Goal: Task Accomplishment & Management: Manage account settings

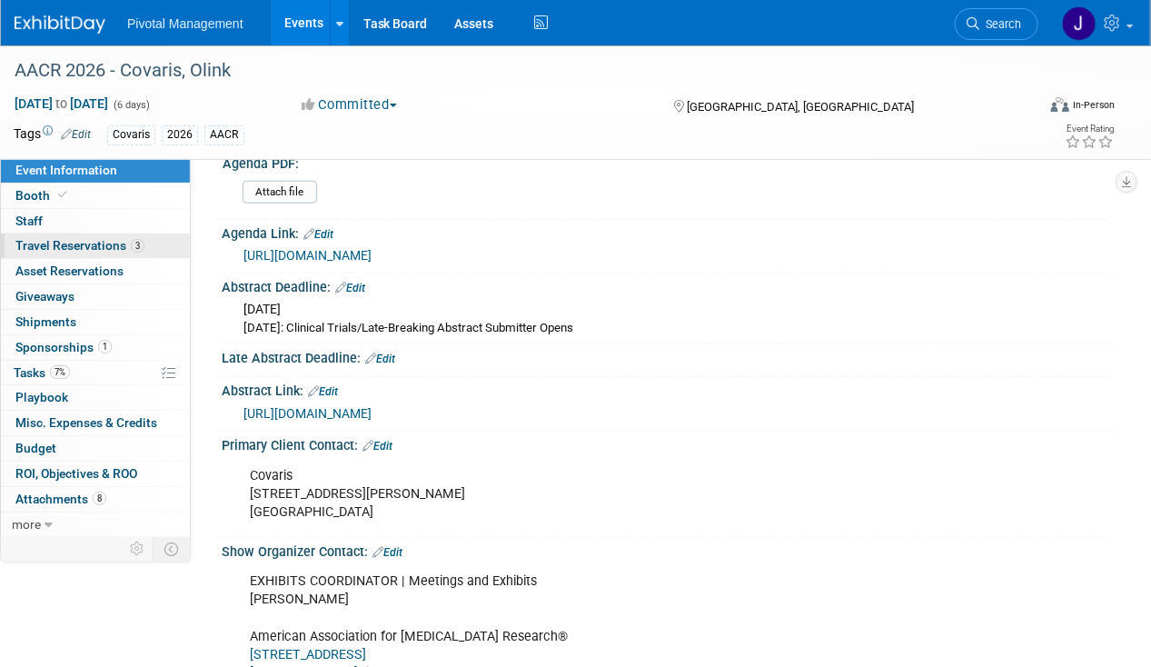
click at [60, 247] on span "Travel Reservations 3" at bounding box center [79, 245] width 129 height 15
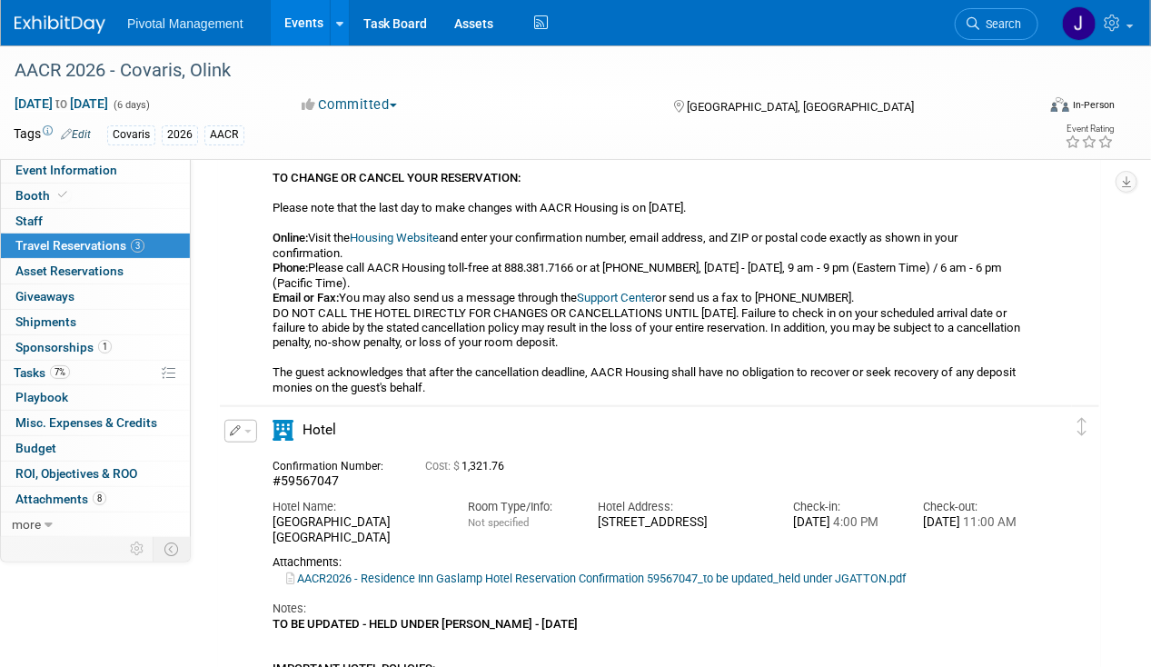
scroll to position [570, 0]
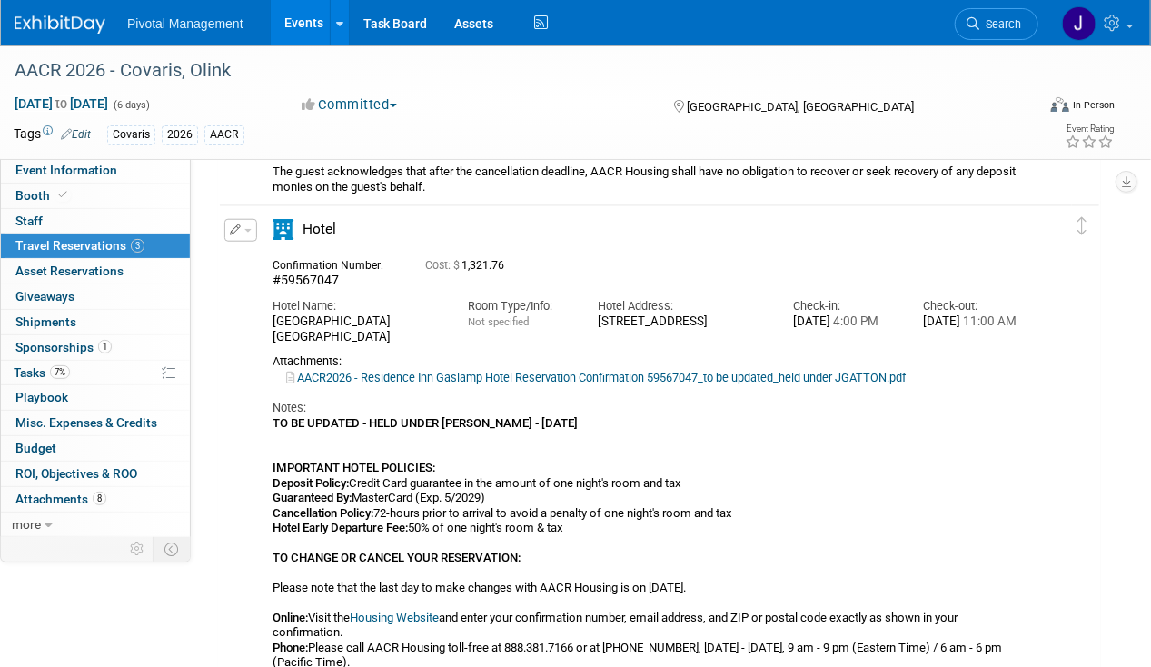
click at [245, 229] on span "button" at bounding box center [247, 231] width 7 height 4
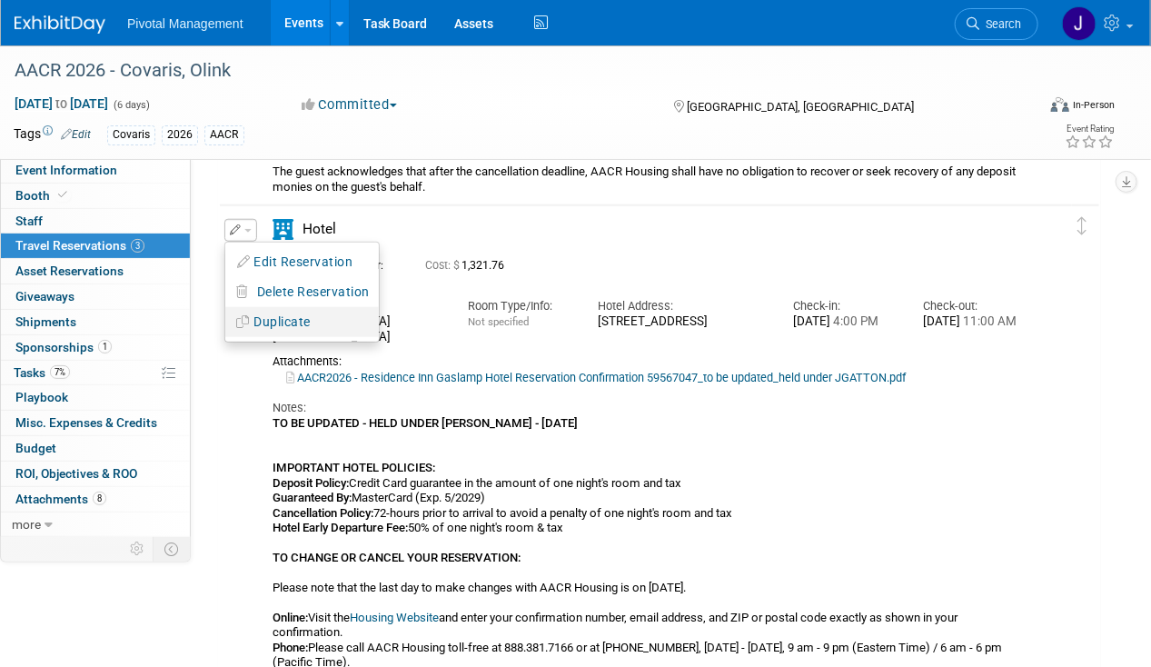
click at [267, 316] on button "Duplicate" at bounding box center [301, 322] width 153 height 26
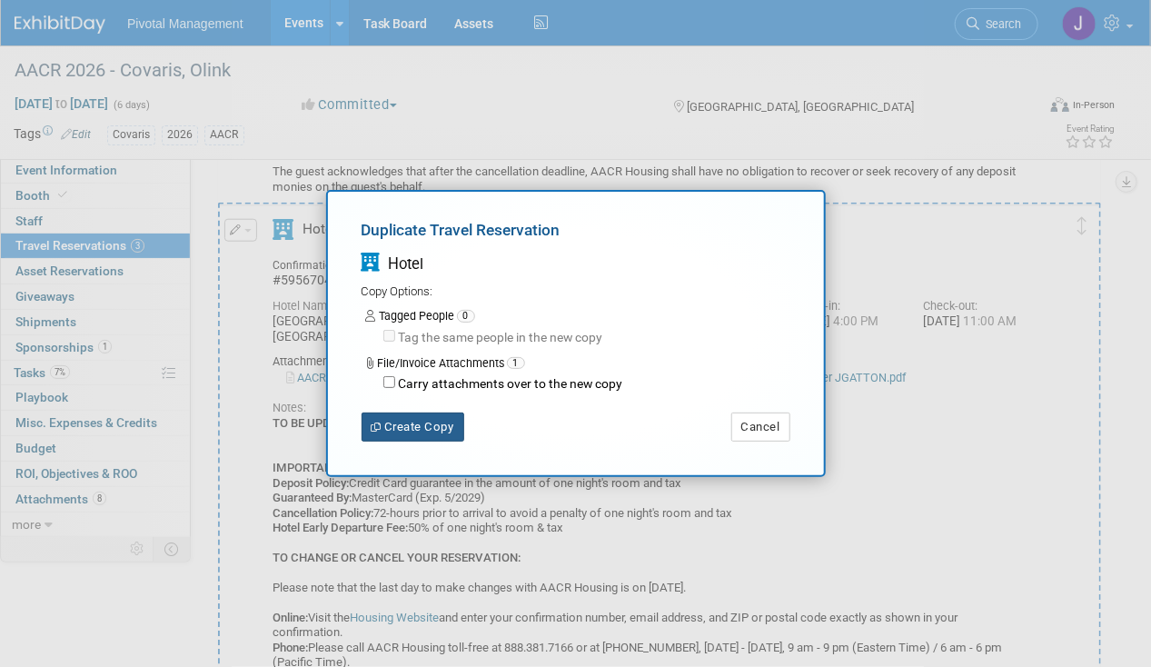
click at [414, 432] on button "Create Copy" at bounding box center [412, 426] width 103 height 29
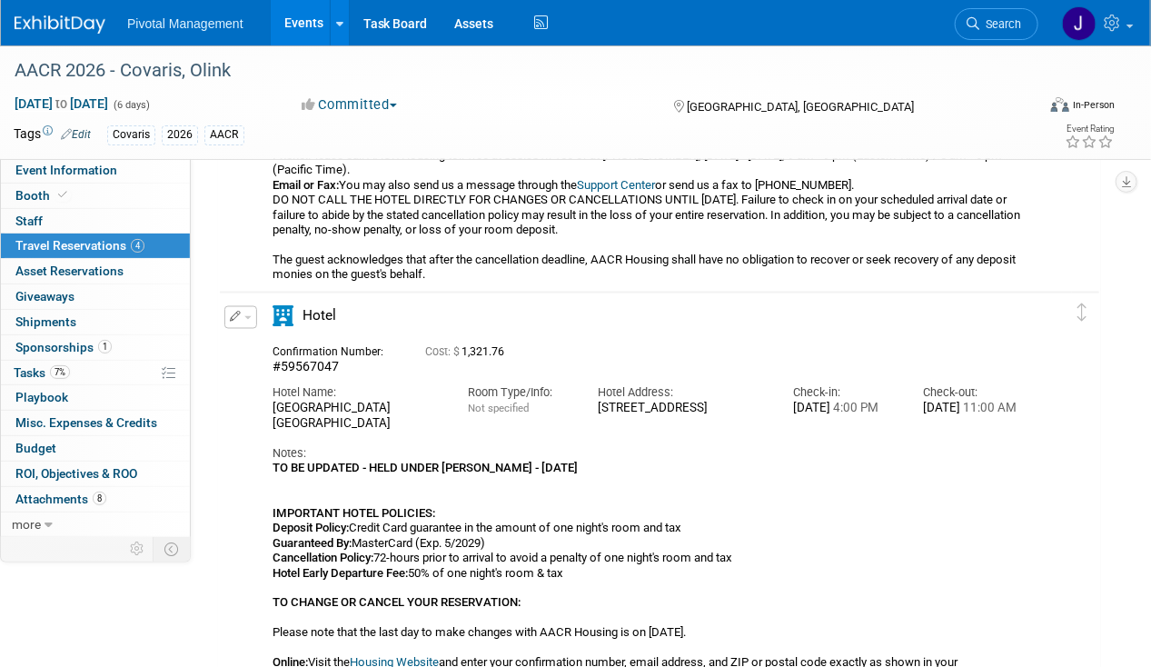
scroll to position [1044, 0]
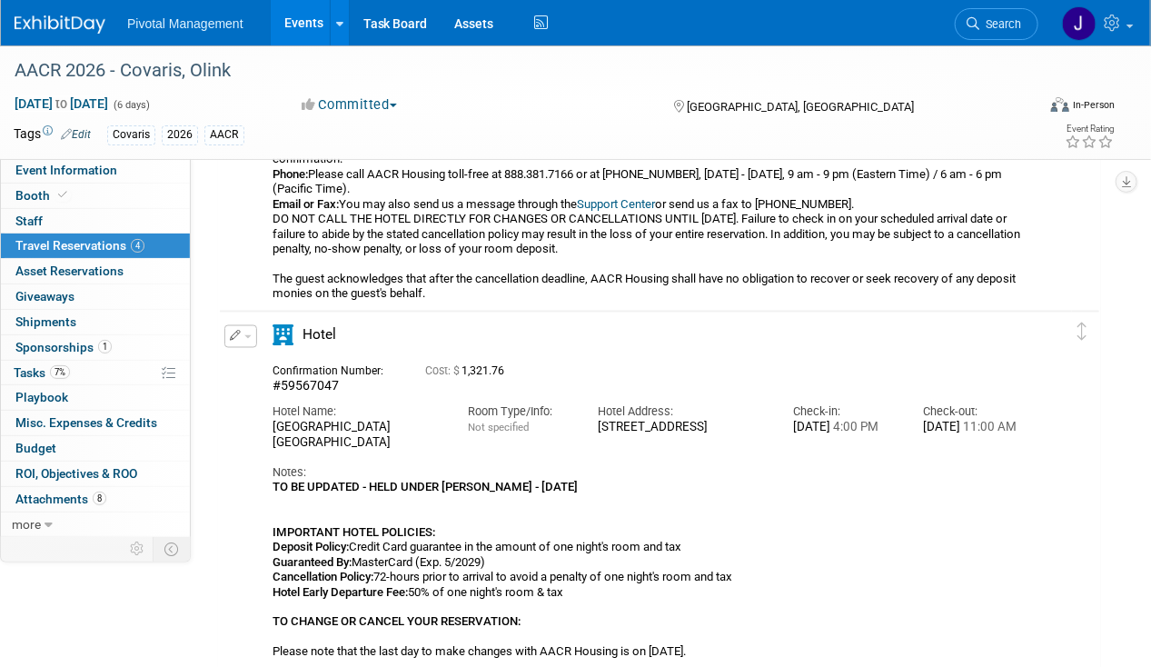
click at [242, 332] on button "button" at bounding box center [240, 336] width 33 height 23
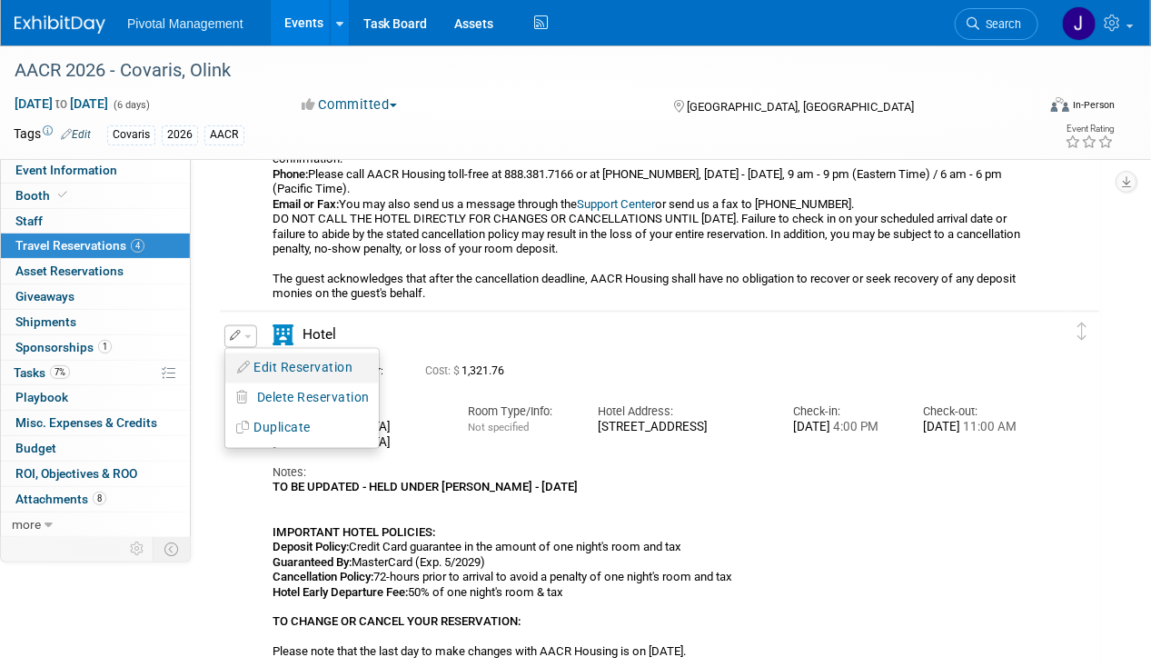
click at [272, 366] on button "Edit Reservation" at bounding box center [301, 368] width 153 height 26
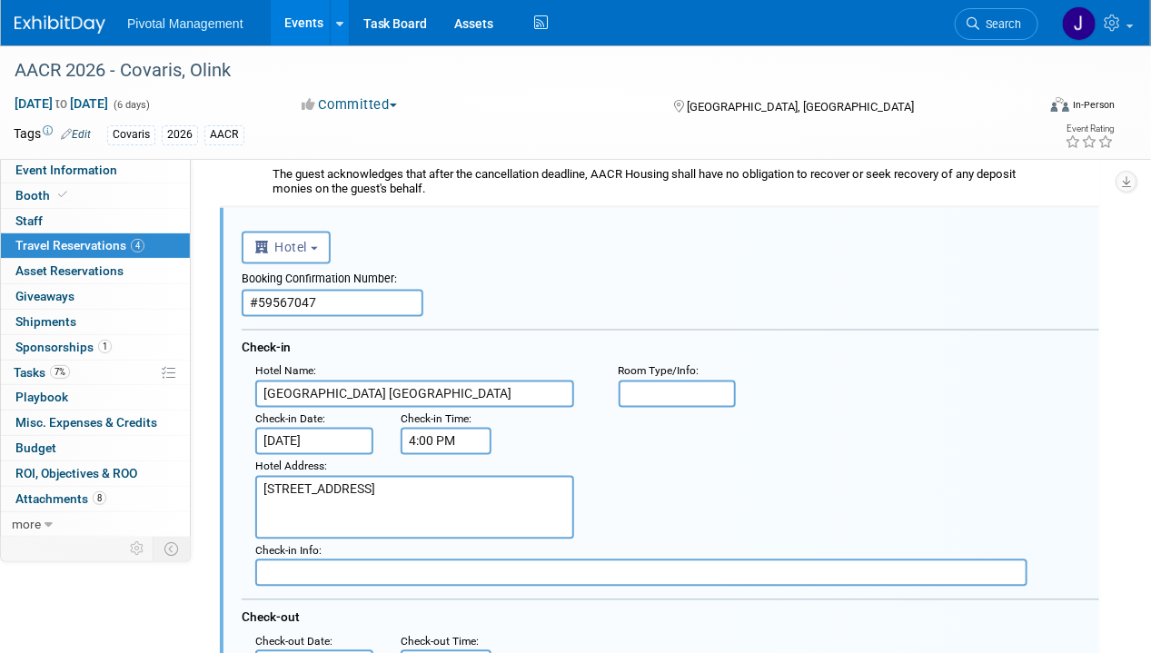
scroll to position [0, 0]
drag, startPoint x: 320, startPoint y: 301, endPoint x: 230, endPoint y: 298, distance: 90.0
click at [316, 296] on input "text" at bounding box center [333, 303] width 182 height 27
paste input "59567065"
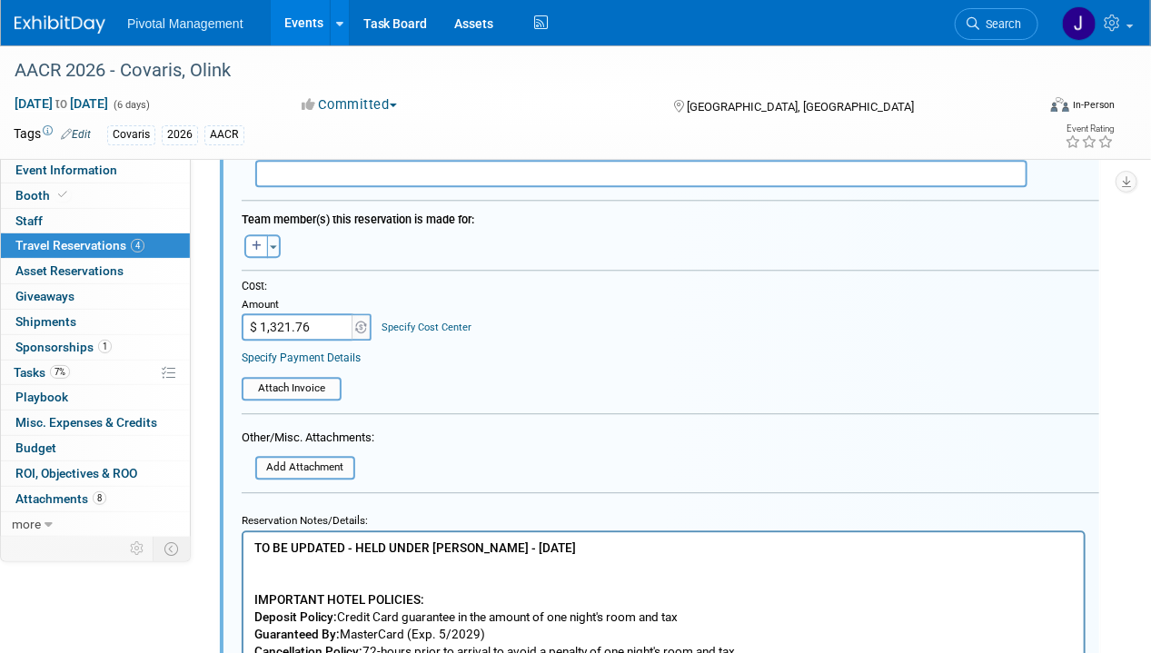
scroll to position [1697, 0]
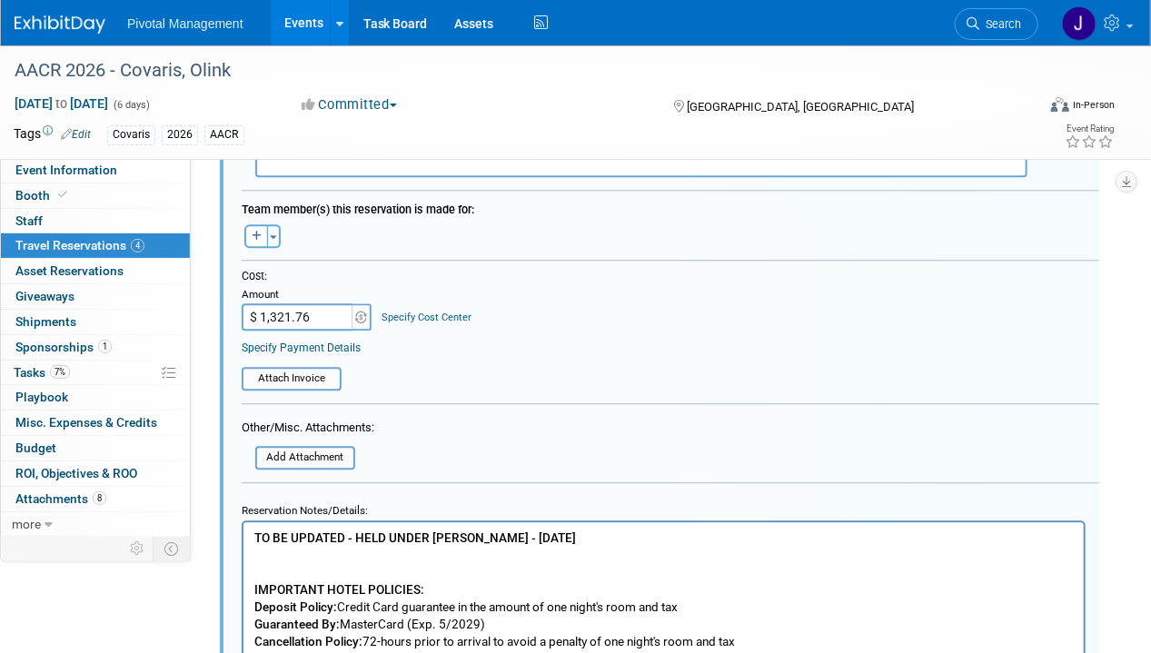
type input "59567065"
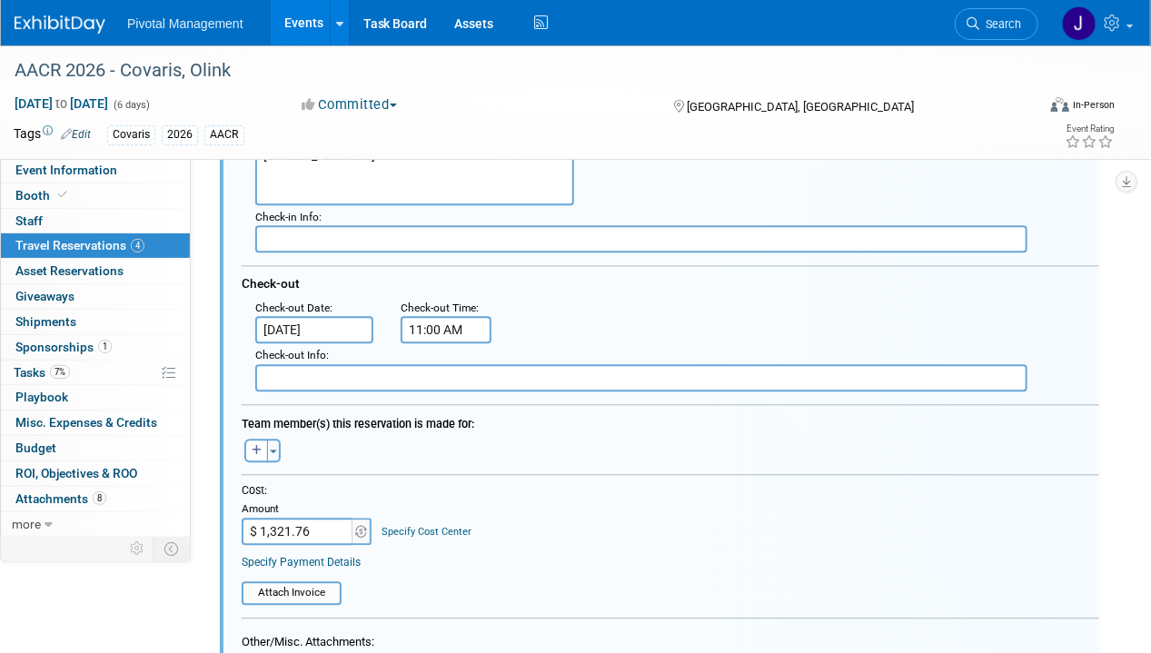
scroll to position [1475, 0]
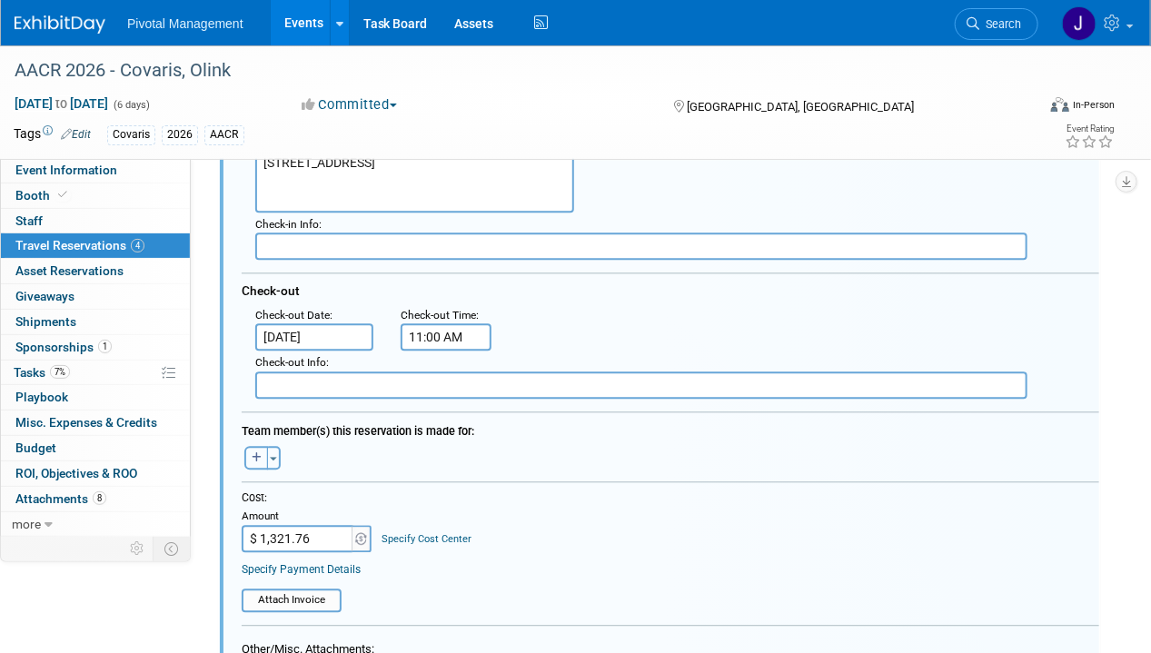
click at [250, 448] on button "button" at bounding box center [256, 458] width 24 height 24
select select
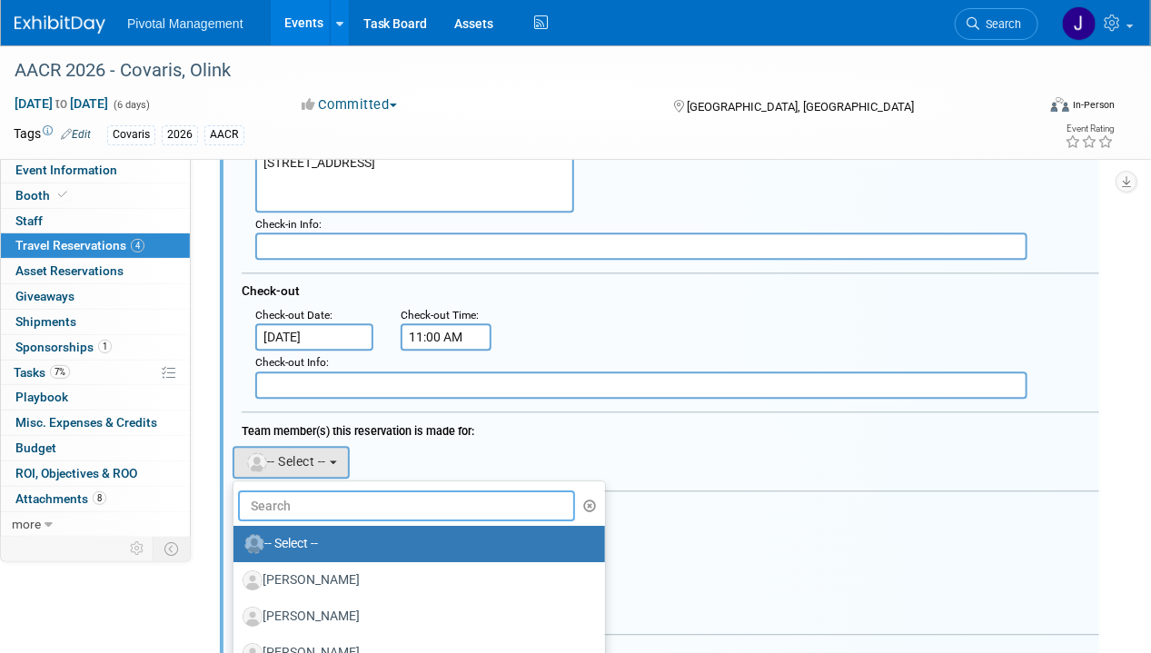
click at [353, 499] on input "text" at bounding box center [406, 505] width 337 height 31
type input "AISLING"
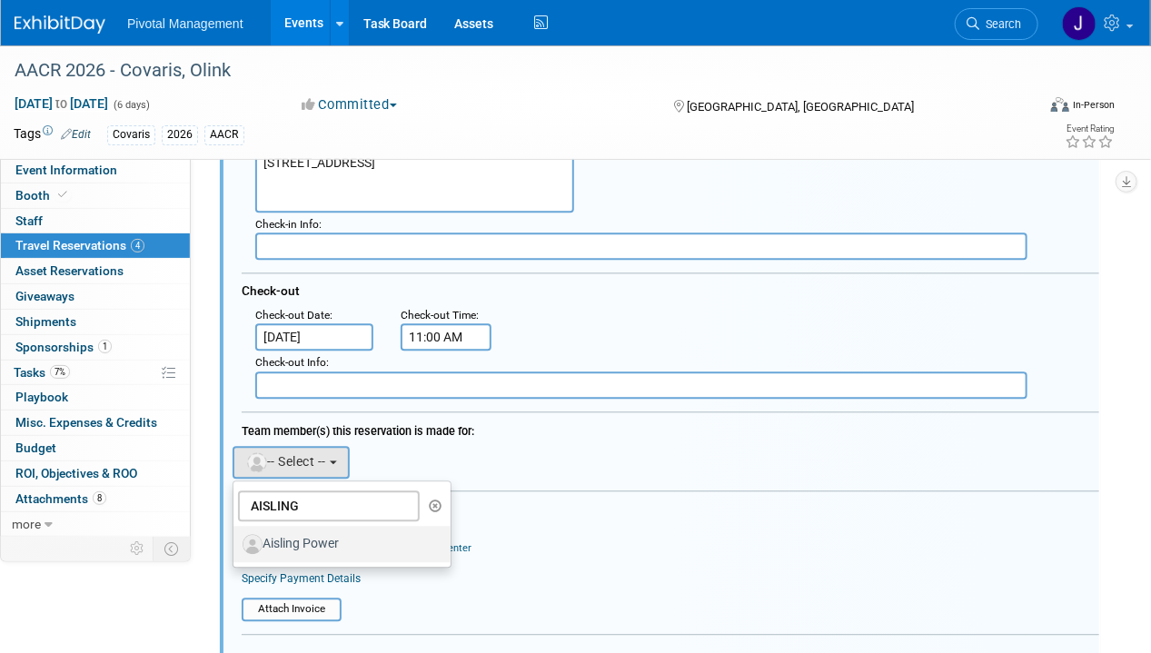
click at [342, 547] on label "Aisling Power" at bounding box center [338, 544] width 190 height 29
click at [236, 547] on input "Aisling Power" at bounding box center [230, 542] width 12 height 12
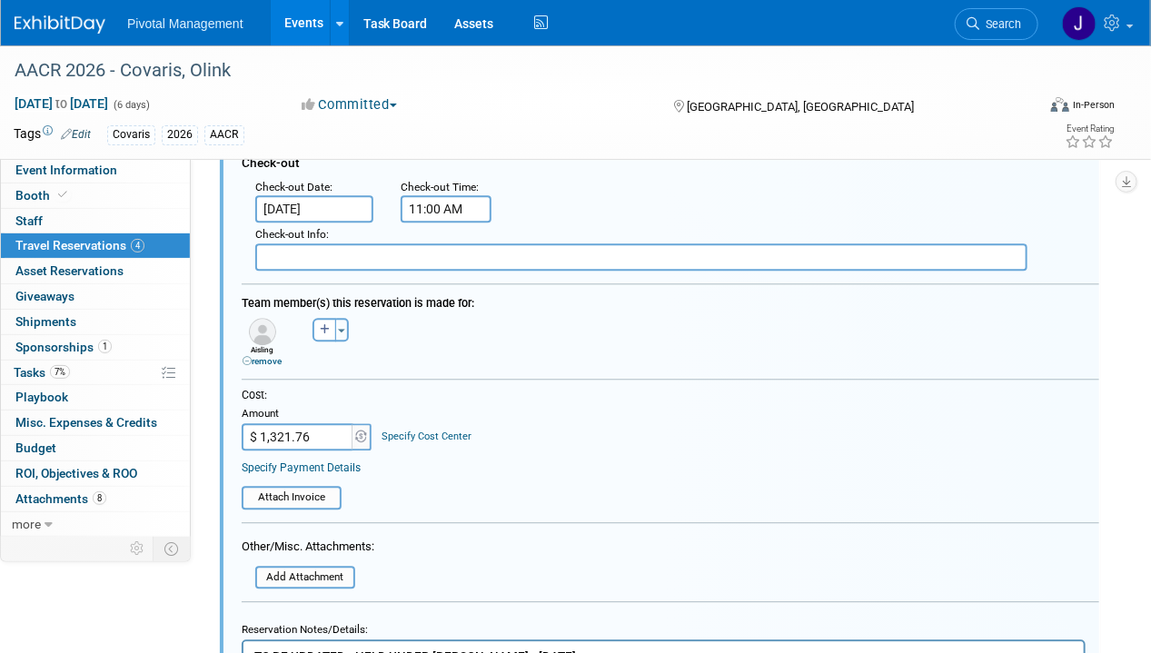
scroll to position [1700, 0]
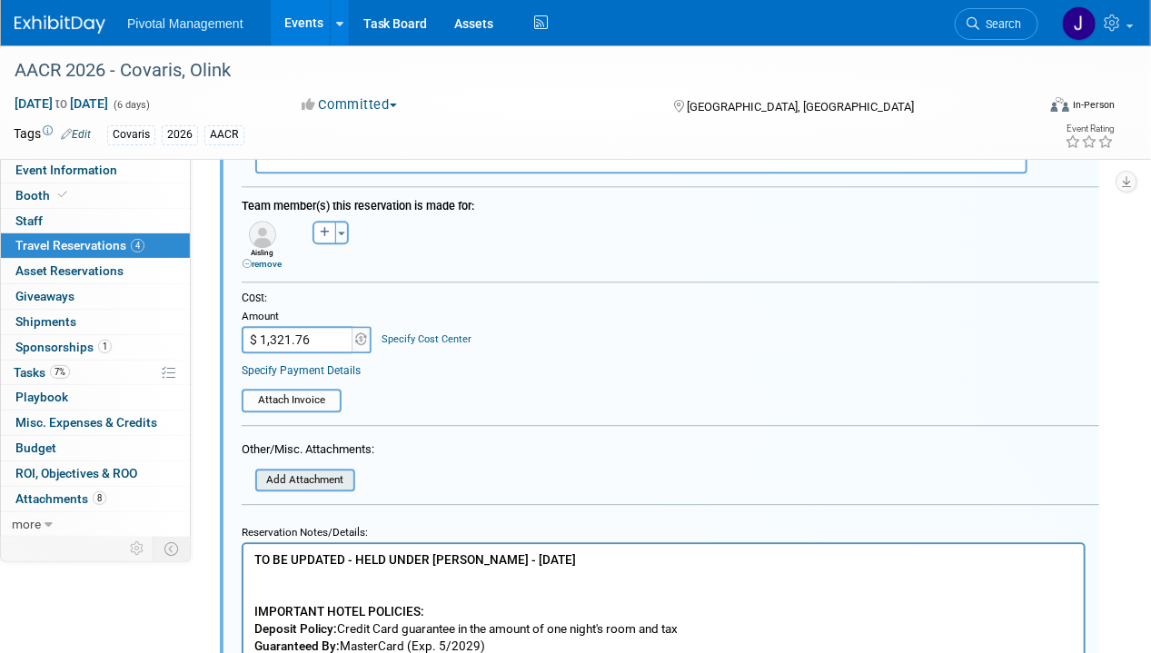
click at [285, 470] on input "file" at bounding box center [245, 480] width 216 height 20
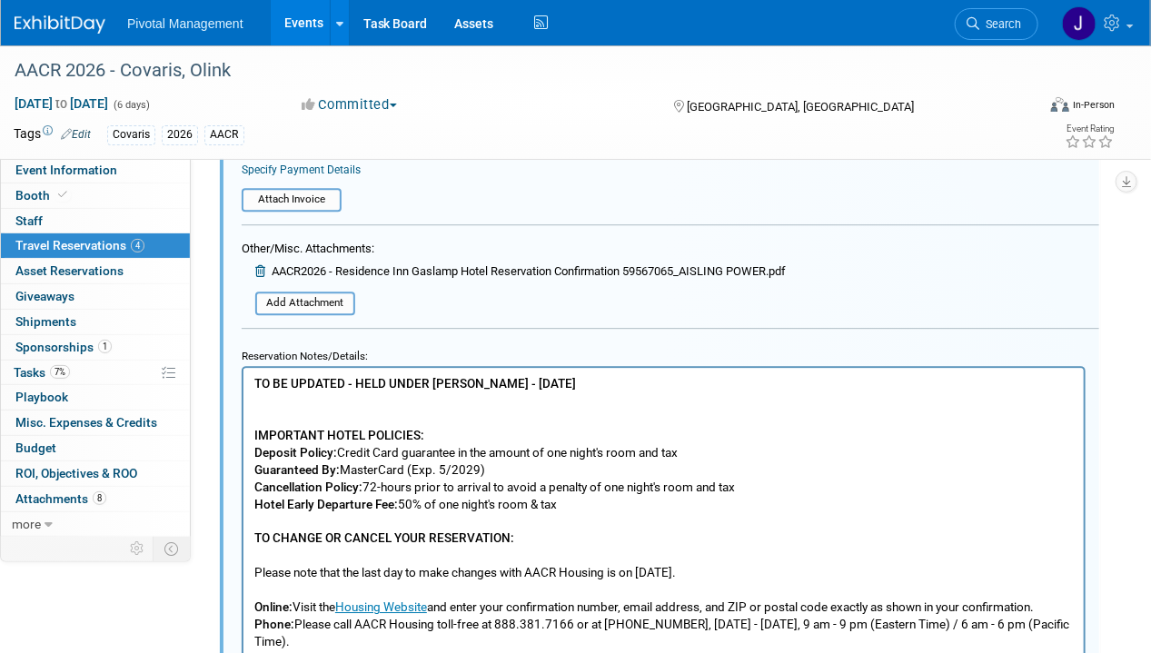
scroll to position [1906, 0]
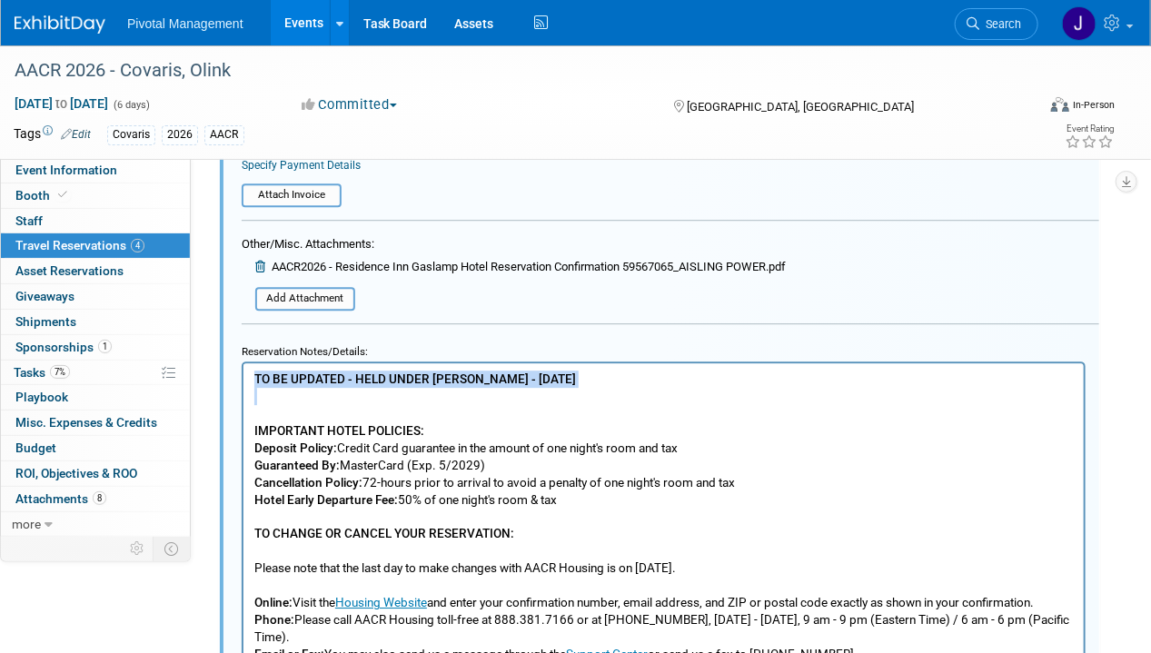
drag, startPoint x: 280, startPoint y: 407, endPoint x: 243, endPoint y: 363, distance: 57.3
click at [243, 363] on html "TO BE UPDATED - HELD UNDER JESSICA GATTON - 09.16.25 IMPORTANT HOTEL POLICIES: …" at bounding box center [663, 563] width 840 height 403
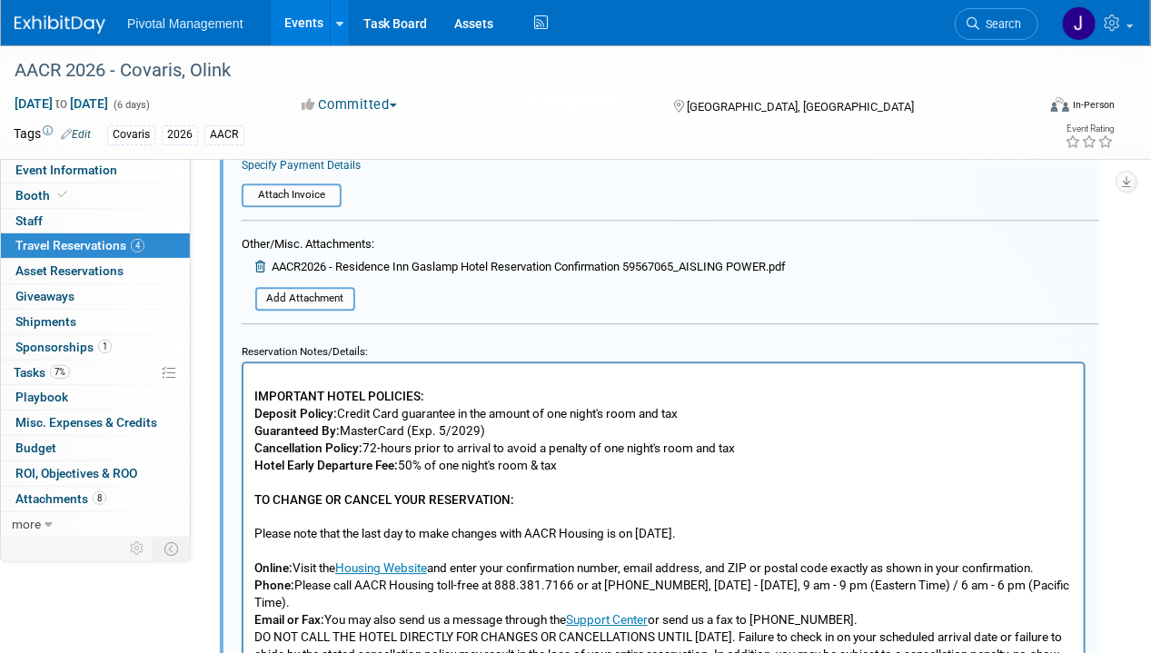
click at [256, 403] on p "IMPORTANT HOTEL POLICIES: Deposit Policy: Credit Card guarantee in the amount o…" at bounding box center [662, 550] width 819 height 361
click at [254, 400] on b "IMPORTANT HOTEL POLICIES:" at bounding box center [338, 395] width 170 height 15
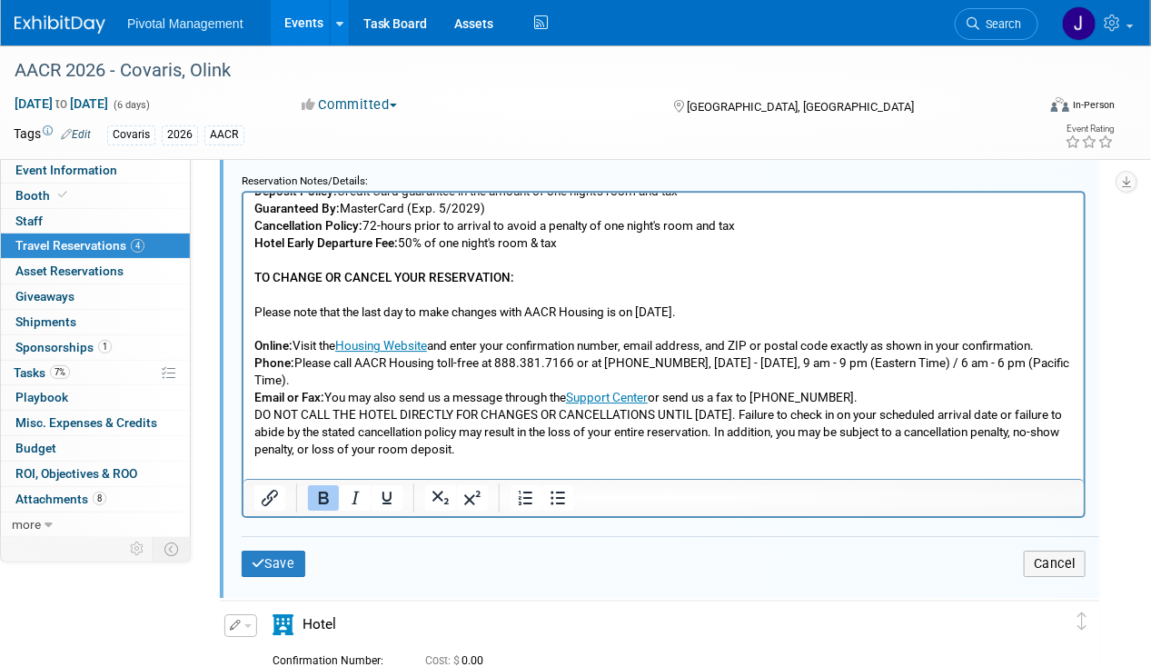
scroll to position [2155, 0]
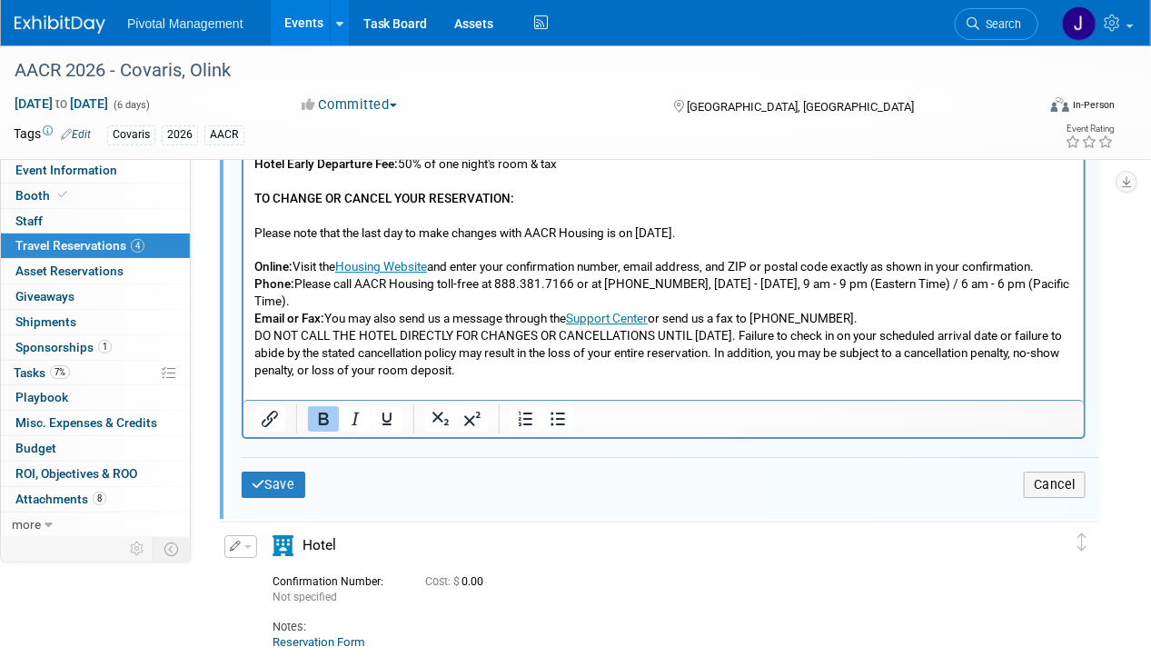
click at [277, 460] on div "Save Cancel" at bounding box center [670, 484] width 857 height 54
click at [280, 471] on button "Save" at bounding box center [274, 484] width 64 height 26
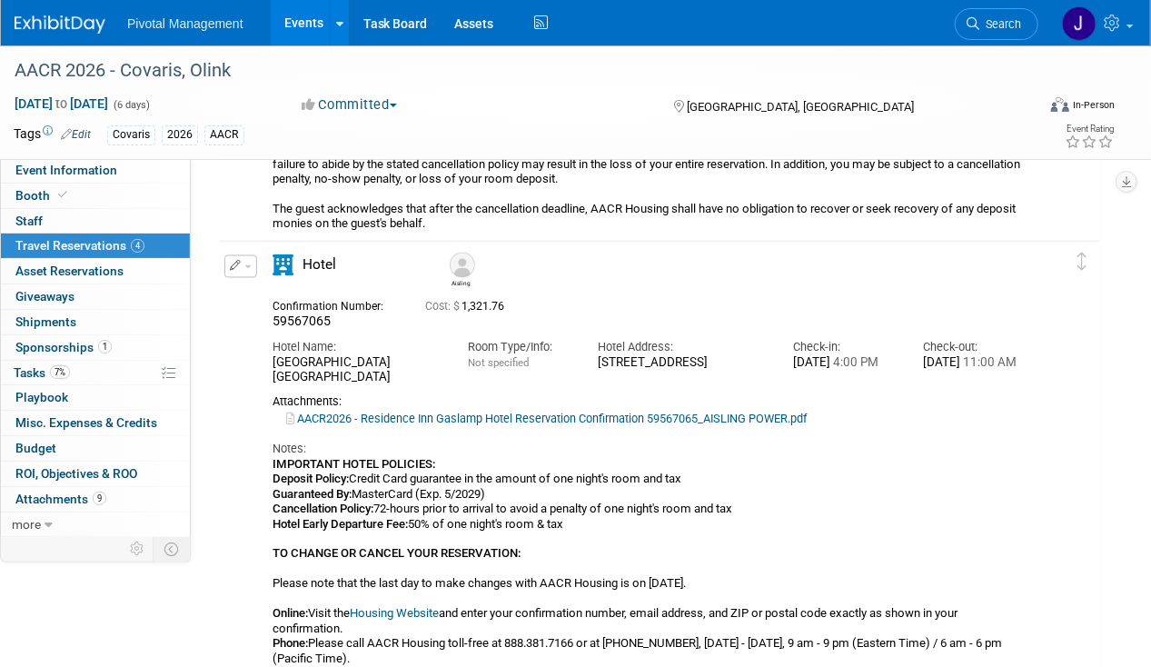
scroll to position [1108, 0]
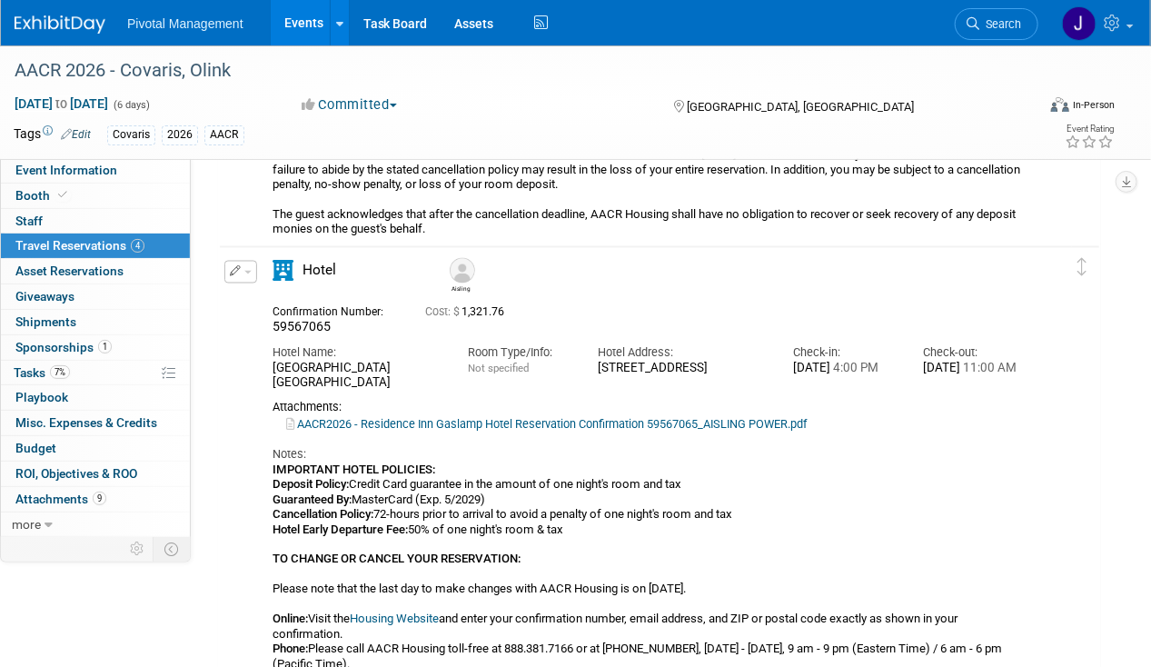
drag, startPoint x: 242, startPoint y: 270, endPoint x: 251, endPoint y: 278, distance: 12.2
click at [242, 270] on button "button" at bounding box center [240, 272] width 33 height 23
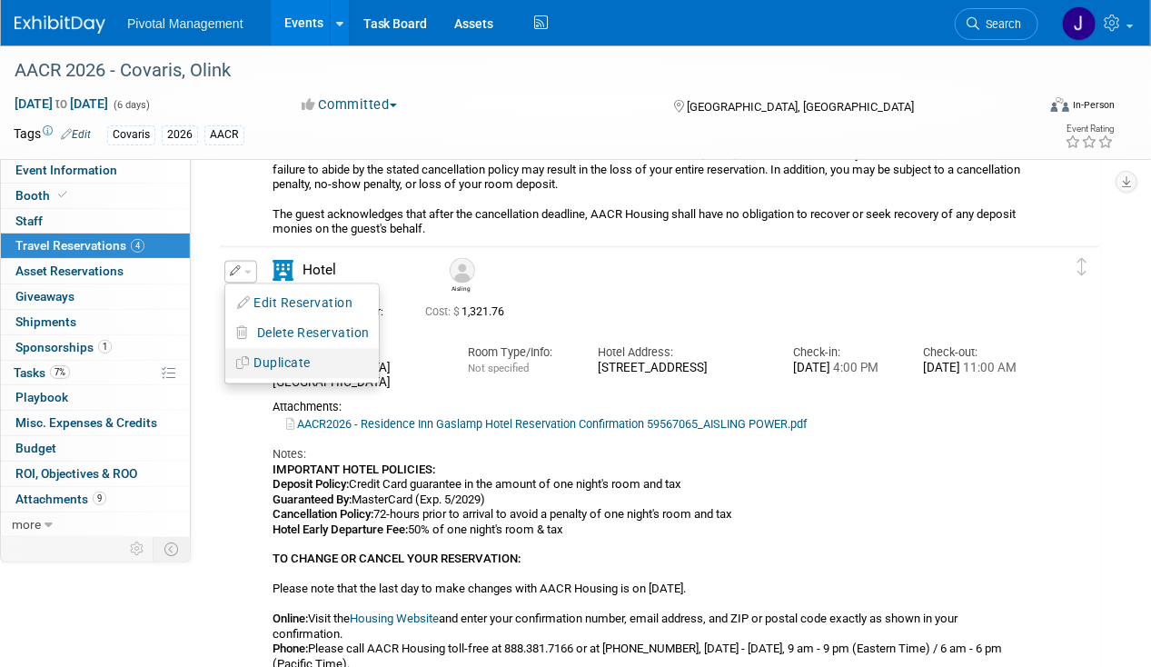
click at [272, 362] on button "Duplicate" at bounding box center [301, 364] width 153 height 26
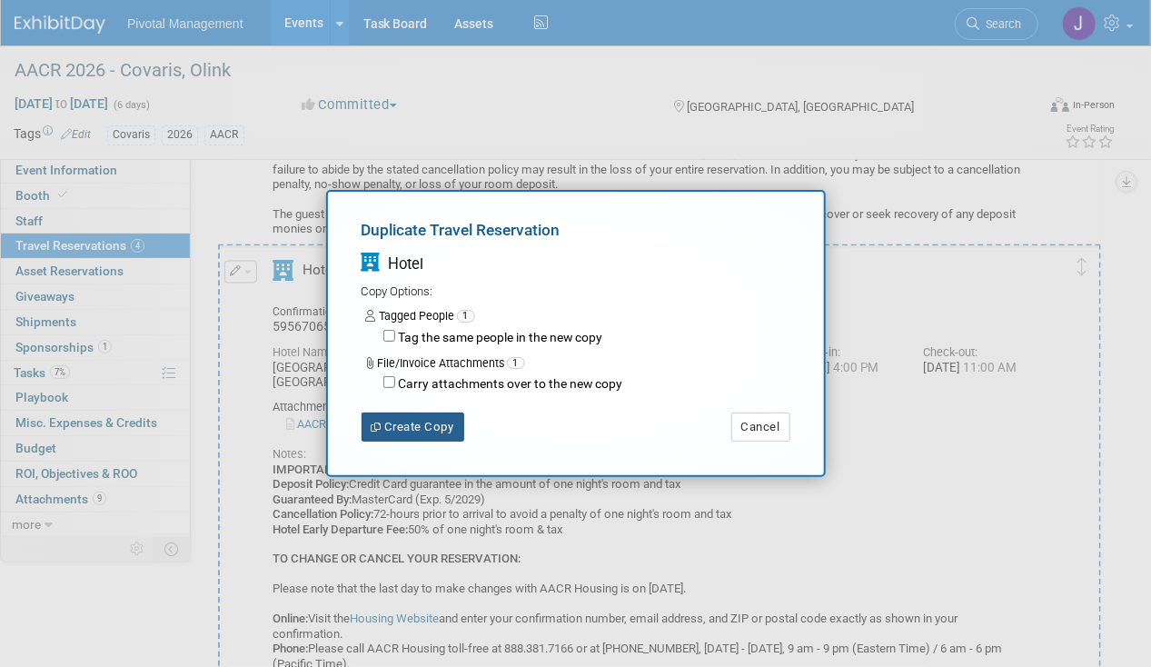
click at [423, 420] on button "Create Copy" at bounding box center [412, 426] width 103 height 29
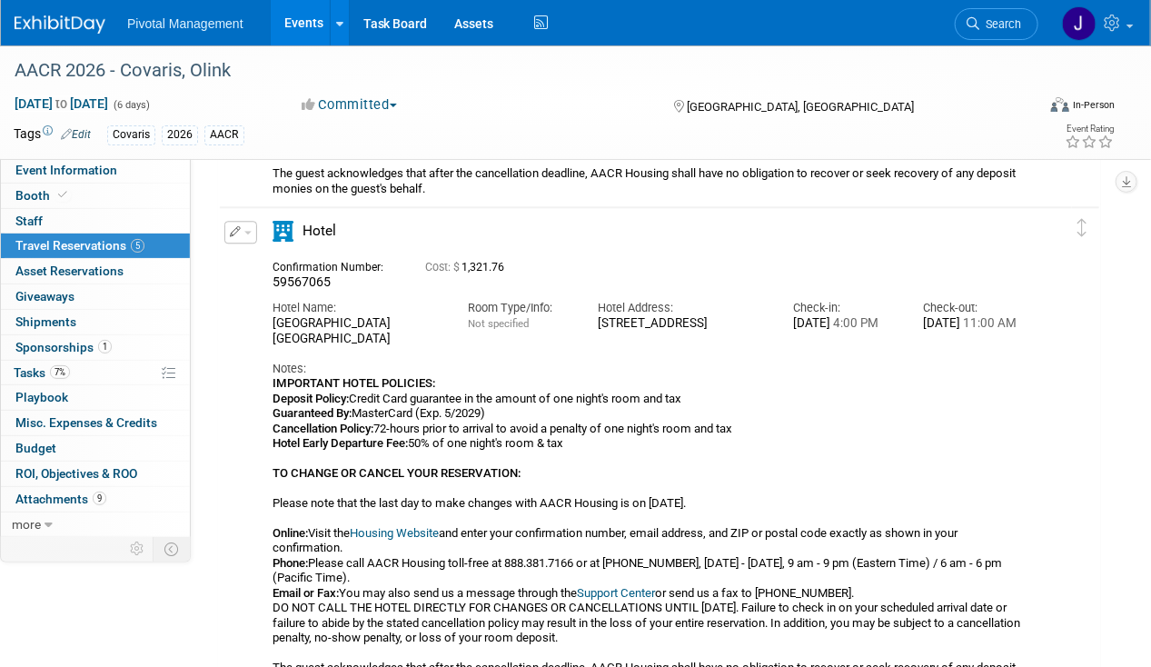
scroll to position [1691, 0]
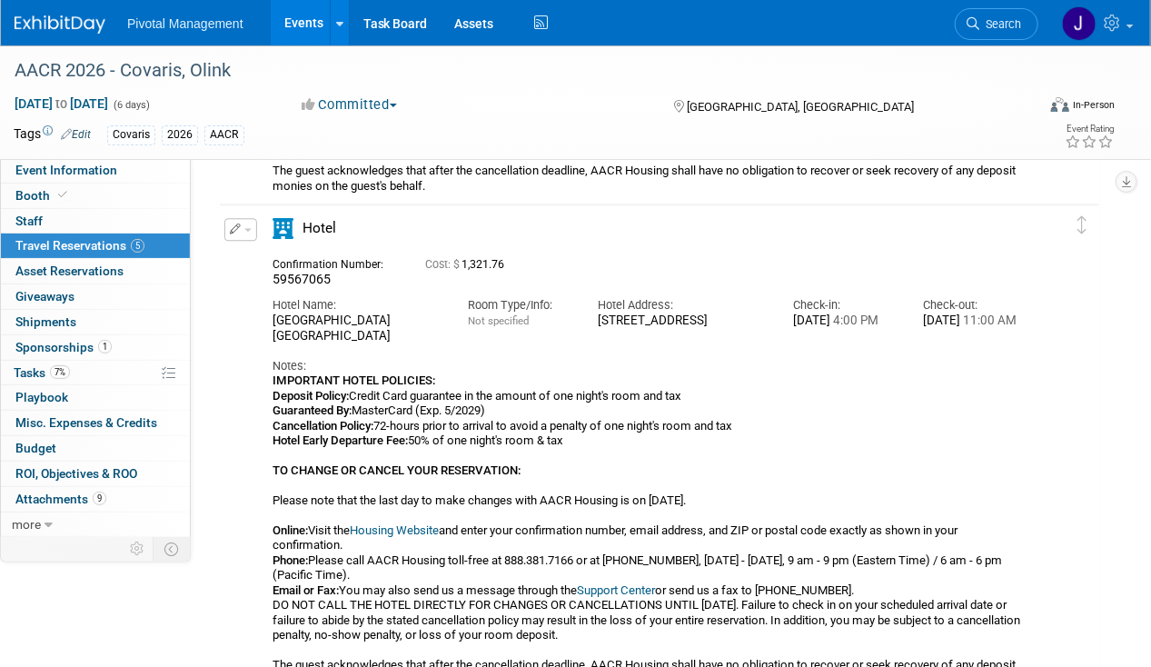
drag, startPoint x: 244, startPoint y: 227, endPoint x: 281, endPoint y: 245, distance: 40.6
click at [244, 228] on span "button" at bounding box center [247, 230] width 7 height 4
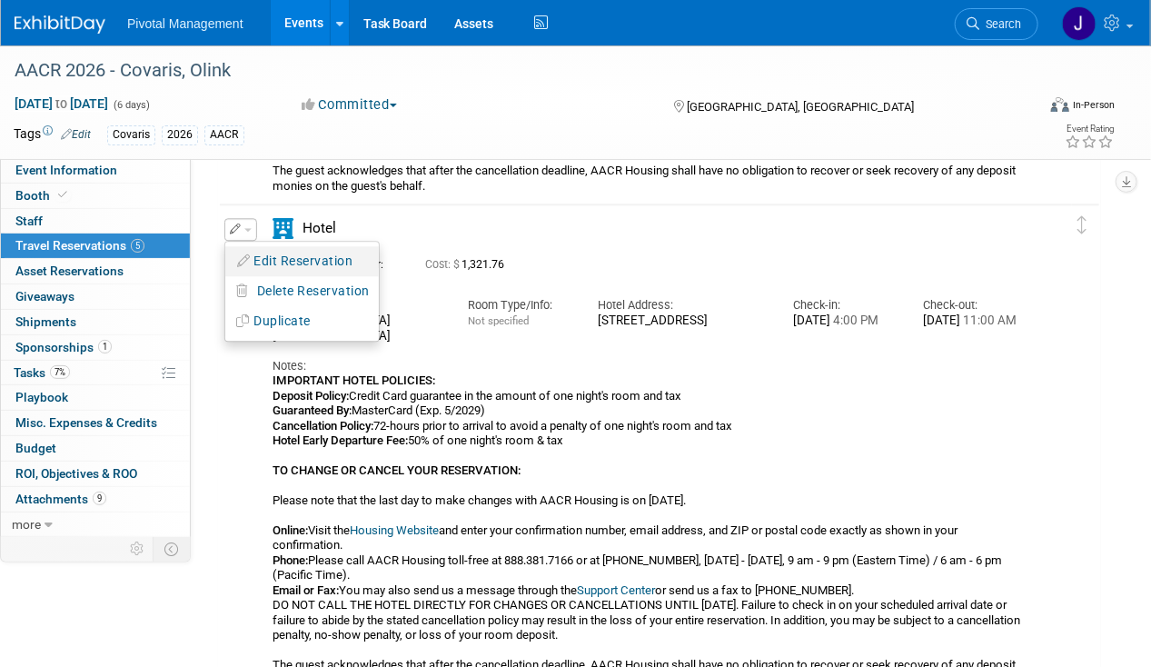
click at [308, 251] on button "Edit Reservation" at bounding box center [301, 261] width 153 height 26
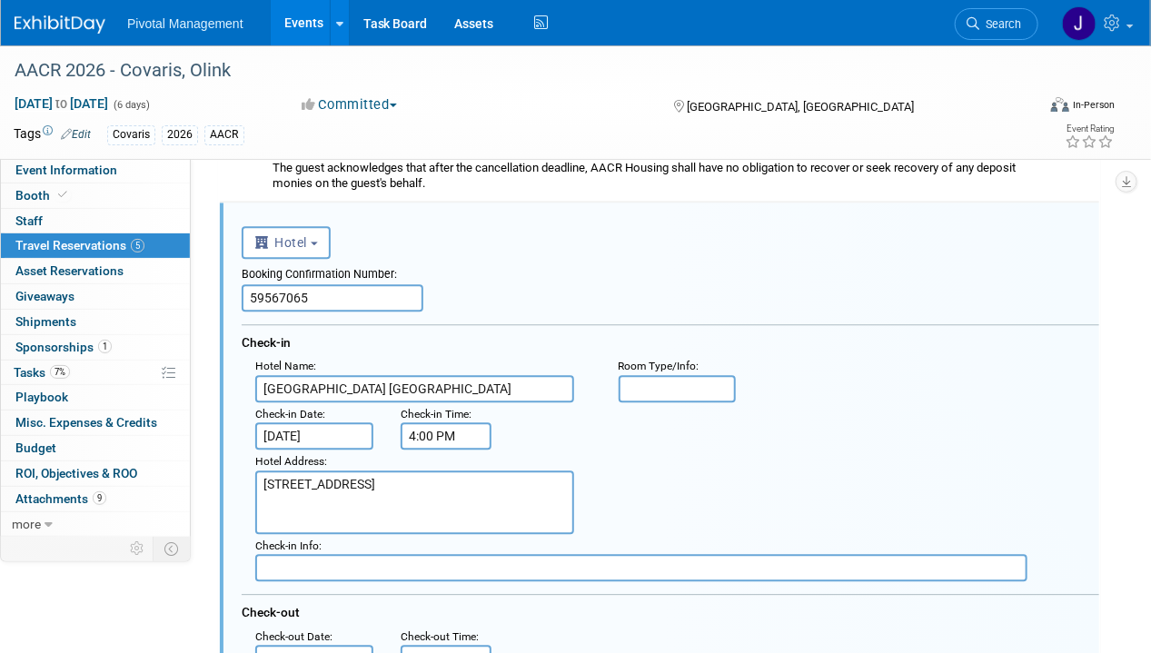
scroll to position [1697, 0]
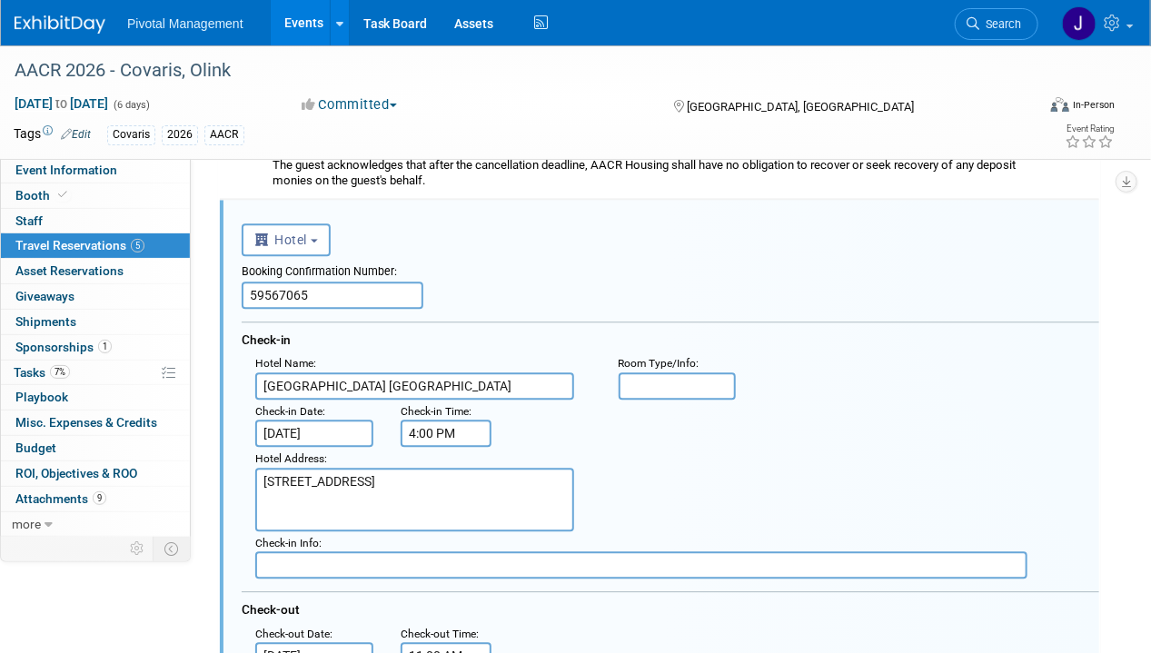
click at [304, 291] on input "59567065" at bounding box center [333, 295] width 182 height 27
click at [300, 293] on input "59567065" at bounding box center [333, 295] width 182 height 27
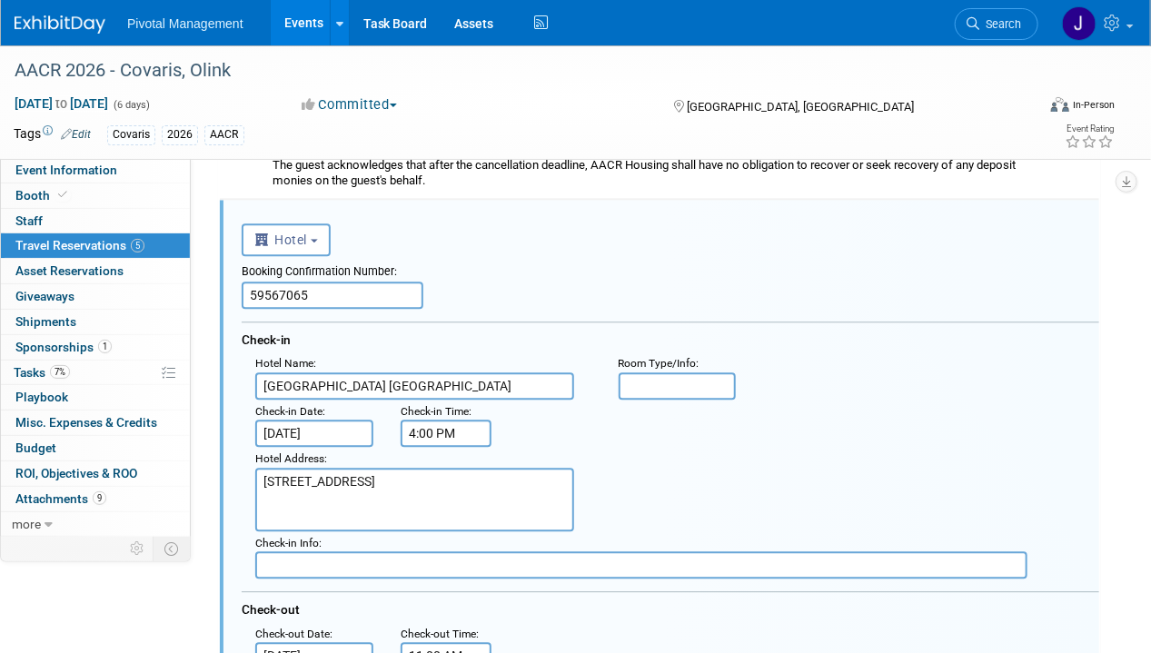
click at [300, 293] on input "59567065" at bounding box center [333, 295] width 182 height 27
paste input "7"
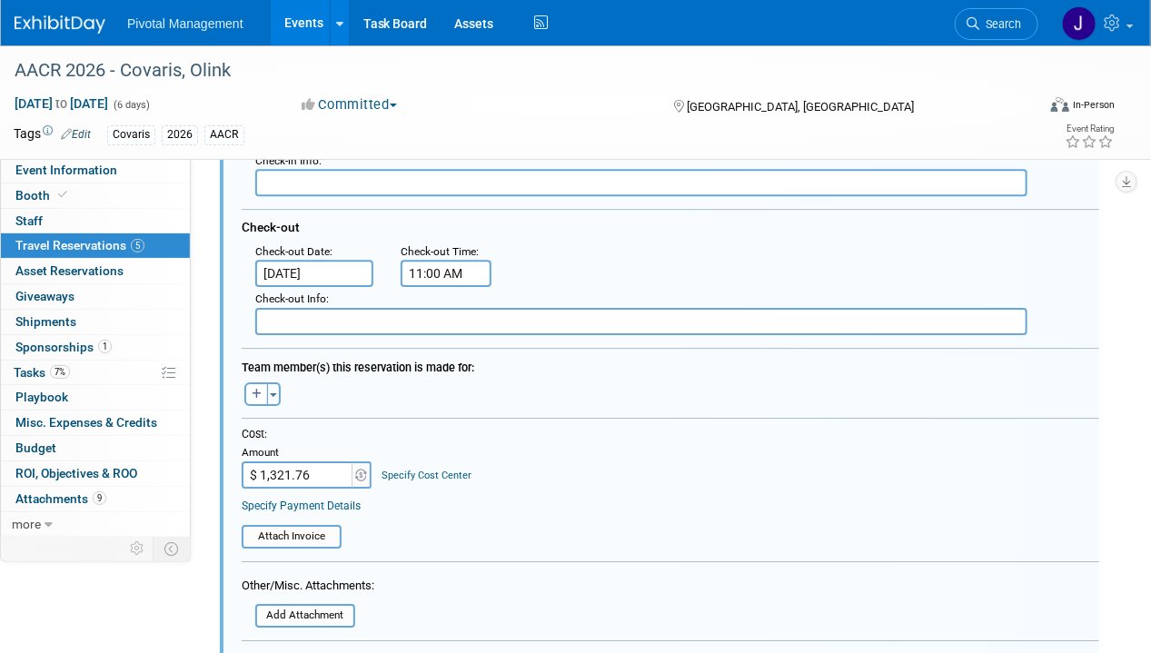
scroll to position [2104, 0]
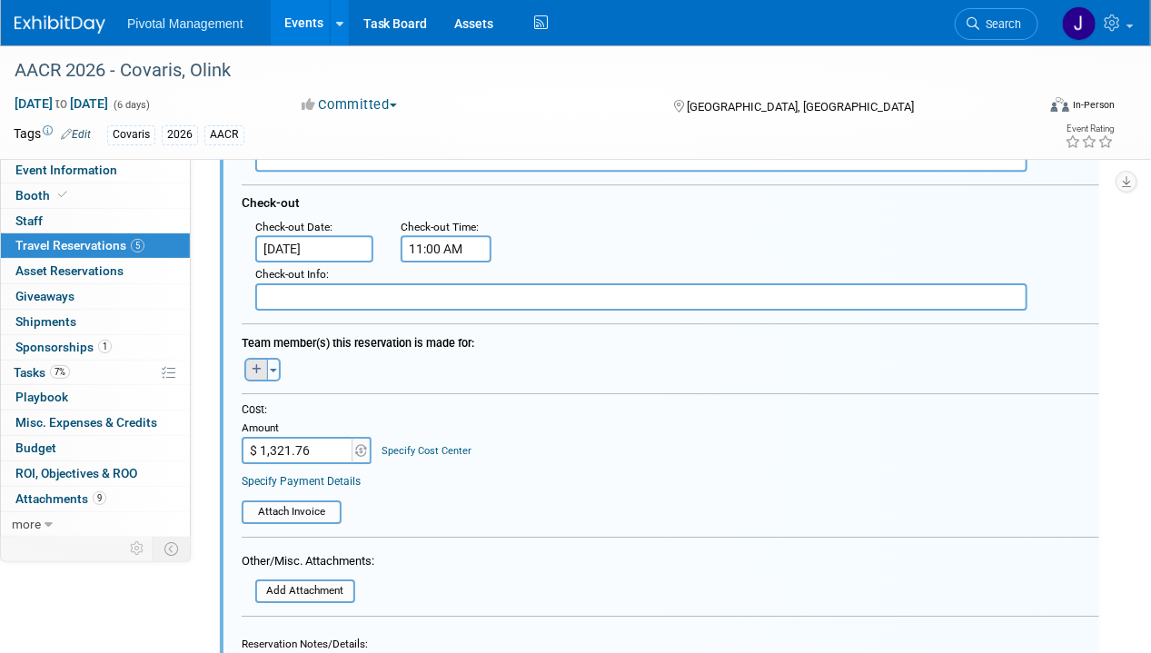
type input "5956707"
click at [262, 365] on button "button" at bounding box center [256, 370] width 24 height 24
select select
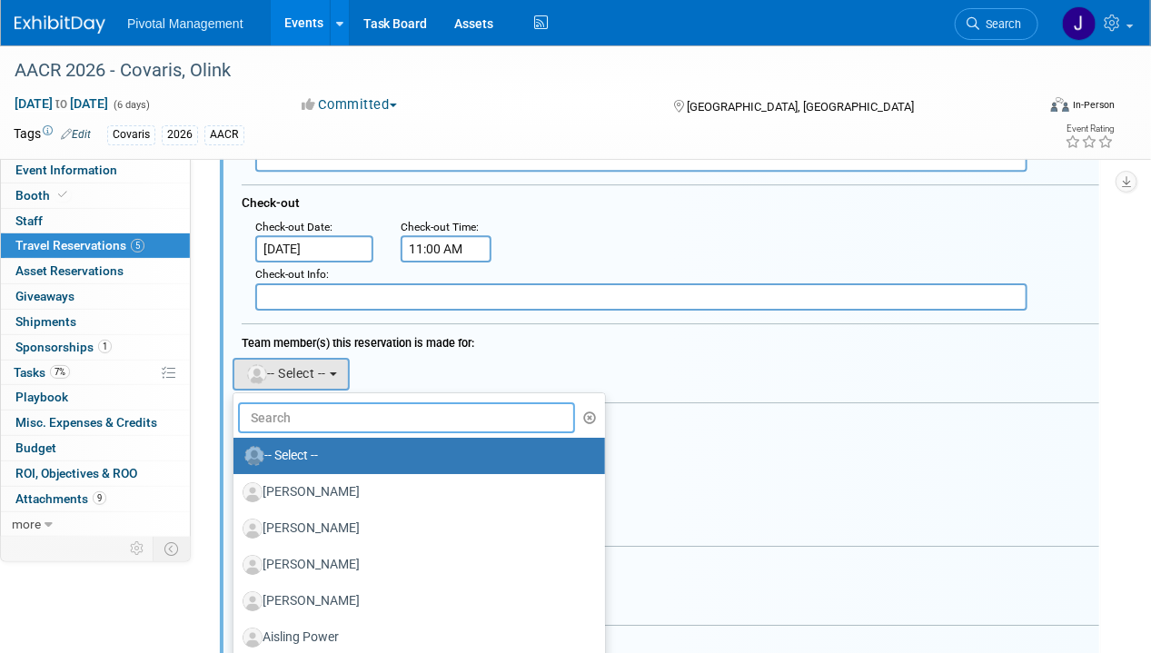
click at [377, 412] on input "text" at bounding box center [406, 417] width 337 height 31
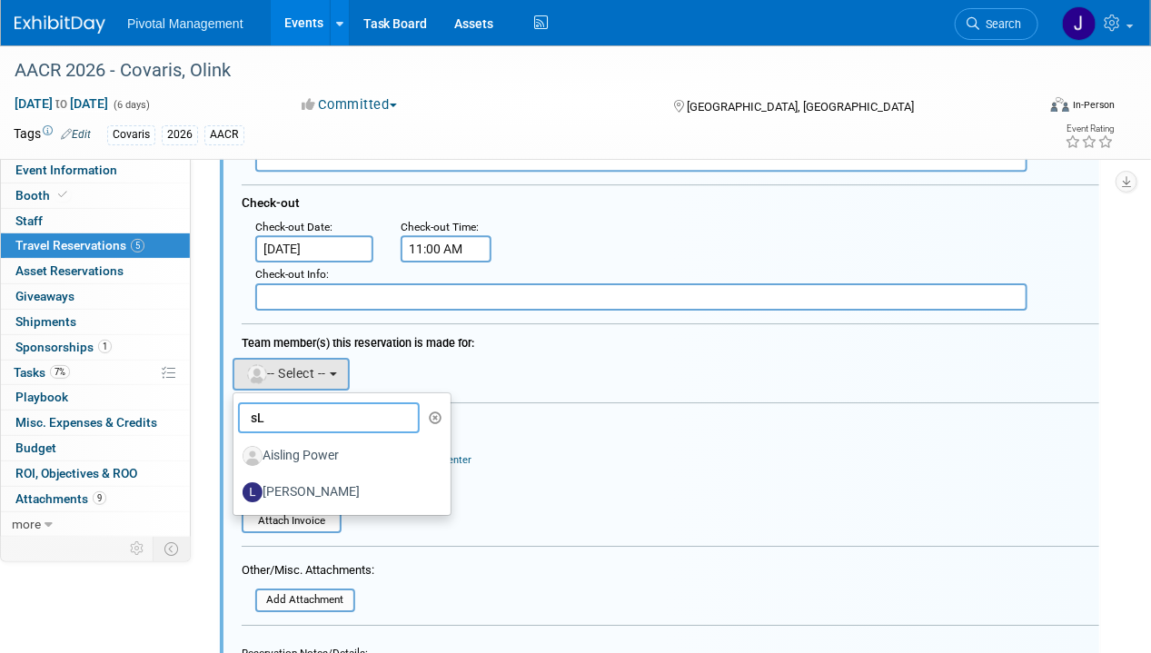
type input "s"
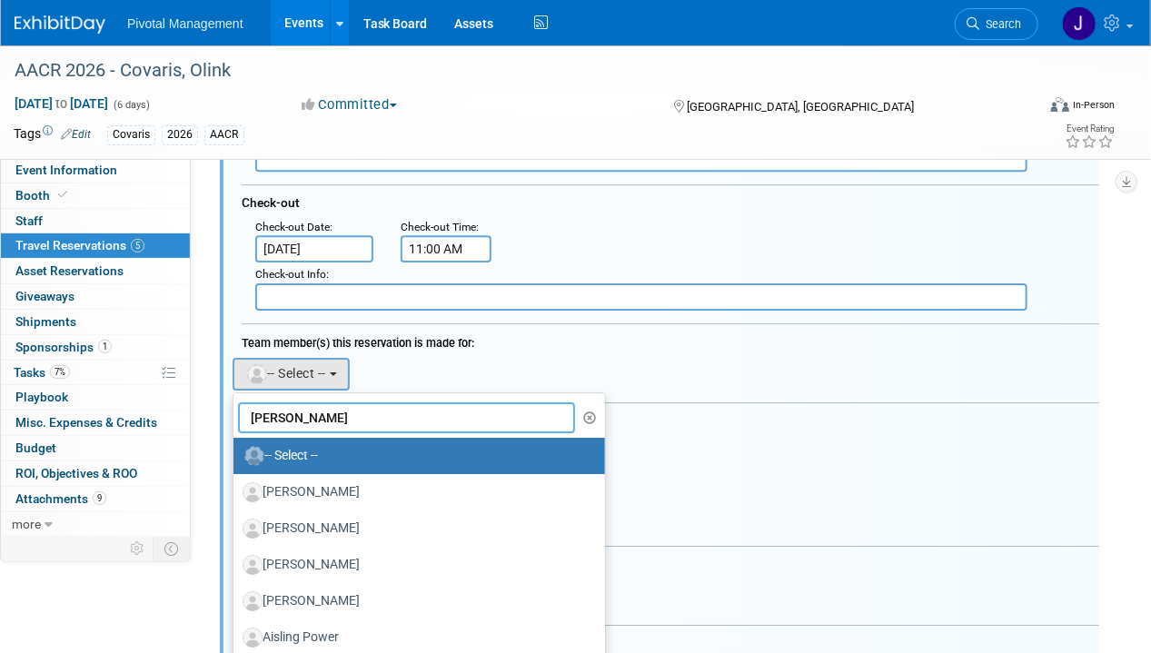
type input "eLIS"
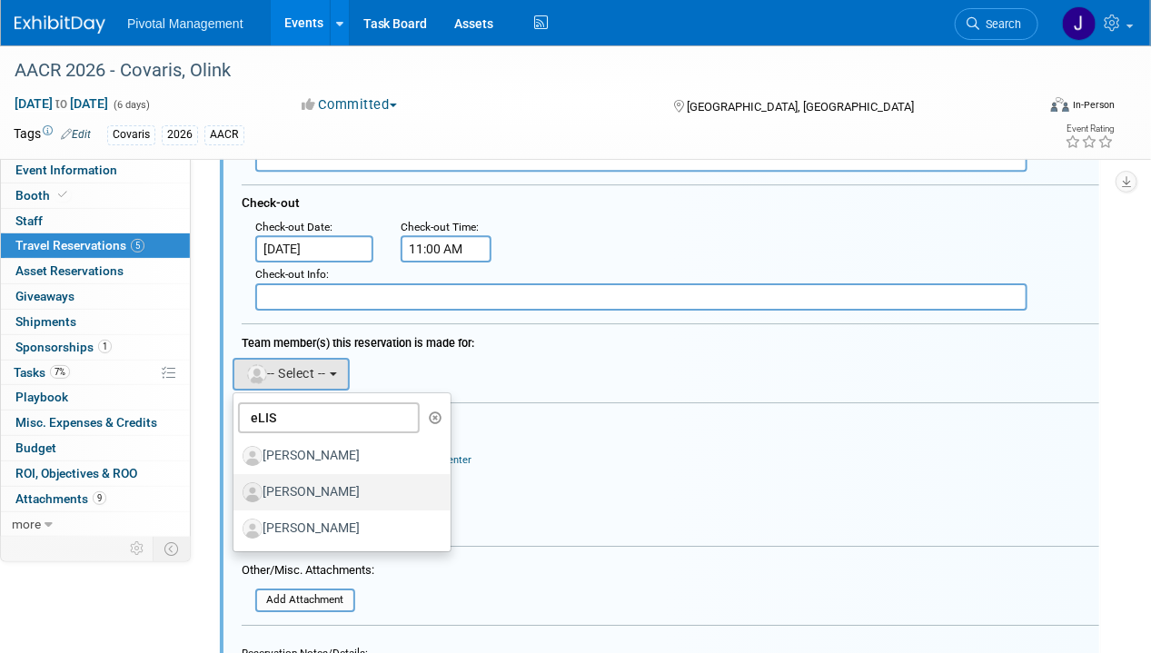
click at [357, 482] on label "[PERSON_NAME]" at bounding box center [338, 492] width 190 height 29
click at [236, 484] on input "[PERSON_NAME]" at bounding box center [230, 490] width 12 height 12
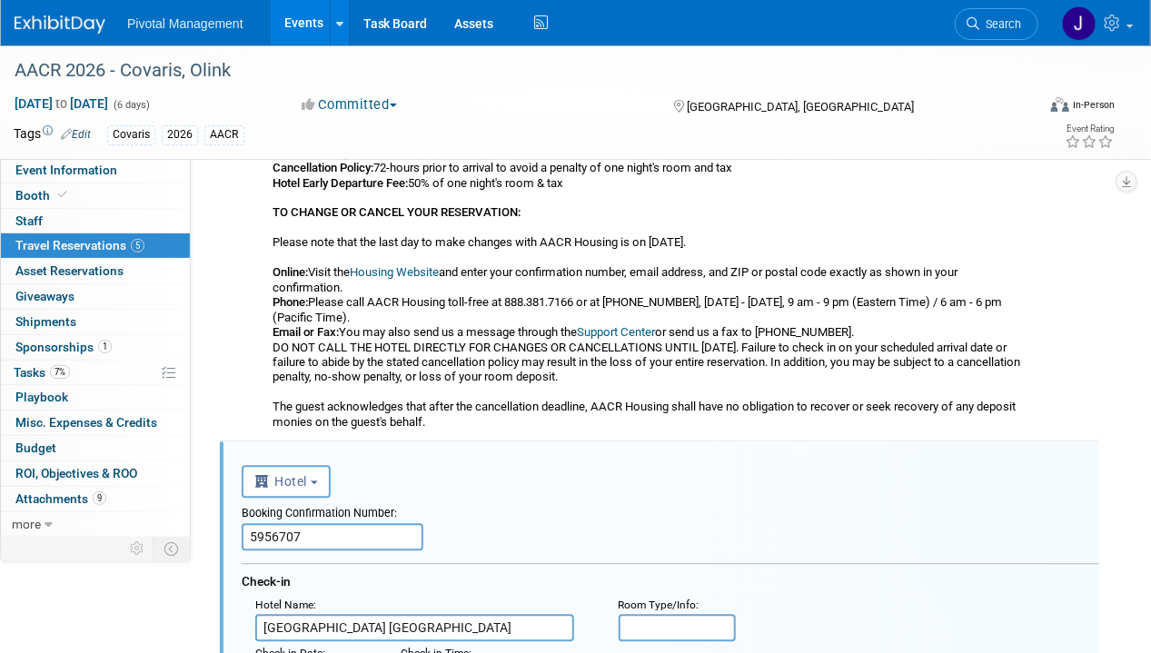
scroll to position [1439, 0]
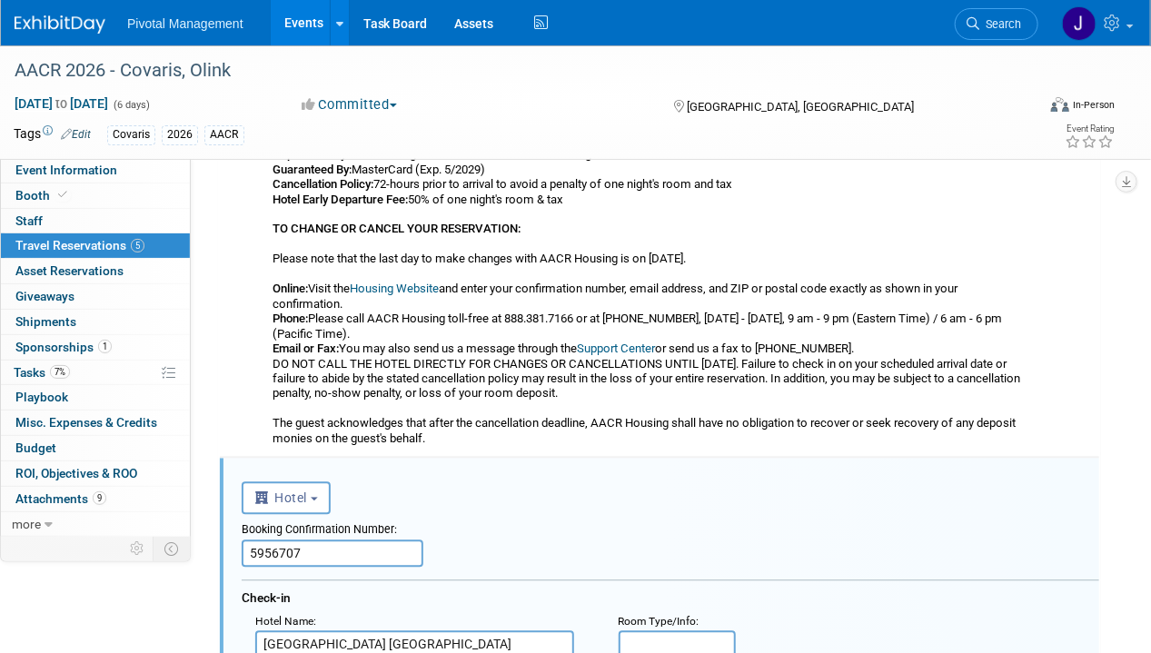
click at [336, 549] on input "5956707" at bounding box center [333, 553] width 182 height 27
drag, startPoint x: 336, startPoint y: 542, endPoint x: 114, endPoint y: 543, distance: 222.5
click at [114, 543] on div "Event Information Event Info Booth Booth 0 Staff 0 Staff 5 Travel Reservations …" at bounding box center [575, 399] width 1151 height 3584
type input "59567079"
click at [666, 479] on div "<i class="fas fa-plane" style="padding: 6px 4px 6px 1px;"></i> Flight <i class=…" at bounding box center [670, 495] width 857 height 37
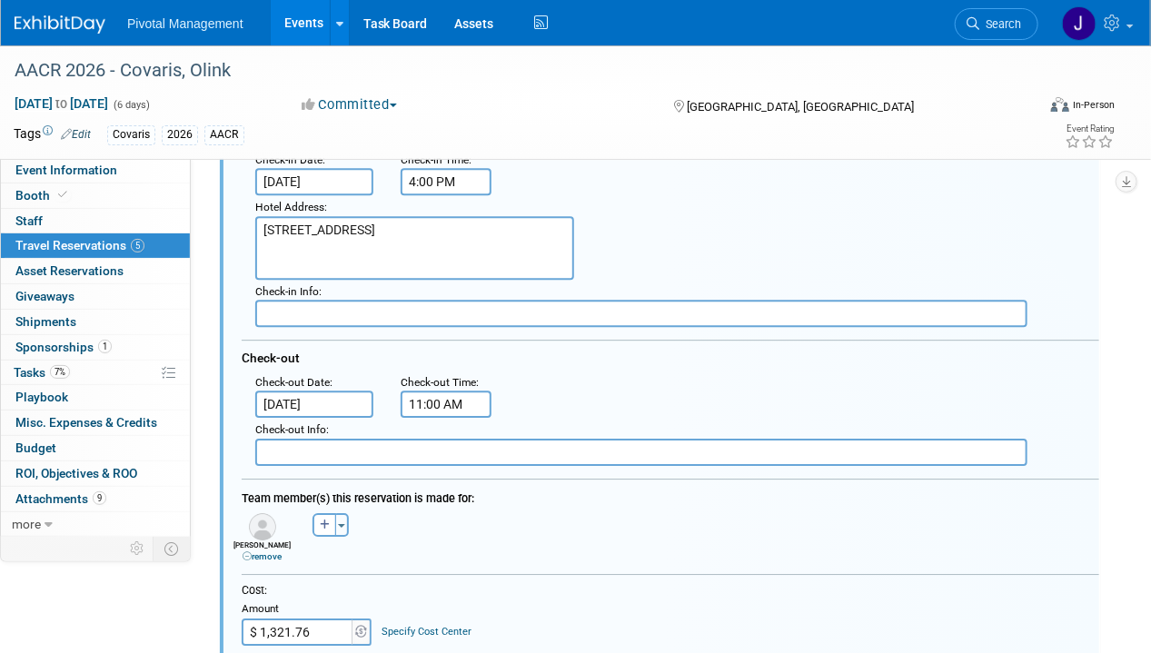
scroll to position [2312, 0]
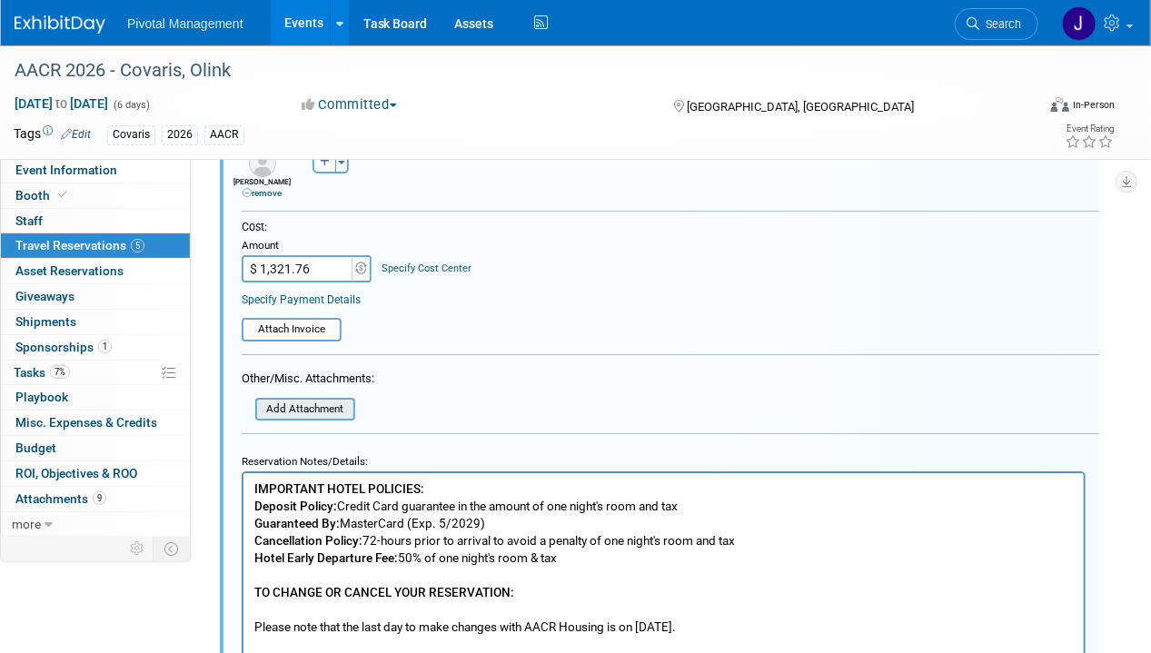
click at [311, 400] on input "file" at bounding box center [245, 410] width 216 height 20
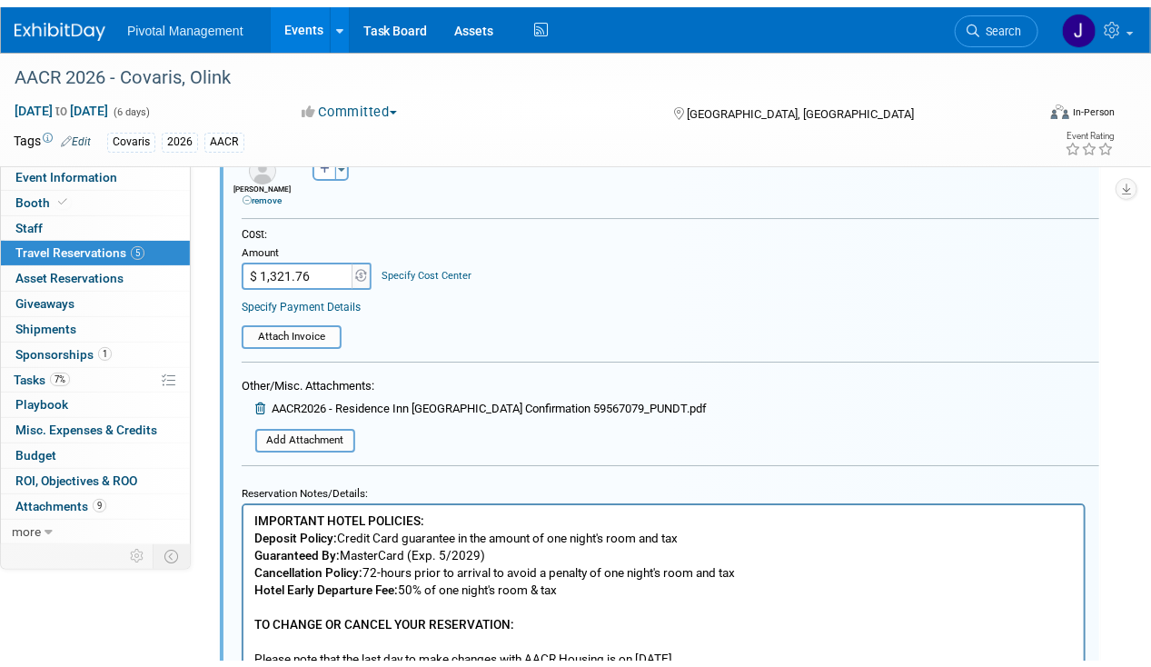
scroll to position [2678, 0]
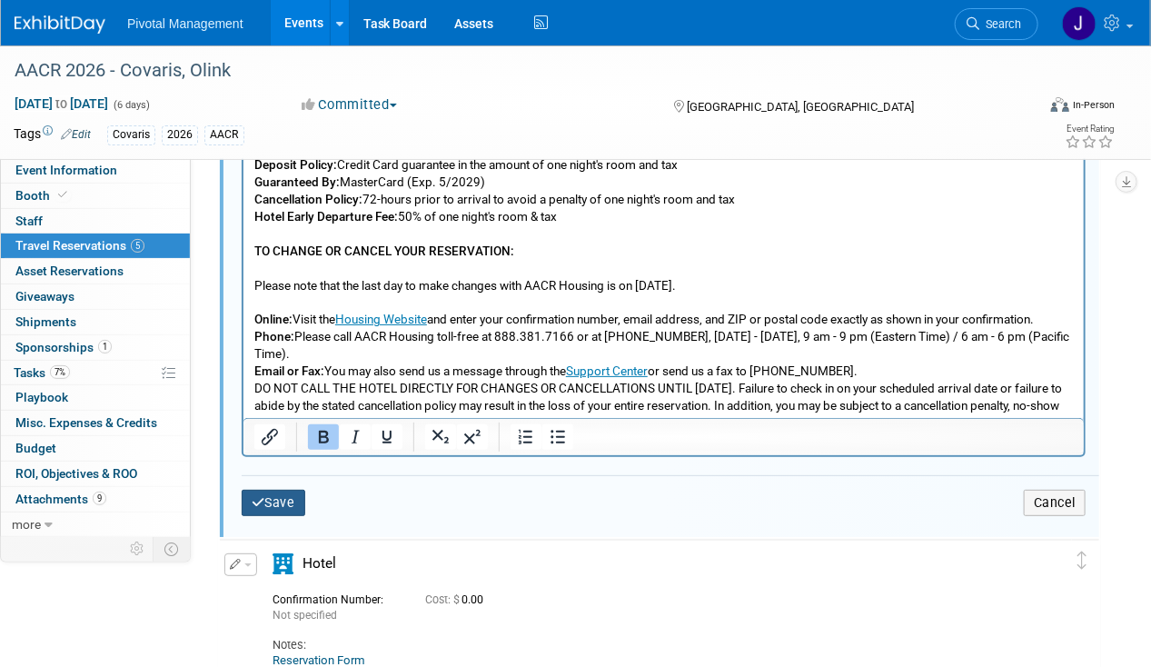
click at [265, 500] on button "Save" at bounding box center [274, 503] width 64 height 26
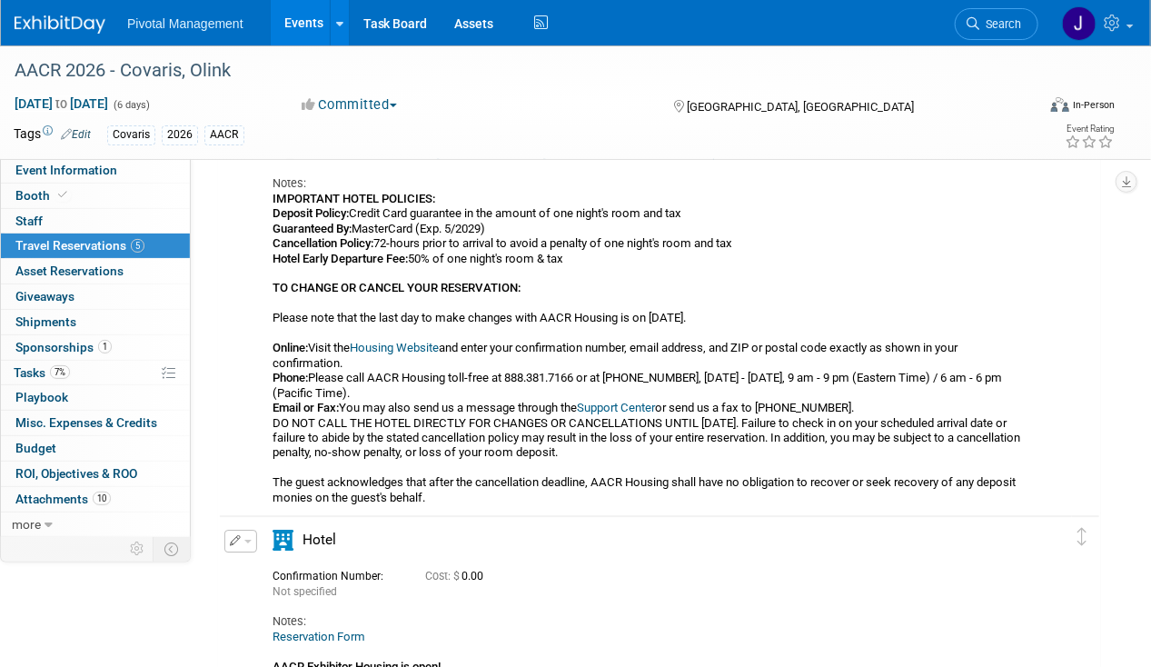
scroll to position [1668, 0]
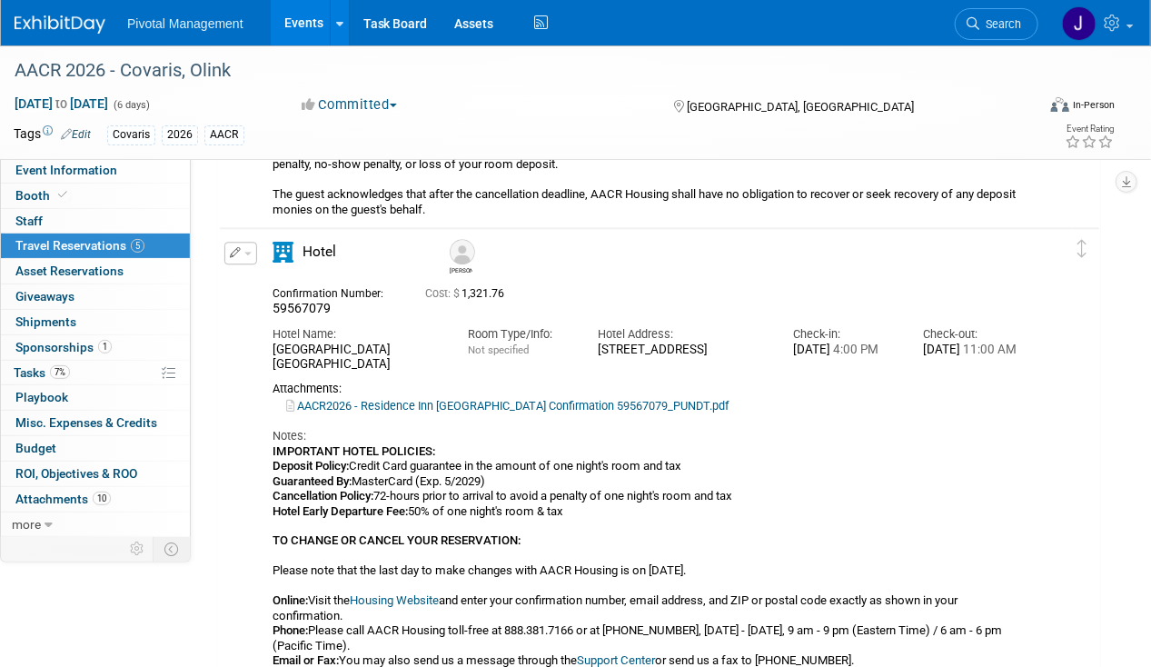
click at [249, 260] on button "button" at bounding box center [240, 253] width 33 height 23
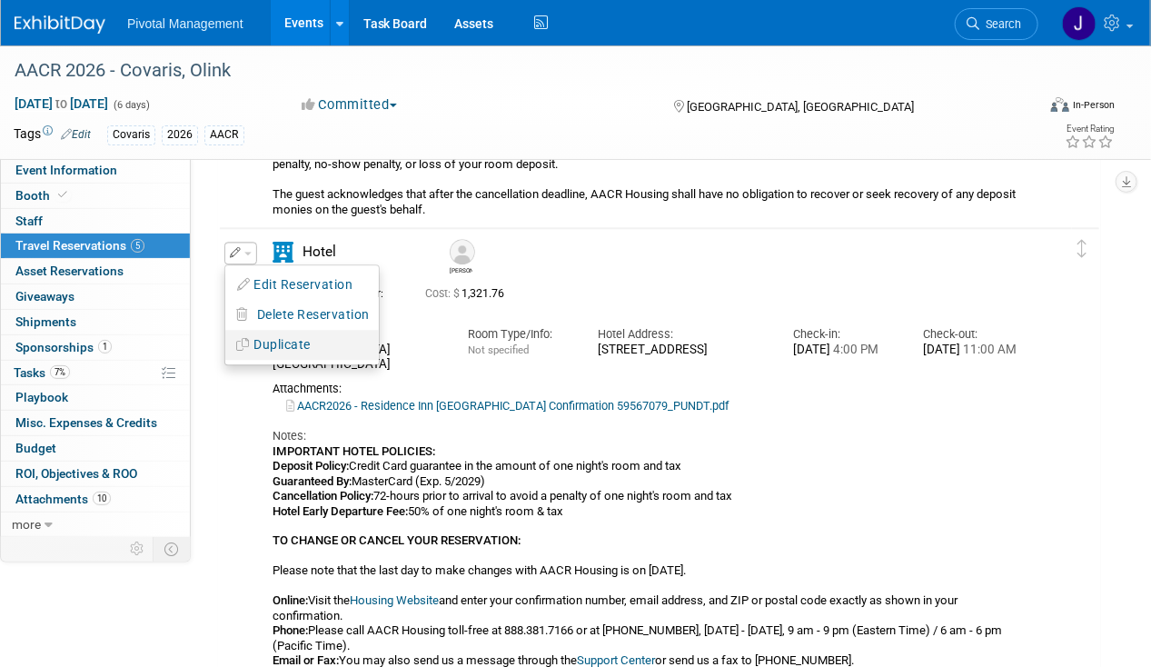
click at [289, 340] on button "Duplicate" at bounding box center [301, 345] width 153 height 26
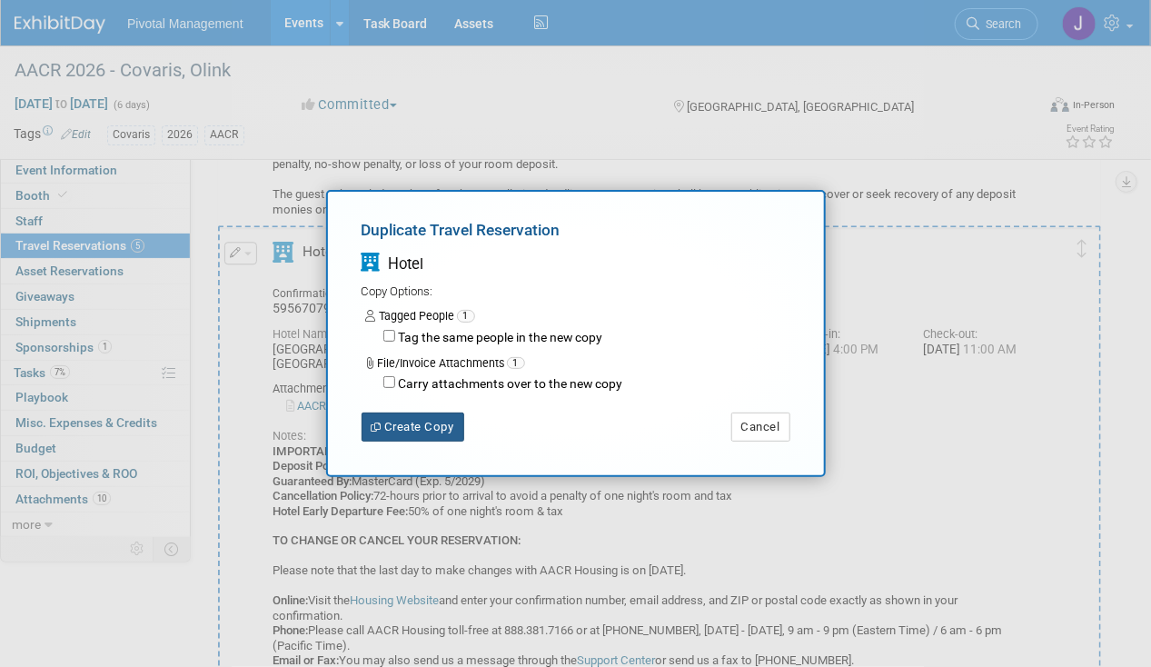
click at [421, 417] on button "Create Copy" at bounding box center [412, 426] width 103 height 29
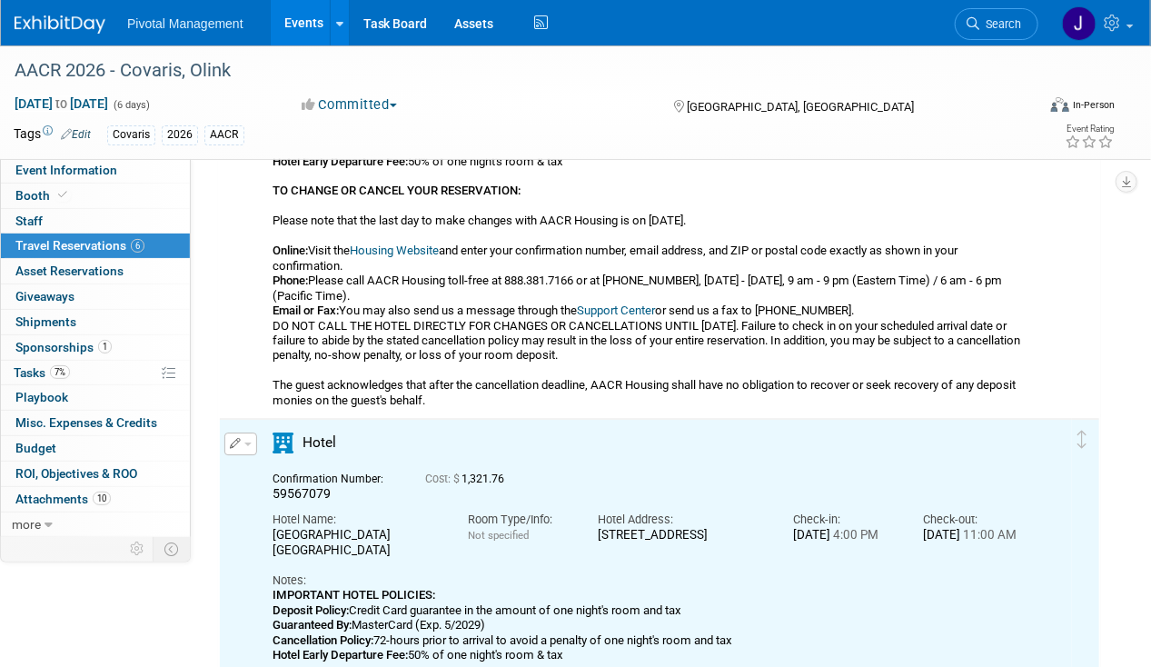
scroll to position [2187, 0]
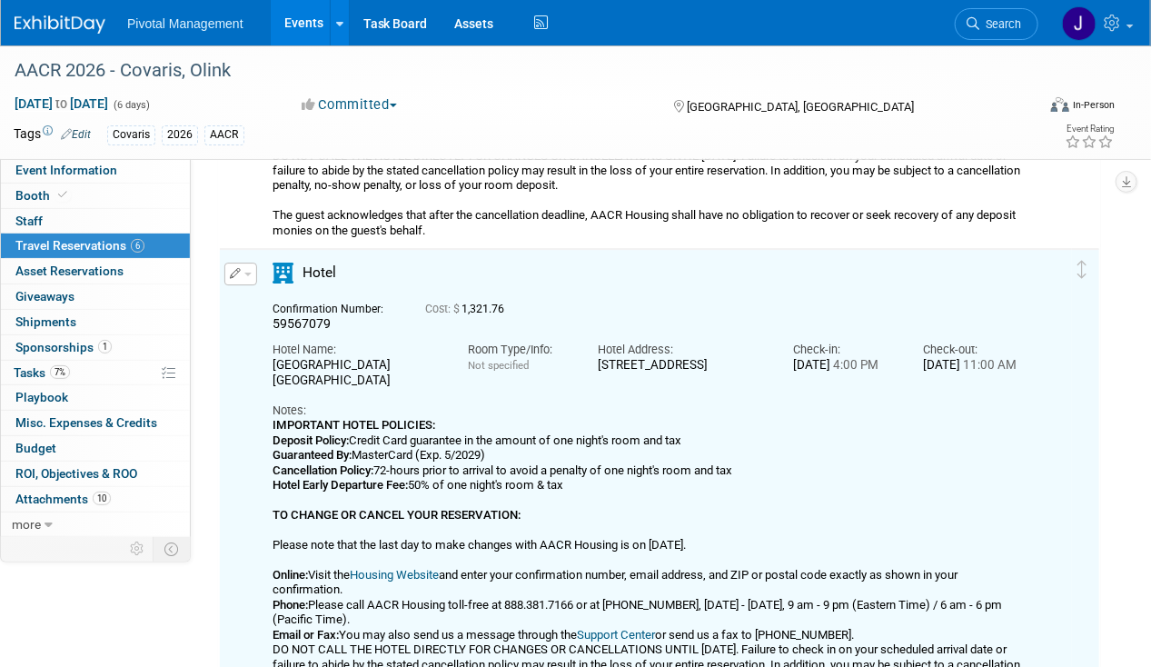
click at [234, 271] on icon "button" at bounding box center [236, 273] width 12 height 11
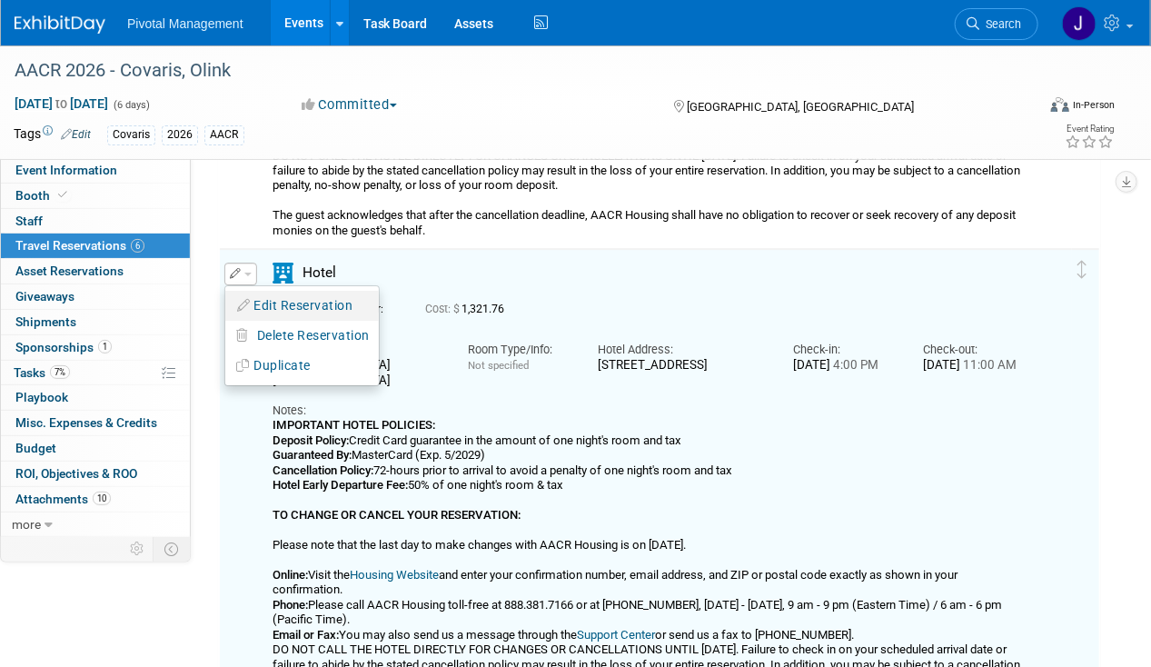
click at [248, 299] on icon "button" at bounding box center [244, 305] width 15 height 13
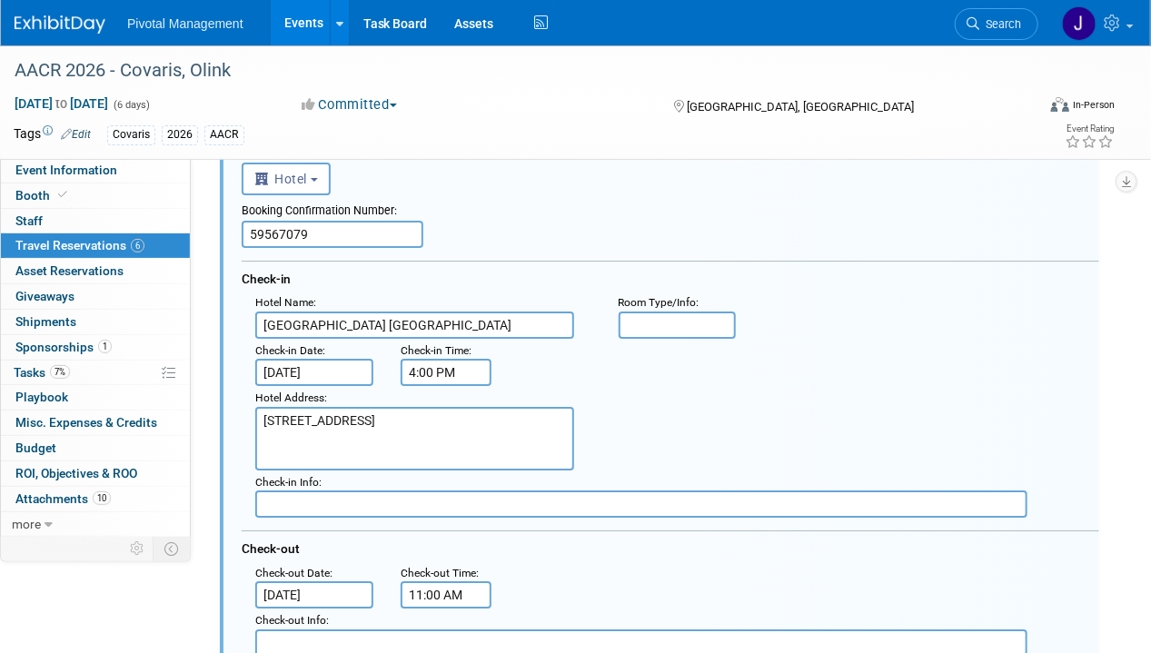
scroll to position [2297, 0]
click at [317, 233] on input "59567079" at bounding box center [333, 235] width 182 height 27
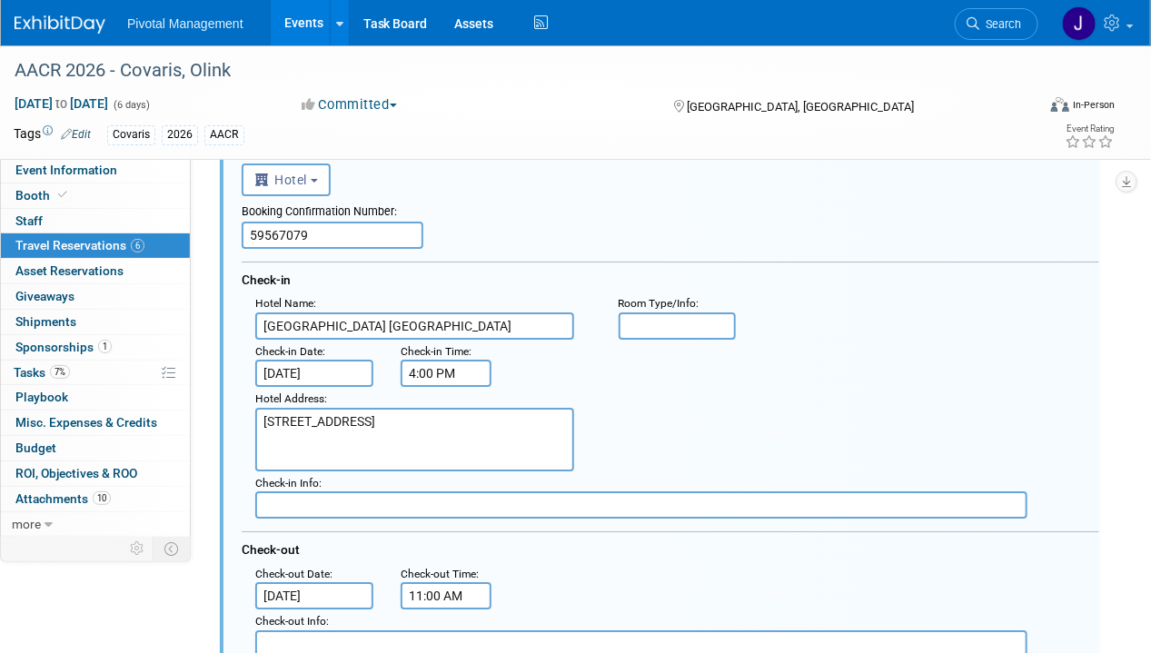
paste input "90"
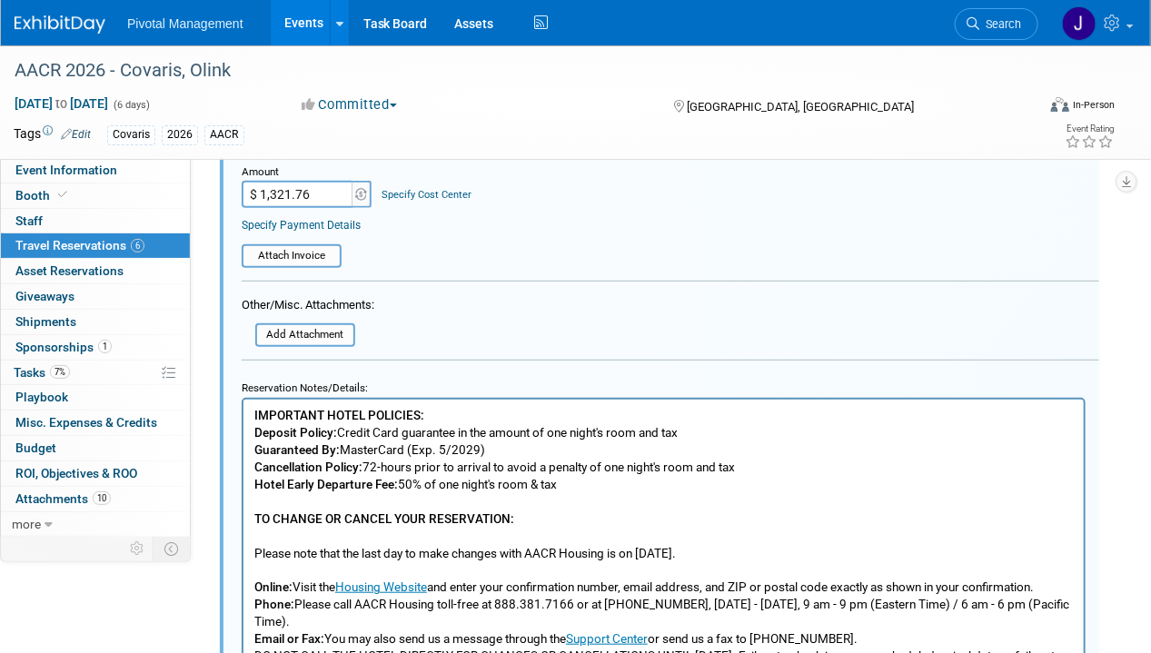
scroll to position [2910, 0]
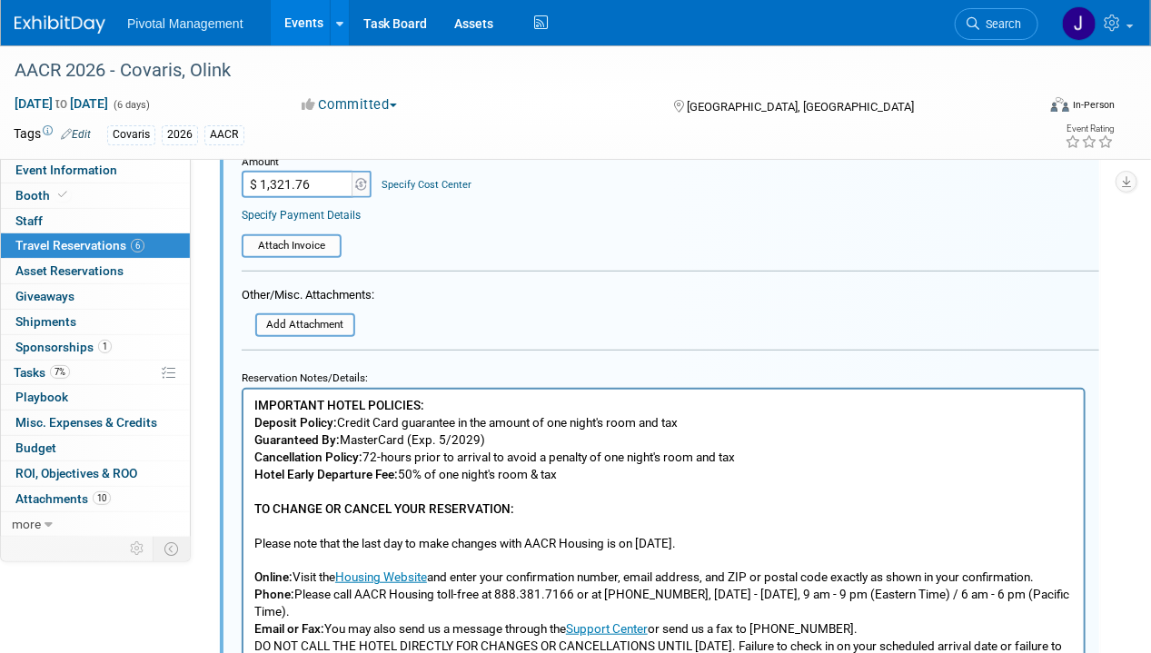
type input "59567090"
click at [328, 320] on input "file" at bounding box center [245, 325] width 216 height 20
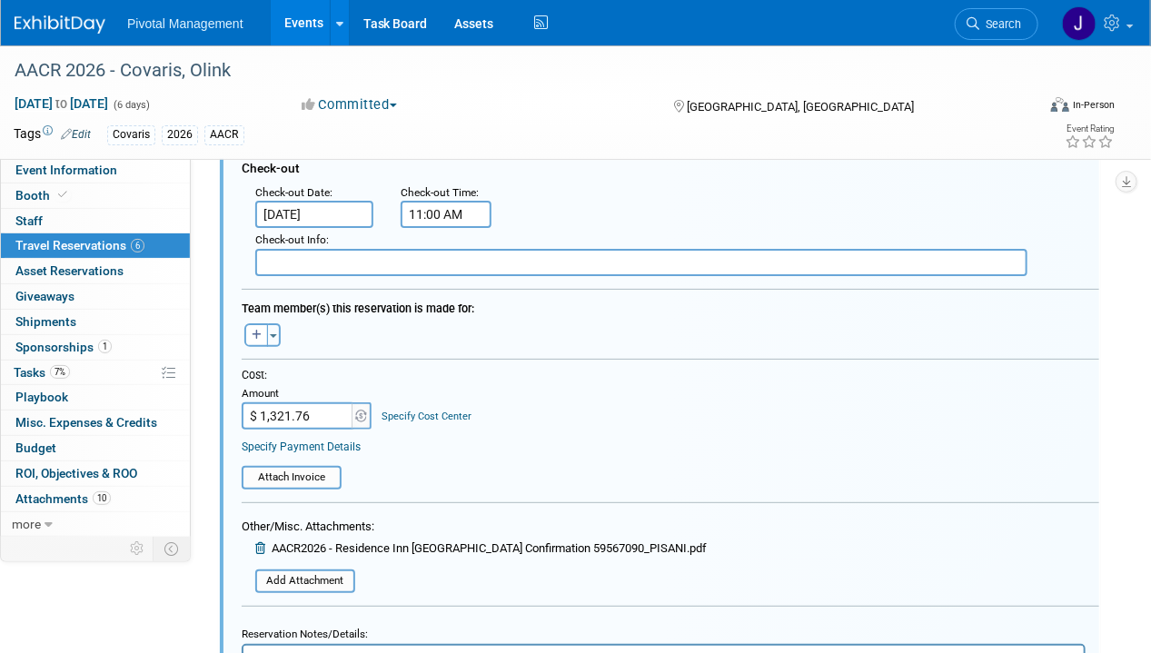
scroll to position [2676, 0]
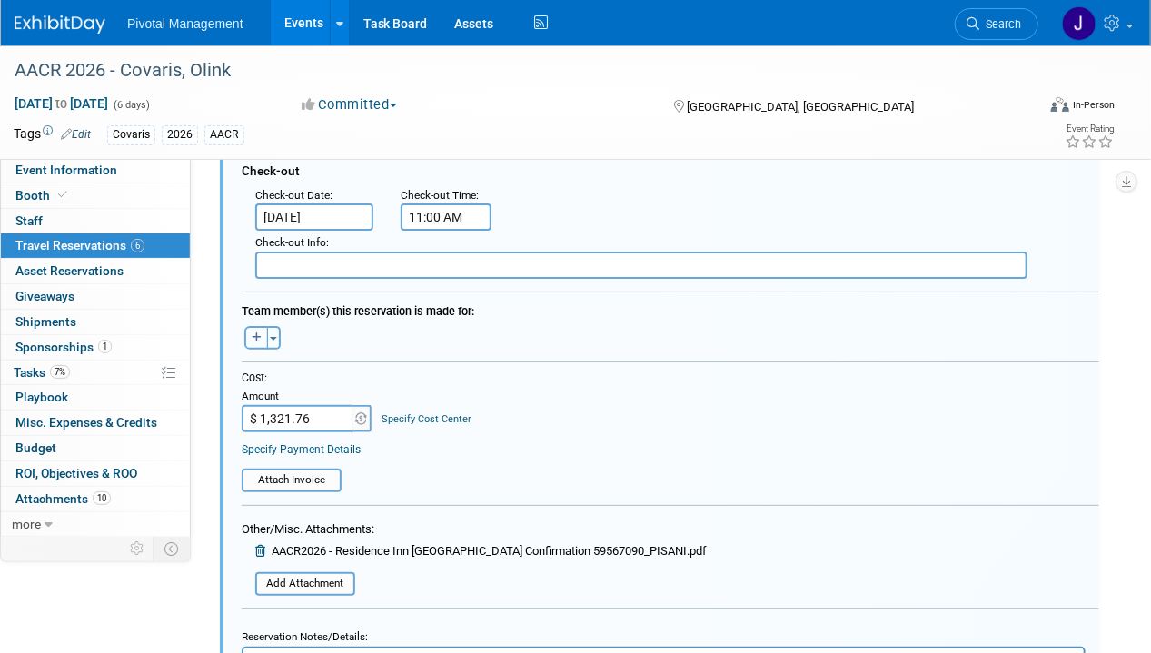
click at [252, 332] on icon "button" at bounding box center [257, 337] width 10 height 11
select select
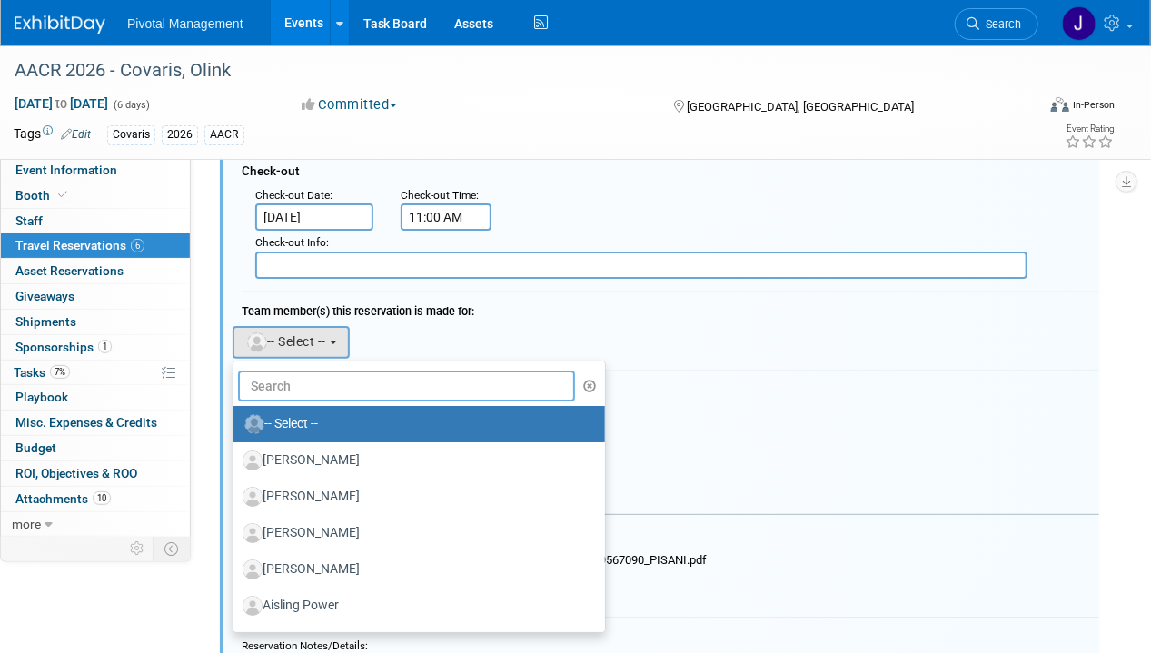
click at [283, 380] on input "text" at bounding box center [406, 386] width 337 height 31
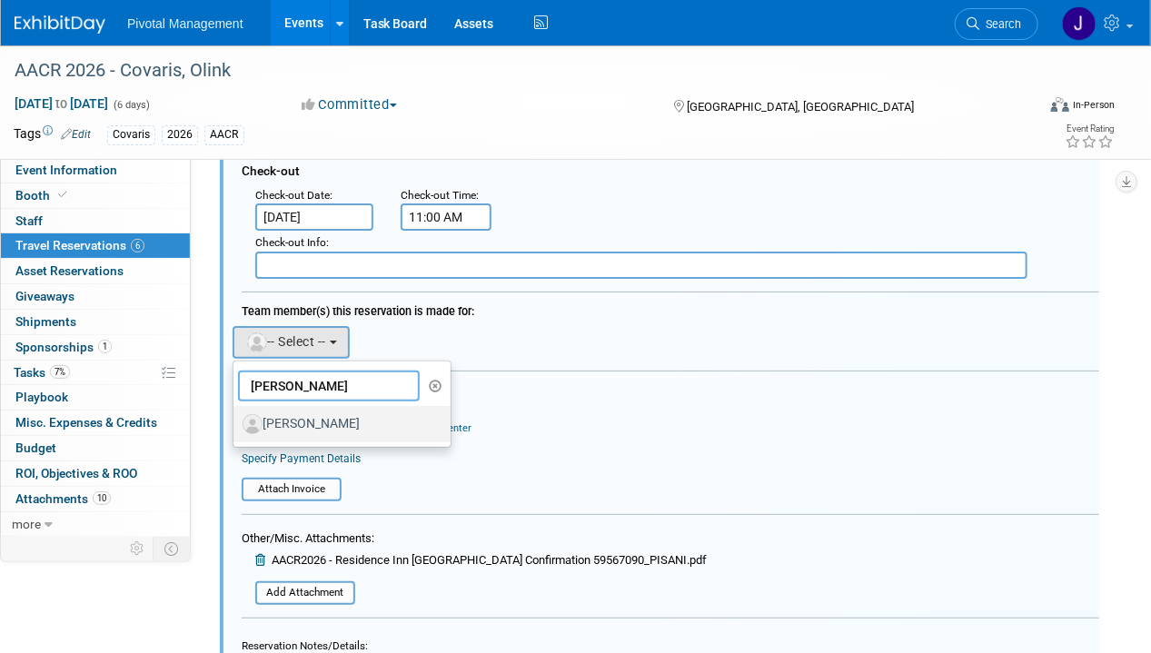
type input "pisani"
click at [306, 413] on label "[PERSON_NAME]" at bounding box center [338, 424] width 190 height 29
click at [236, 416] on input "[PERSON_NAME]" at bounding box center [230, 422] width 12 height 12
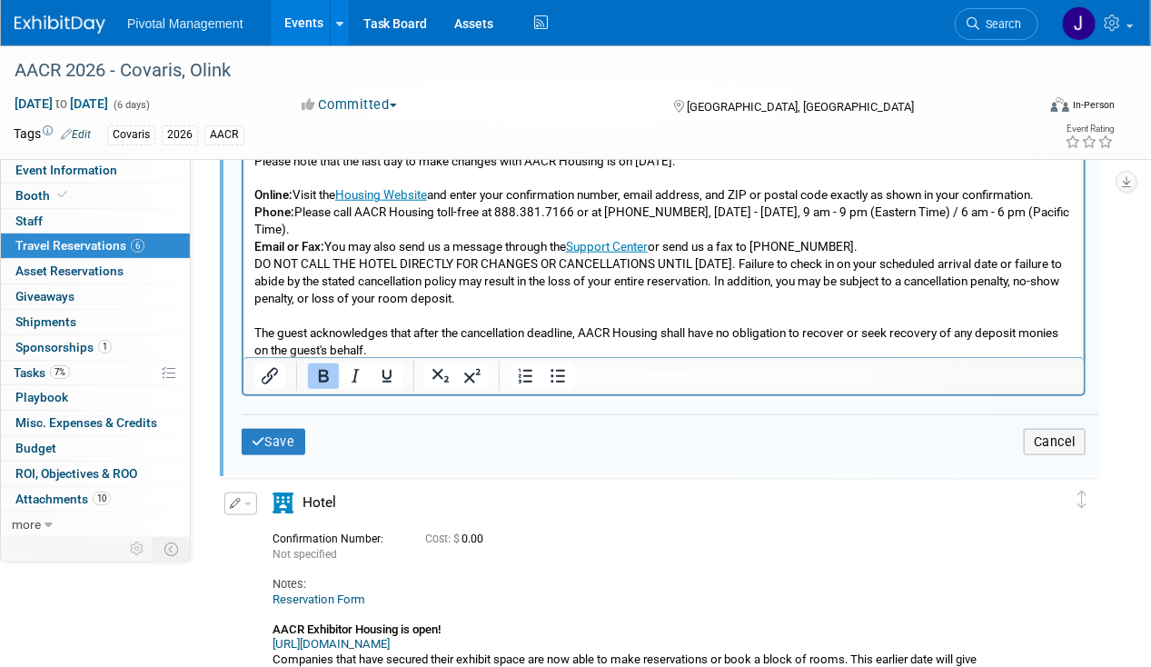
scroll to position [3279, 0]
click at [280, 431] on button "Save" at bounding box center [274, 442] width 64 height 26
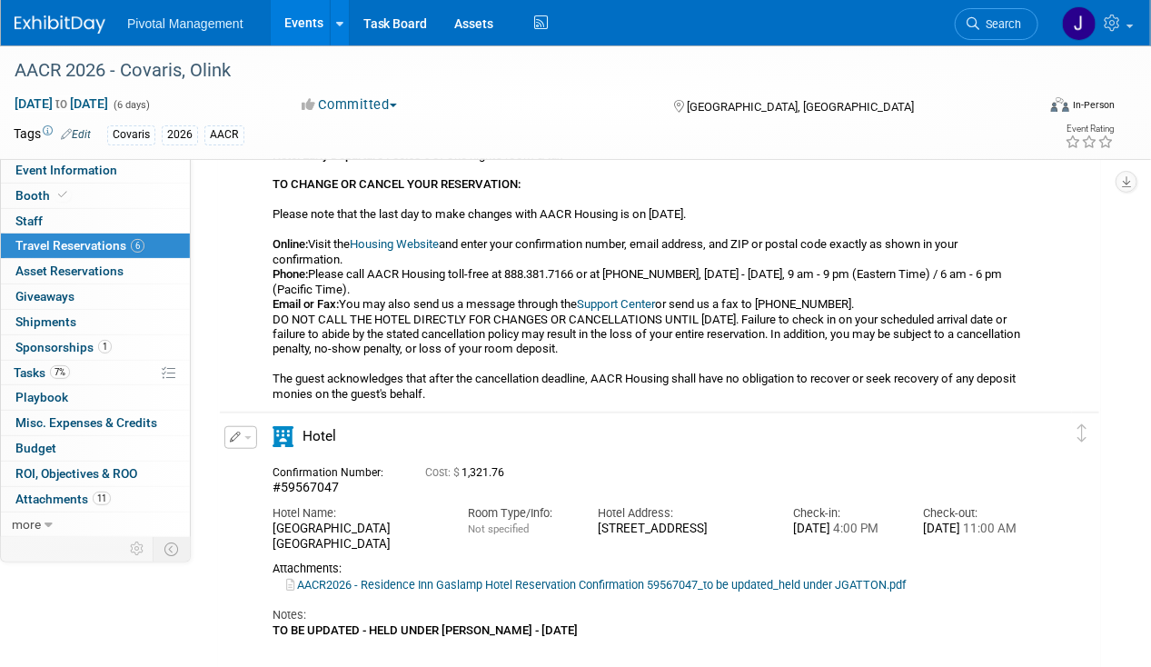
scroll to position [361, 0]
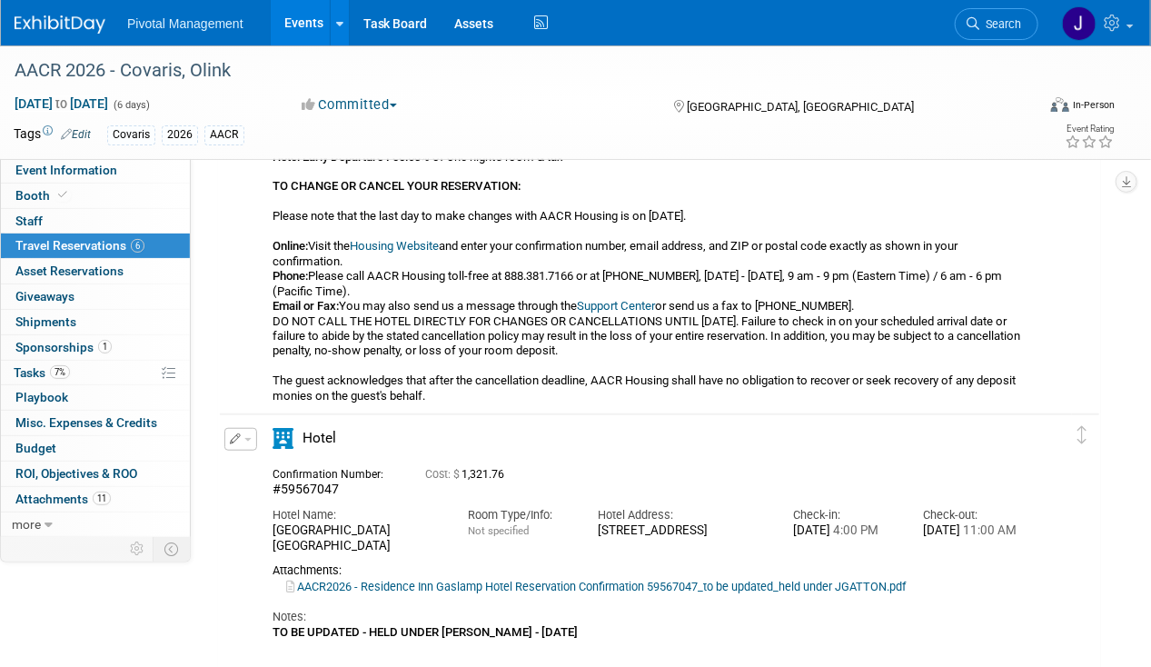
click at [248, 434] on button "button" at bounding box center [240, 439] width 33 height 23
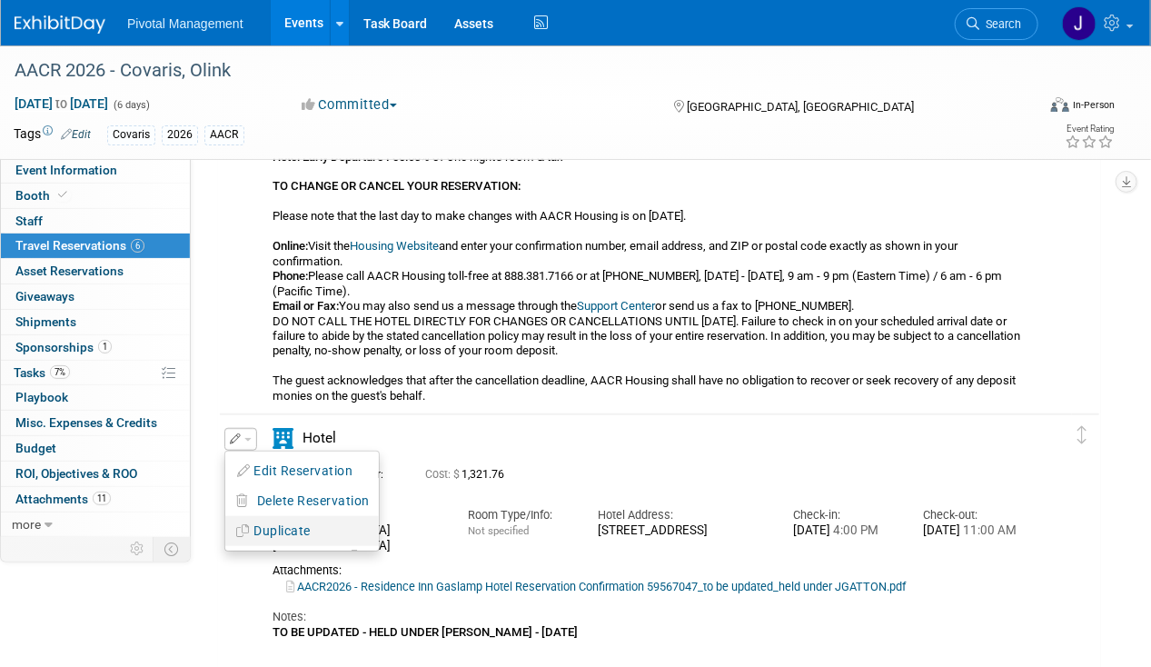
click at [274, 529] on button "Duplicate" at bounding box center [301, 531] width 153 height 26
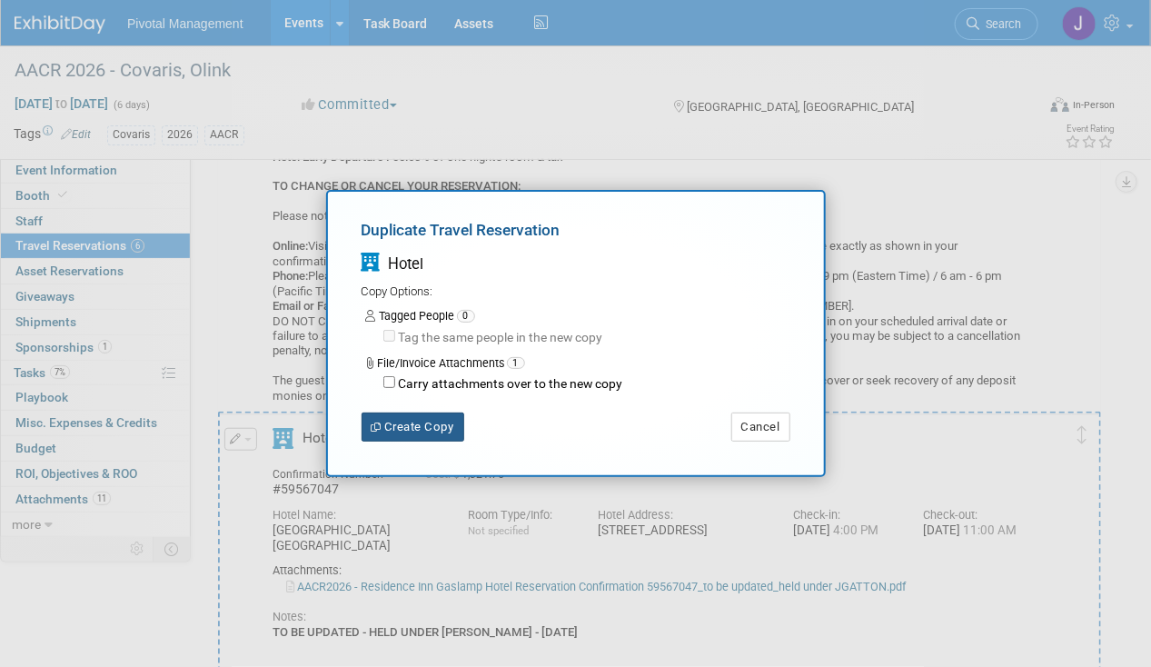
click at [432, 431] on button "Create Copy" at bounding box center [412, 426] width 103 height 29
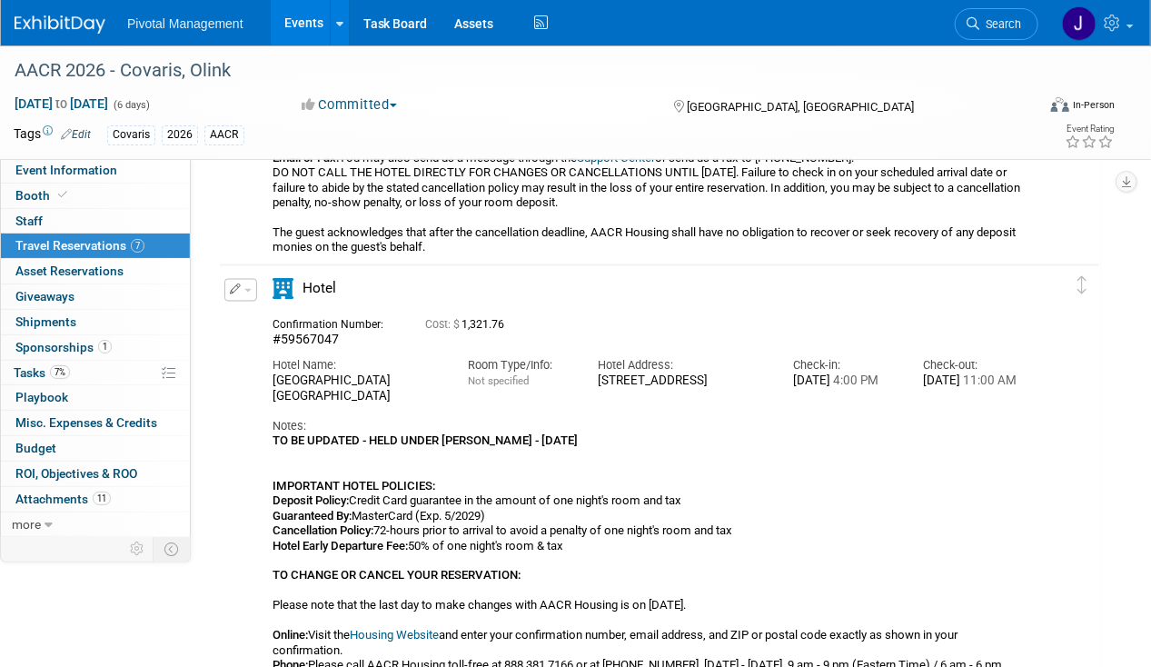
scroll to position [1081, 0]
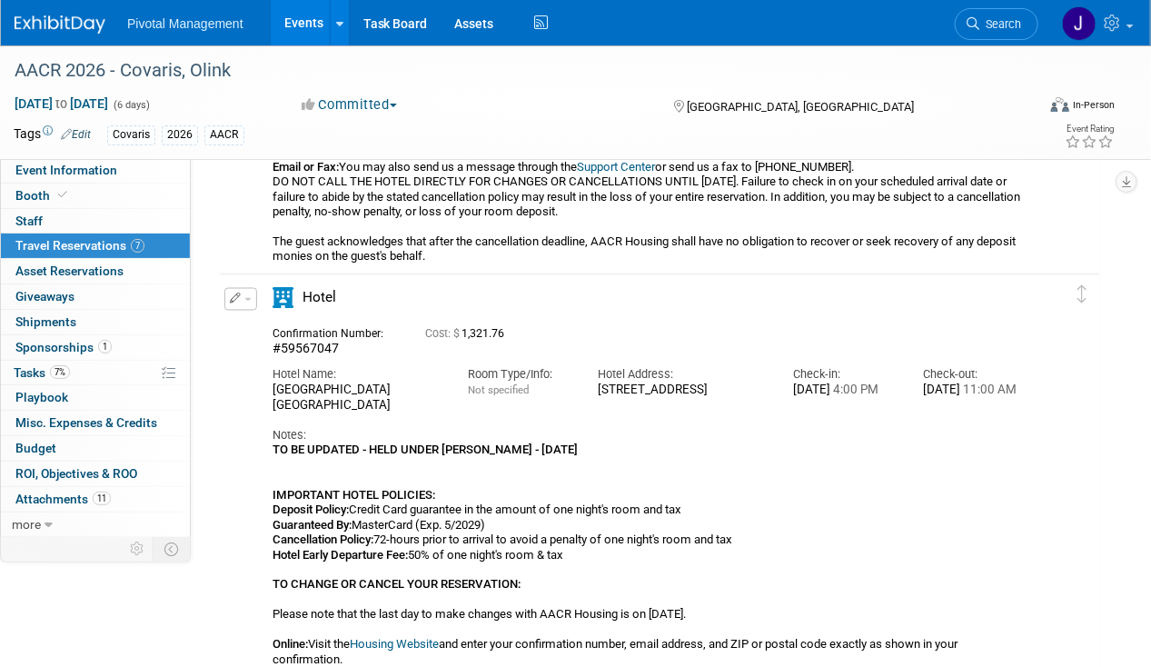
click at [265, 299] on div "Hotel" at bounding box center [350, 304] width 182 height 32
click at [254, 299] on button "button" at bounding box center [240, 299] width 33 height 23
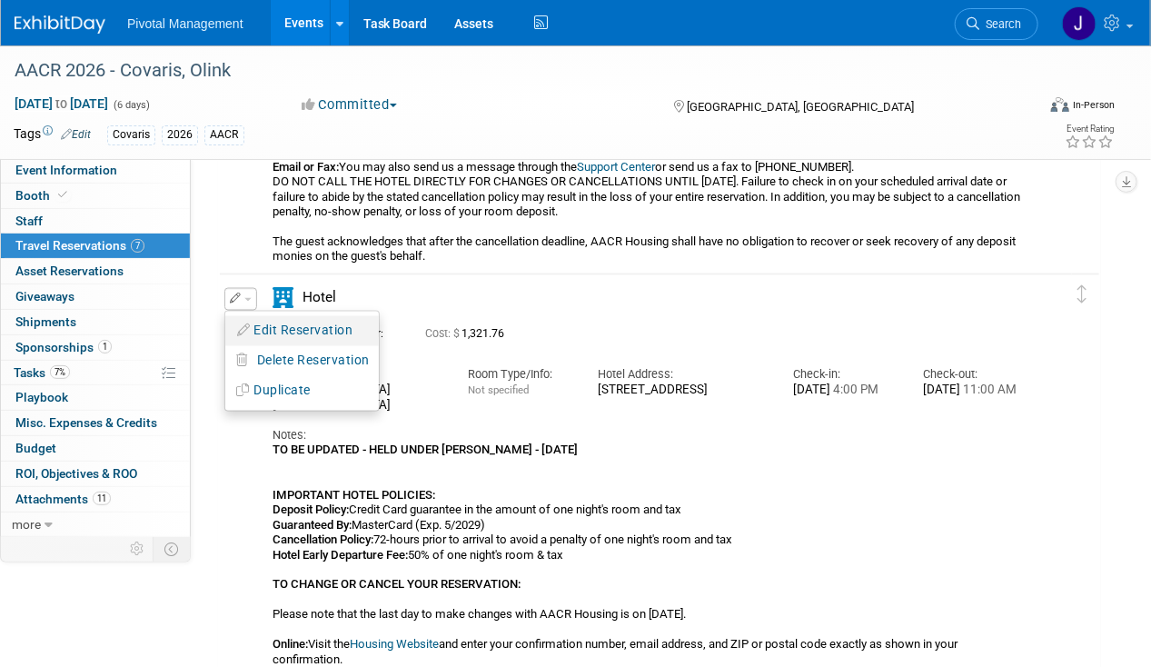
click at [335, 326] on button "Edit Reservation" at bounding box center [301, 331] width 153 height 26
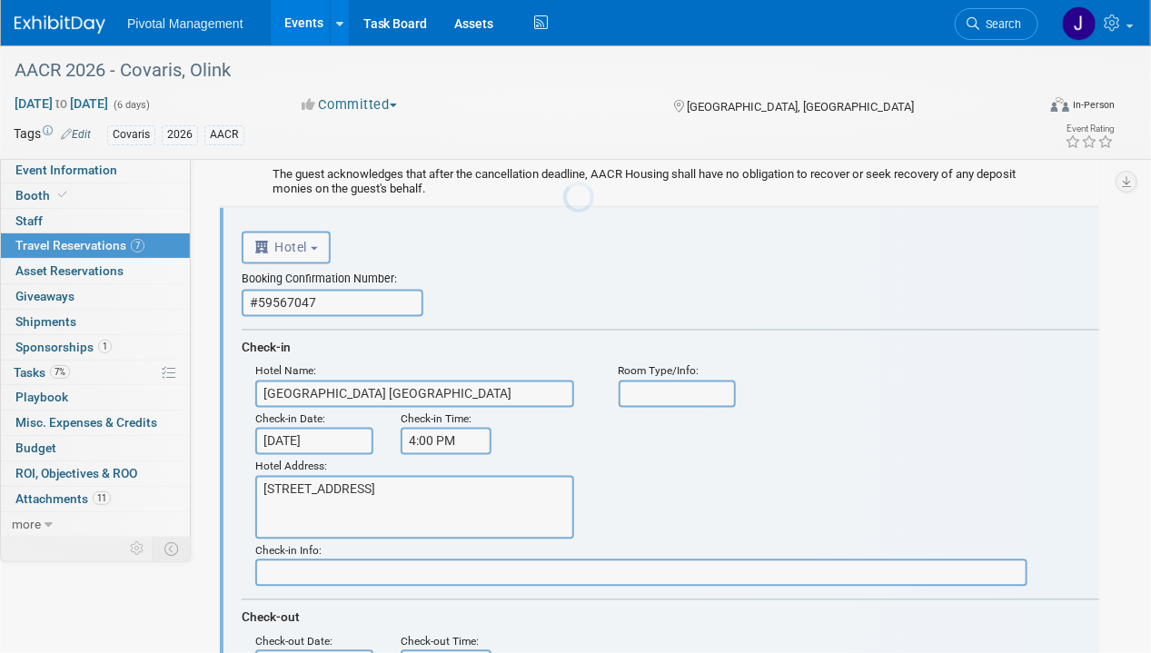
scroll to position [0, 0]
drag, startPoint x: 337, startPoint y: 304, endPoint x: 226, endPoint y: 301, distance: 110.9
paste input "59567109"
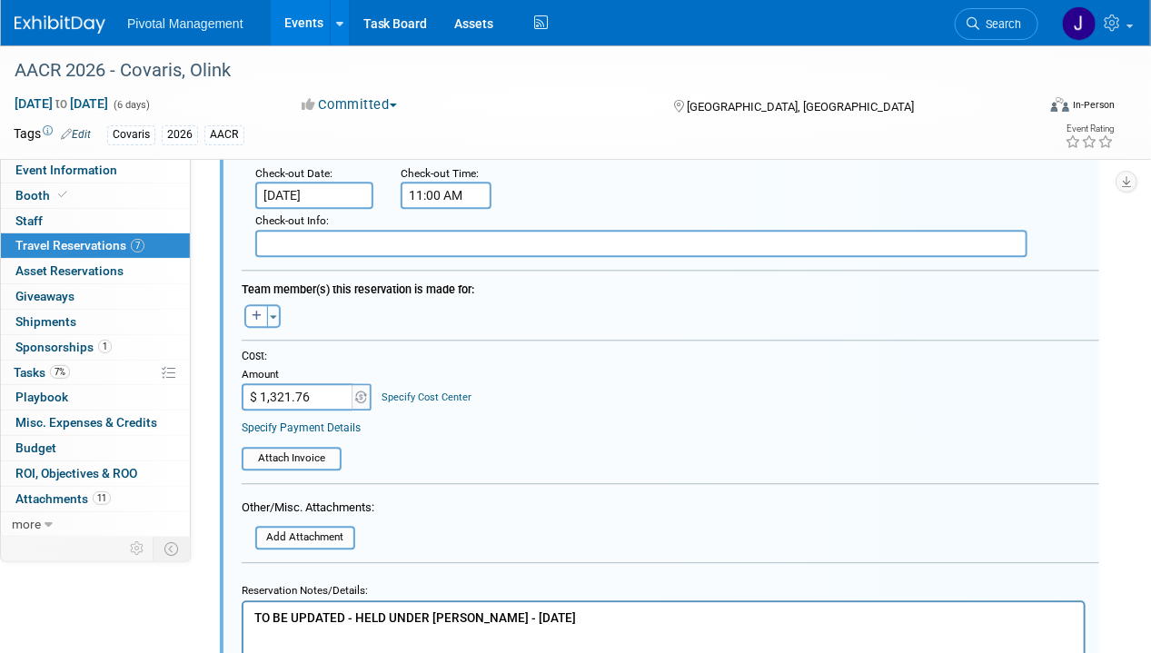
scroll to position [1620, 0]
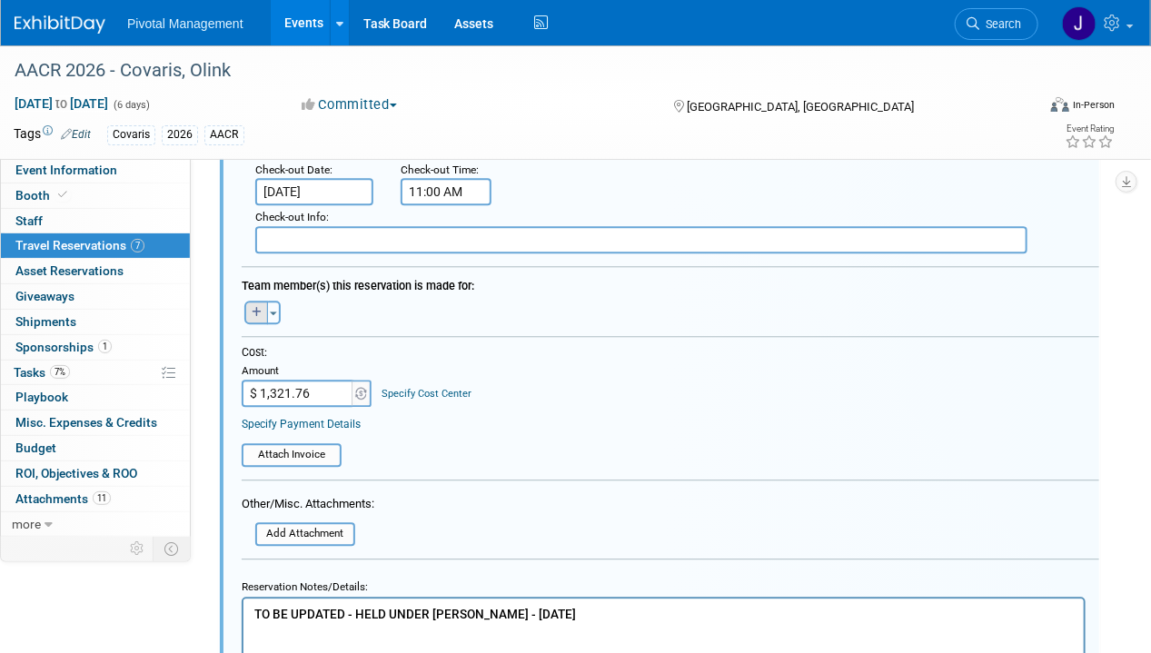
type input "59567109"
click at [262, 308] on button "button" at bounding box center [256, 313] width 24 height 24
select select
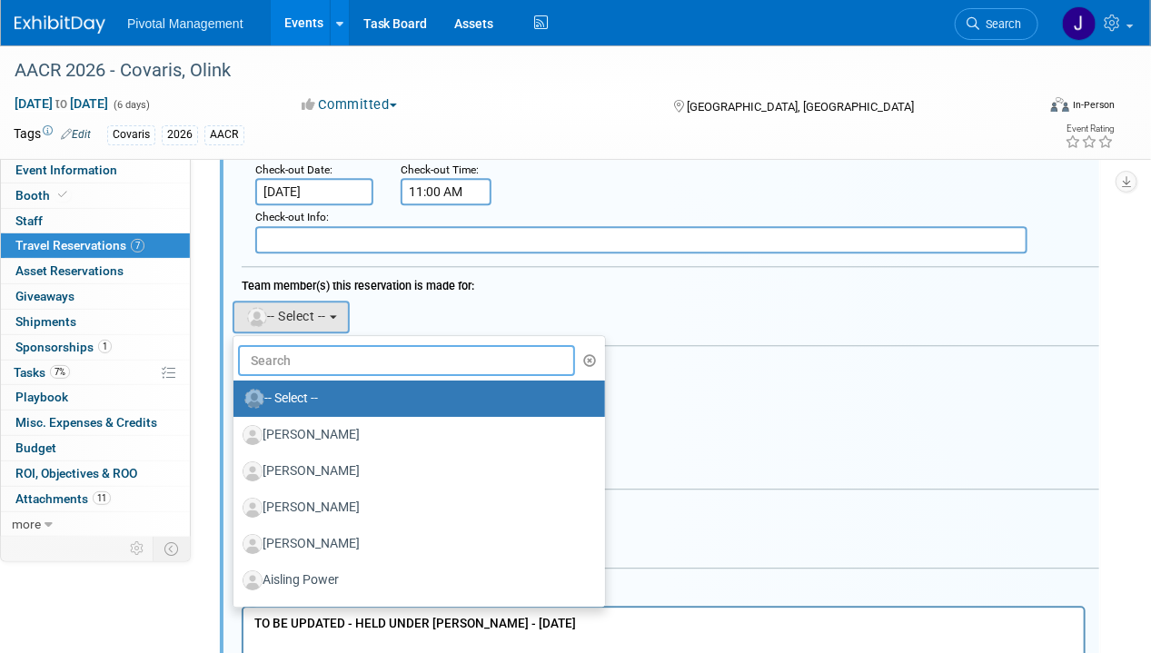
click at [284, 345] on input "text" at bounding box center [406, 360] width 337 height 31
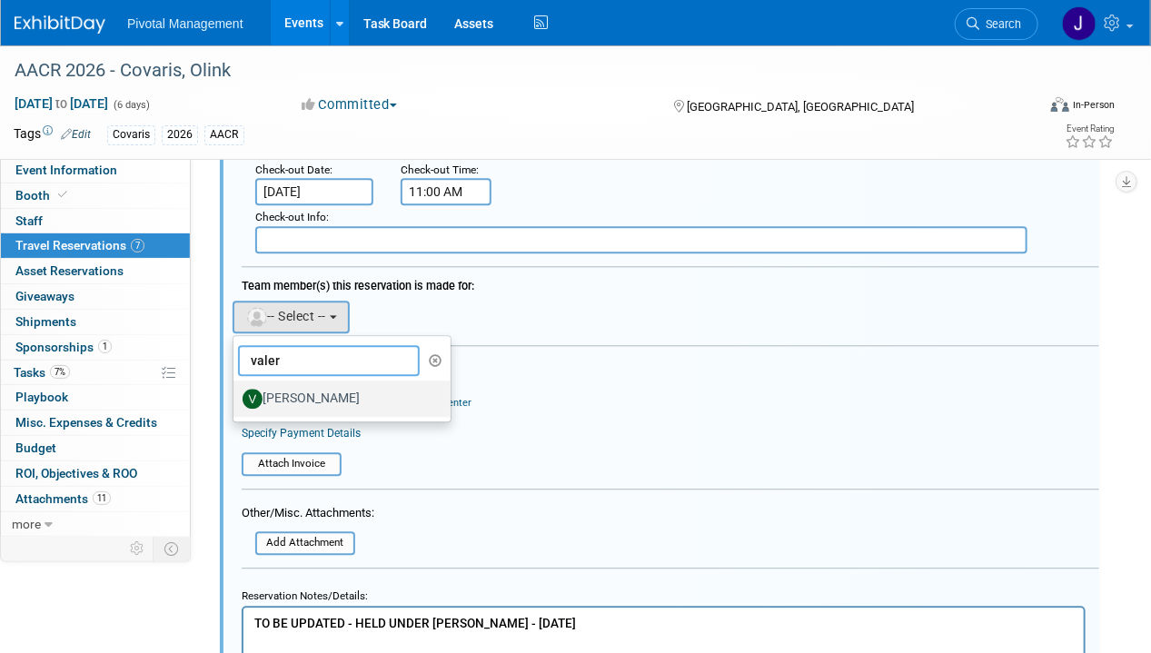
type input "valer"
click at [312, 384] on label "[PERSON_NAME]" at bounding box center [338, 398] width 190 height 29
click at [236, 391] on input "[PERSON_NAME]" at bounding box center [230, 397] width 12 height 12
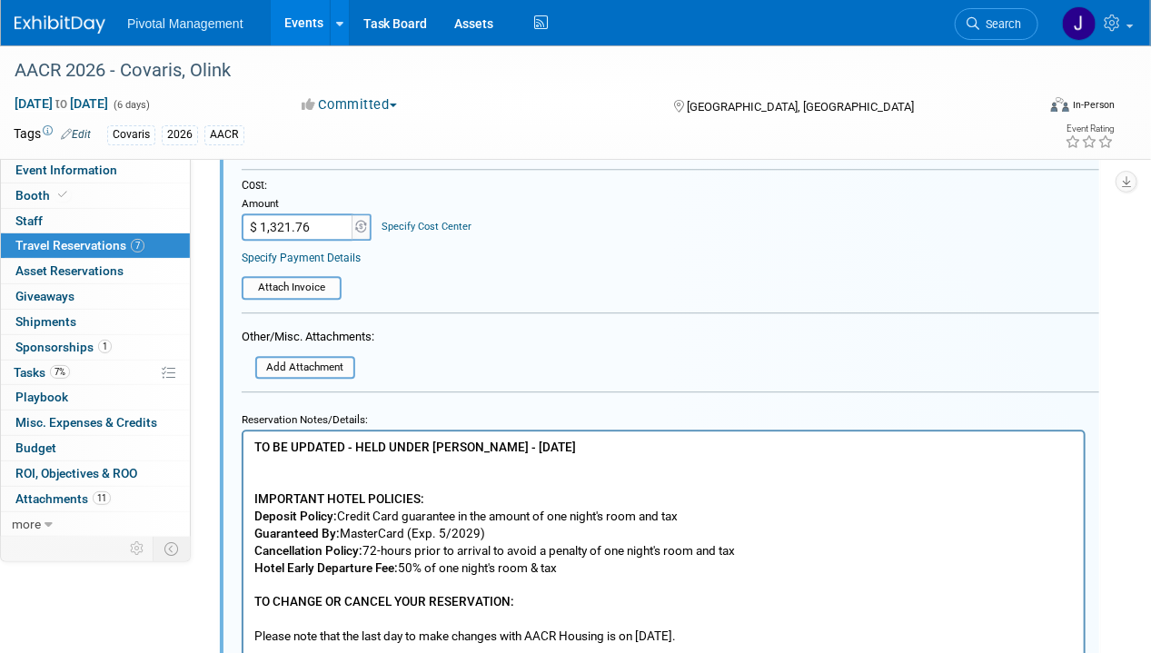
scroll to position [1815, 0]
drag, startPoint x: 526, startPoint y: 445, endPoint x: 431, endPoint y: 445, distance: 95.4
click at [431, 445] on b "TO BE UPDATED - HELD UNDER JESSICA GATTON - 09.16.25" at bounding box center [414, 445] width 322 height 15
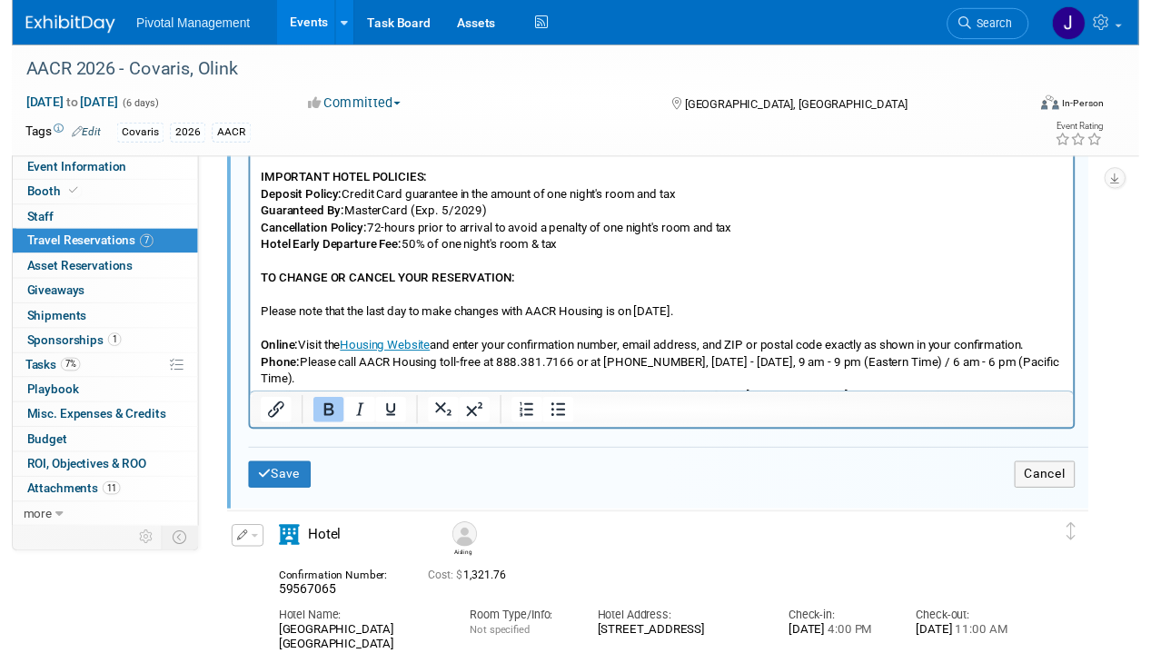
scroll to position [1760, 0]
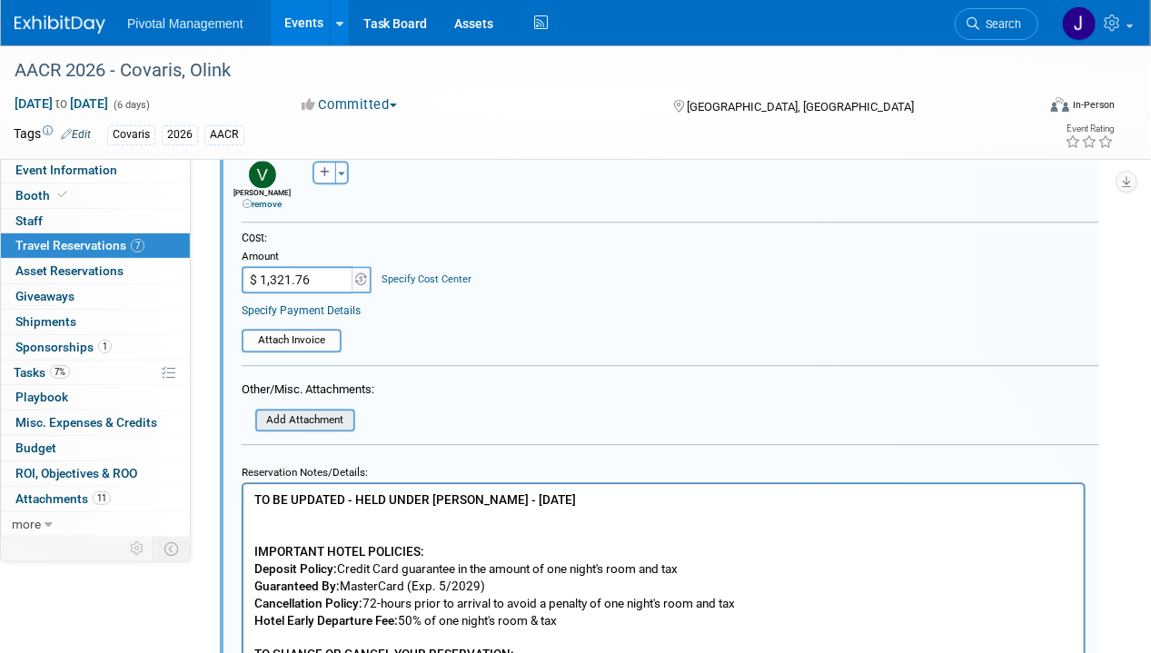
click at [285, 411] on input "file" at bounding box center [245, 421] width 216 height 20
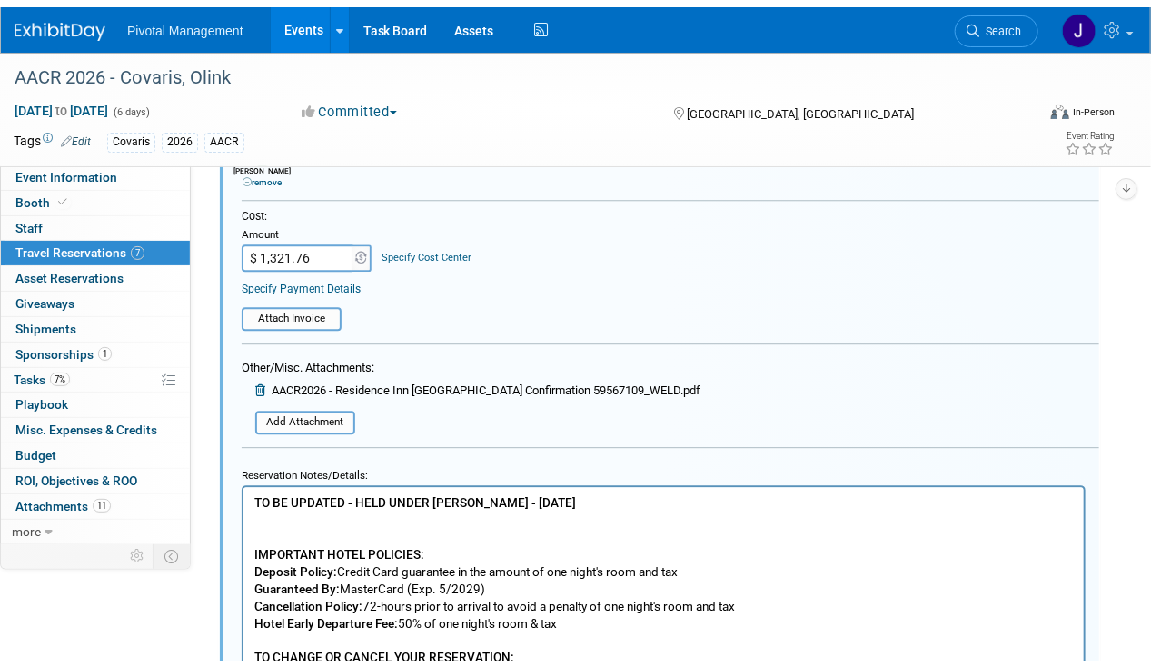
scroll to position [2204, 0]
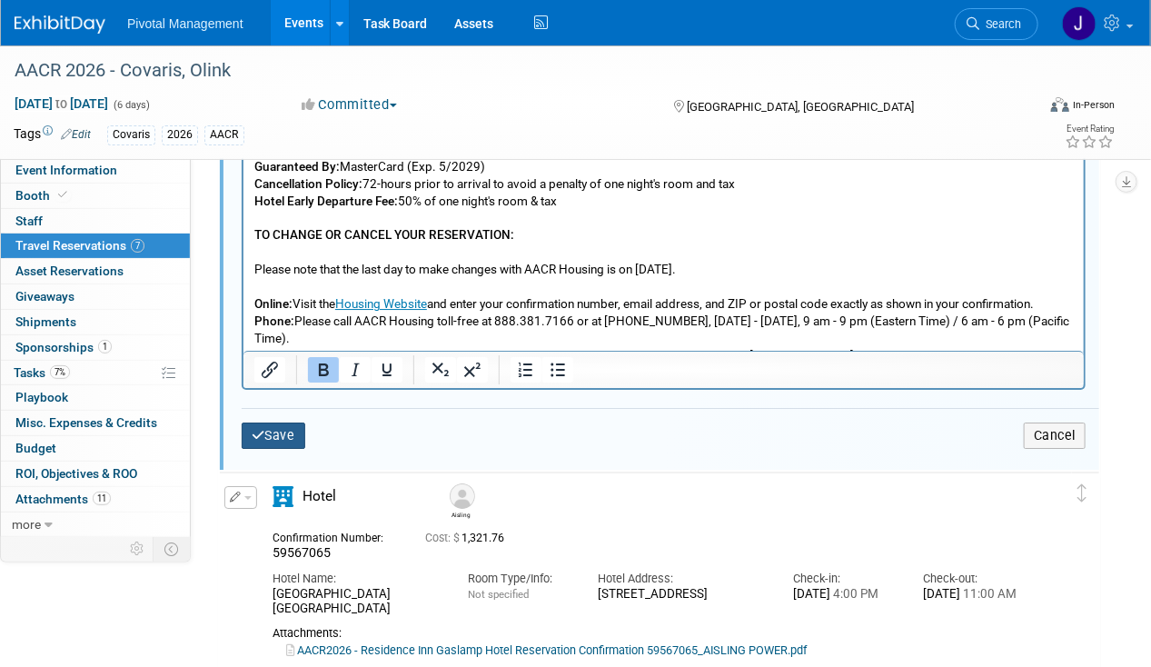
click at [297, 427] on button "Save" at bounding box center [274, 435] width 64 height 26
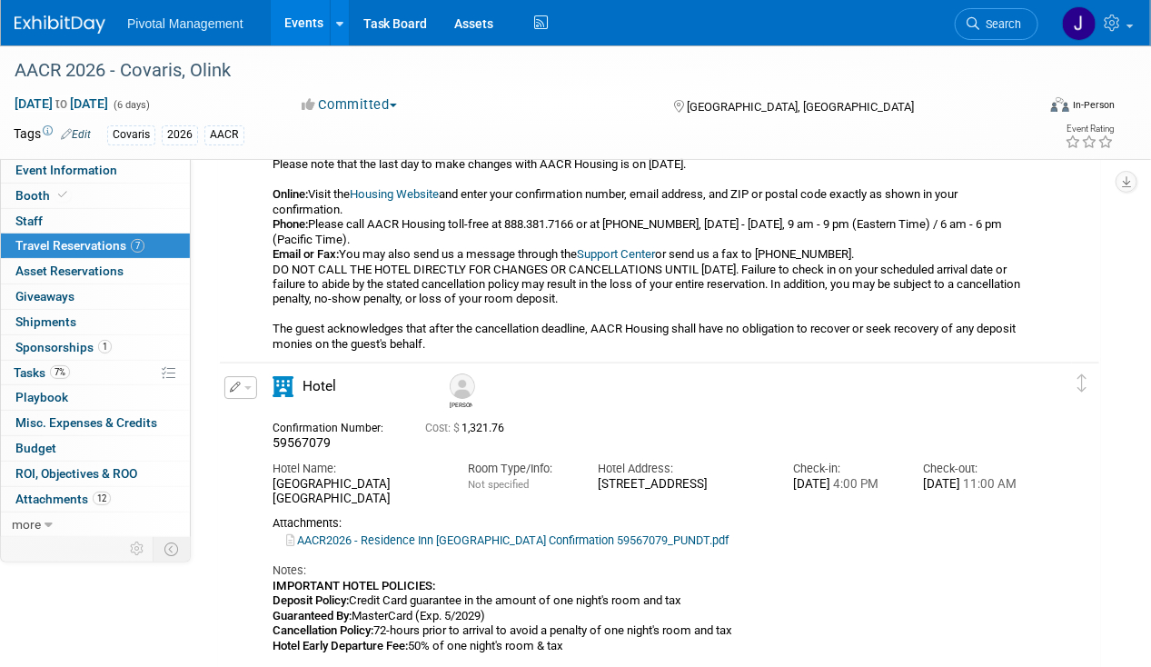
scroll to position [2236, 0]
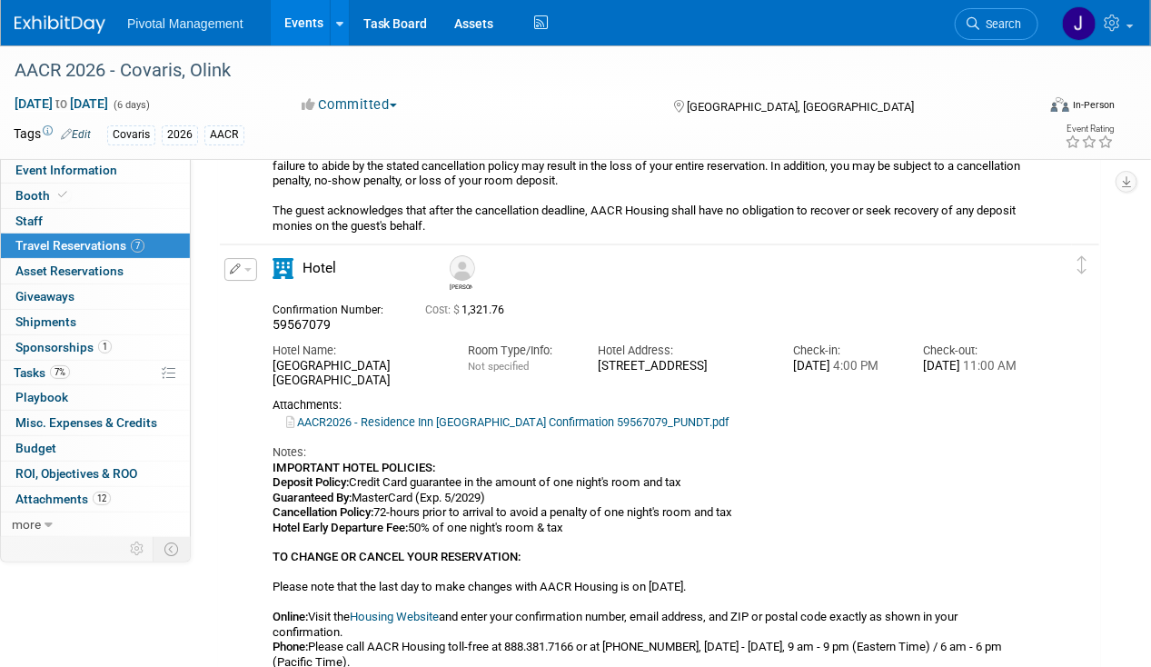
click at [254, 262] on button "button" at bounding box center [240, 269] width 33 height 23
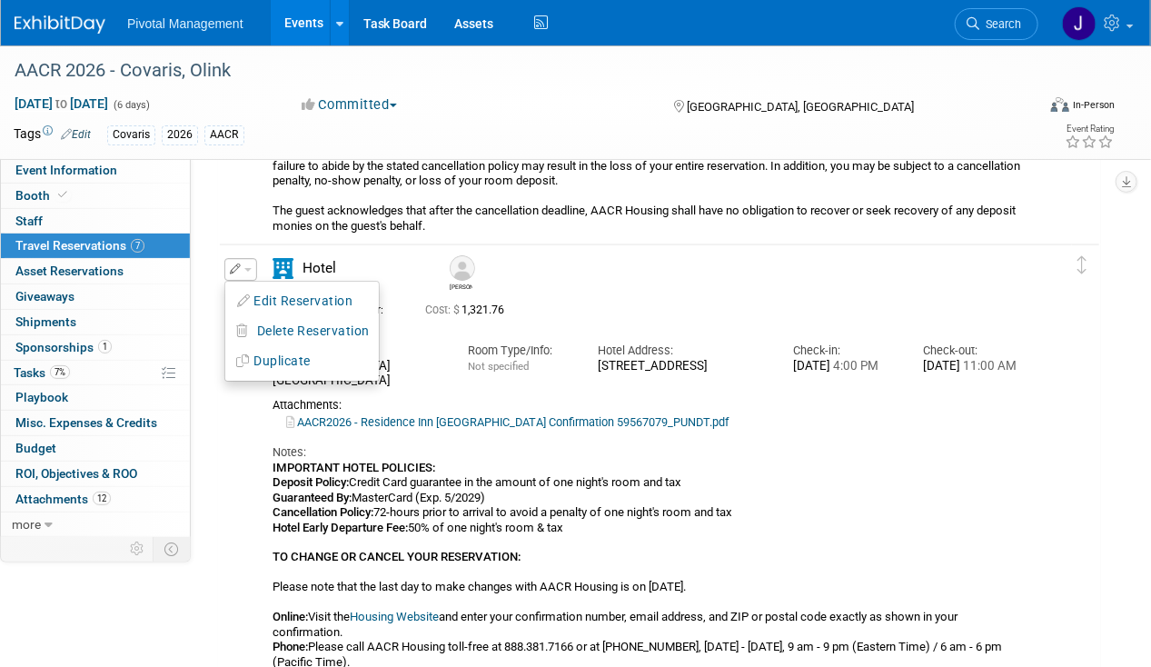
click at [621, 257] on div "Elisabeth" at bounding box center [734, 271] width 586 height 40
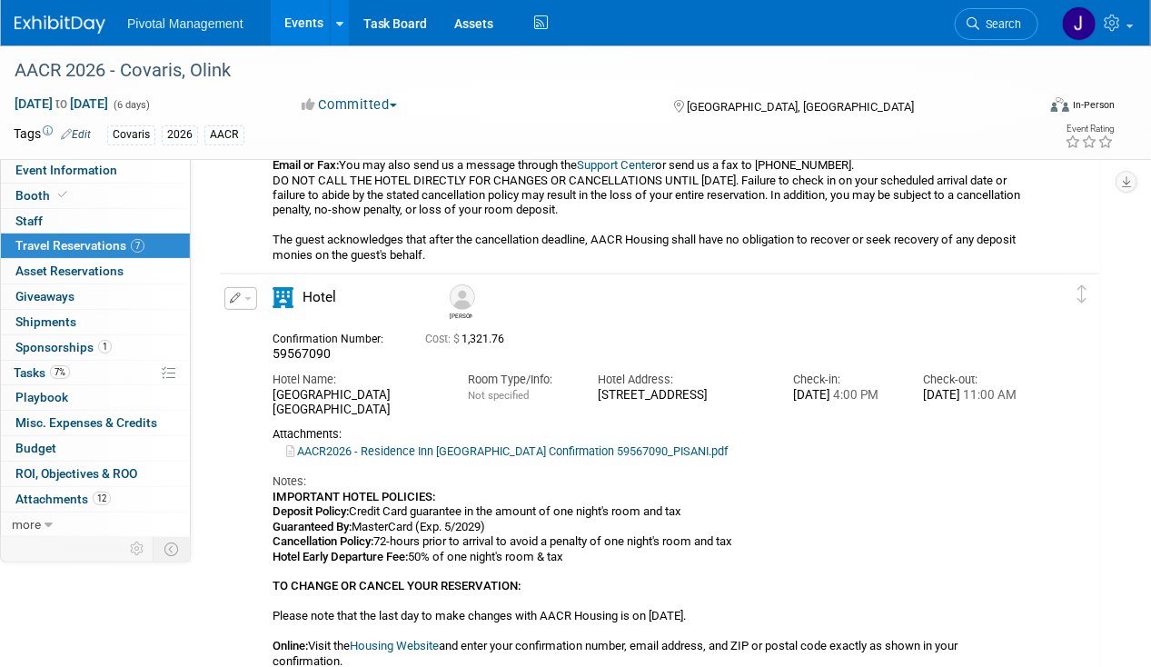
scroll to position [2745, 0]
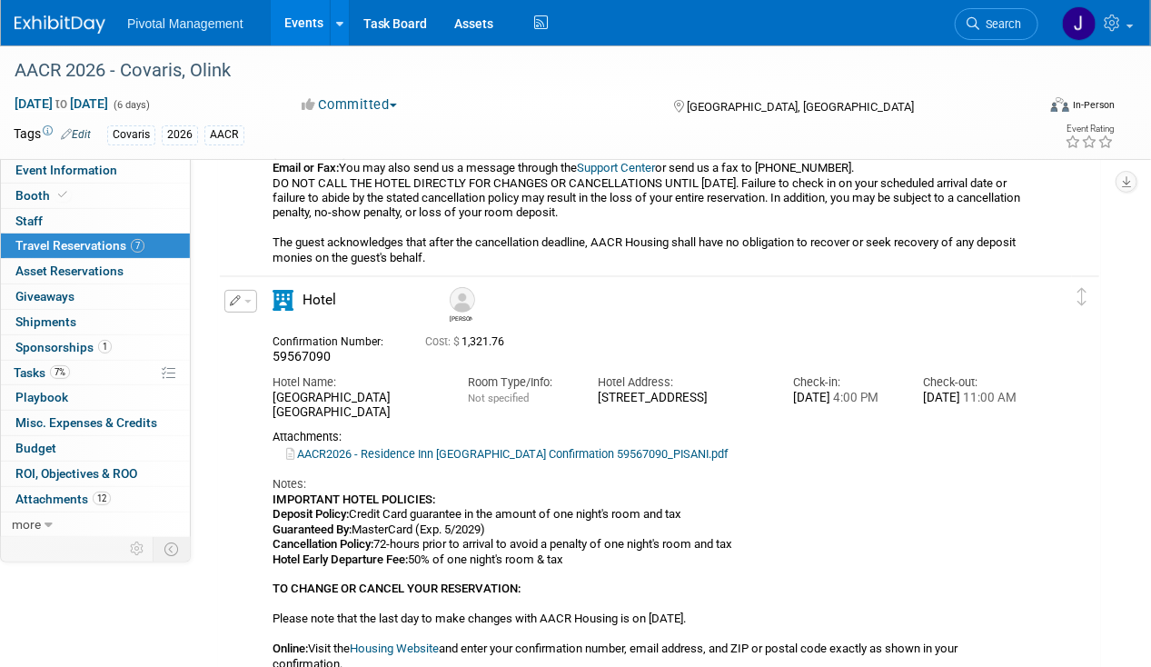
click at [227, 294] on button "button" at bounding box center [240, 301] width 33 height 23
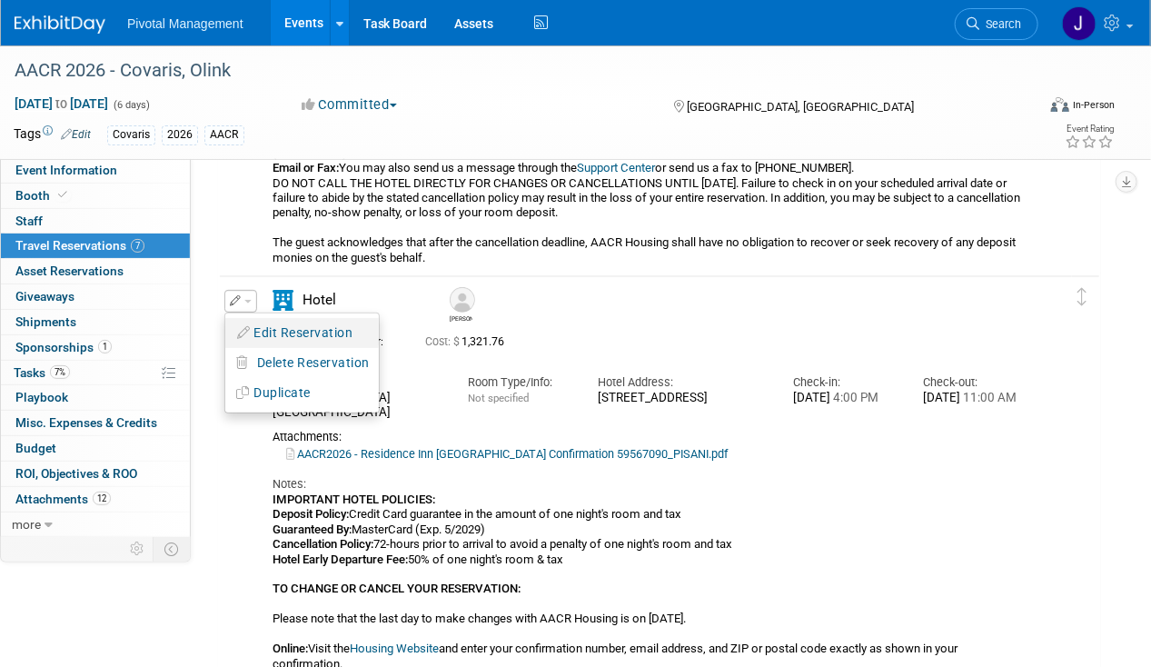
click at [266, 327] on button "Edit Reservation" at bounding box center [301, 333] width 153 height 26
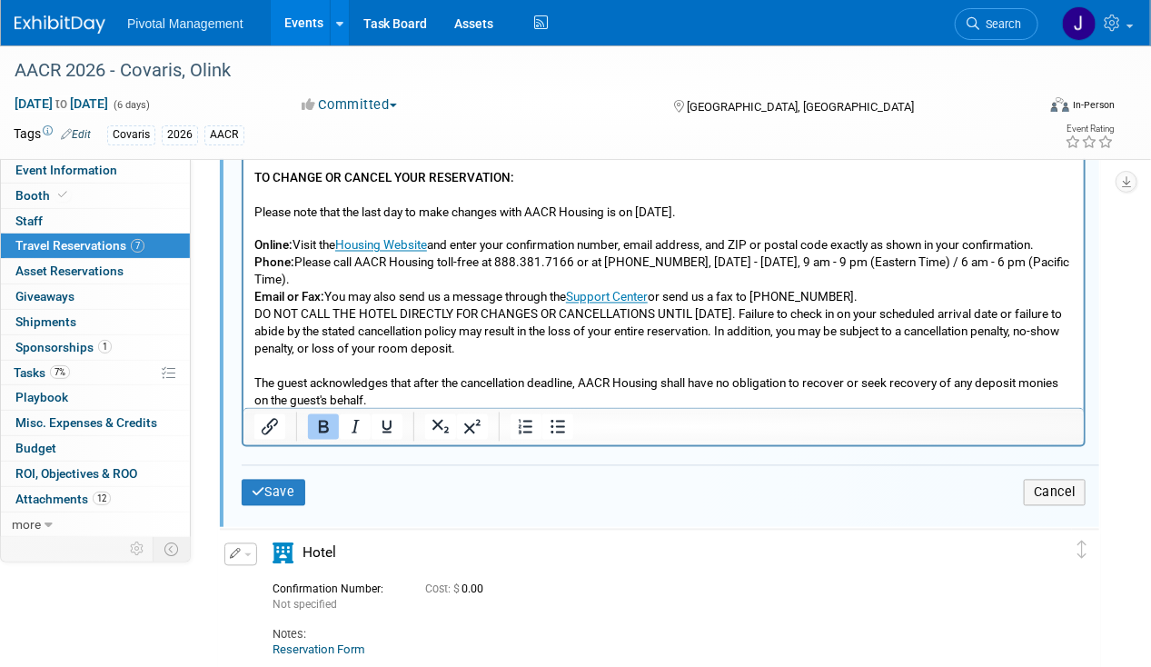
scroll to position [3948, 0]
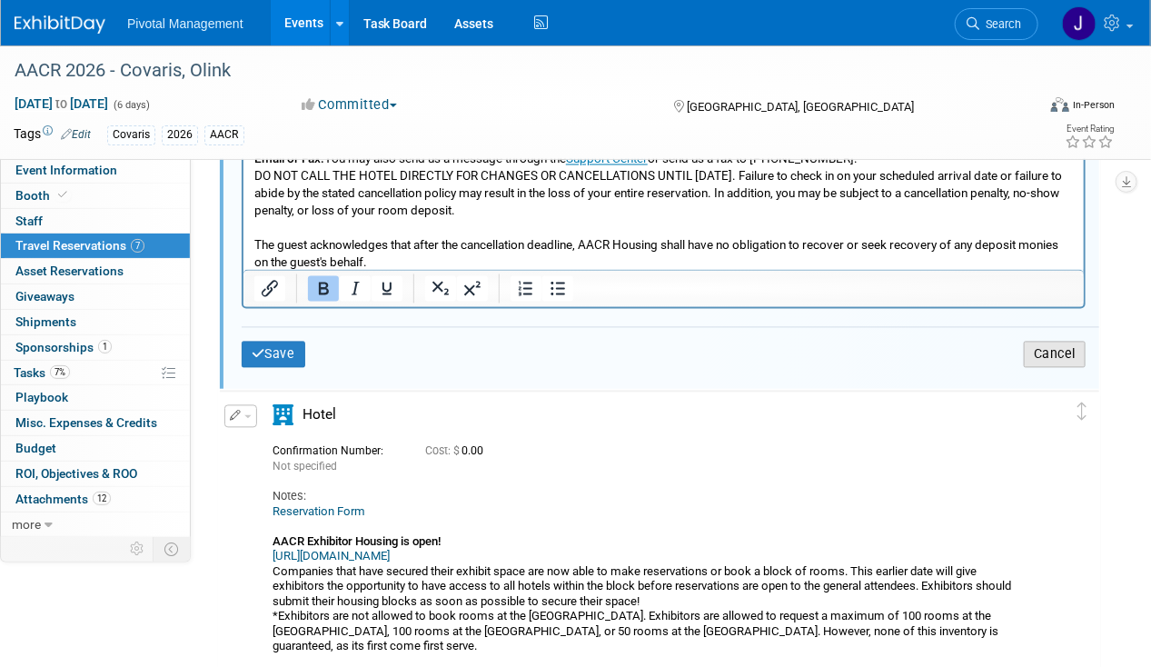
drag, startPoint x: 1054, startPoint y: 339, endPoint x: 1038, endPoint y: 339, distance: 15.4
click at [1054, 342] on button "Cancel" at bounding box center [1055, 355] width 62 height 26
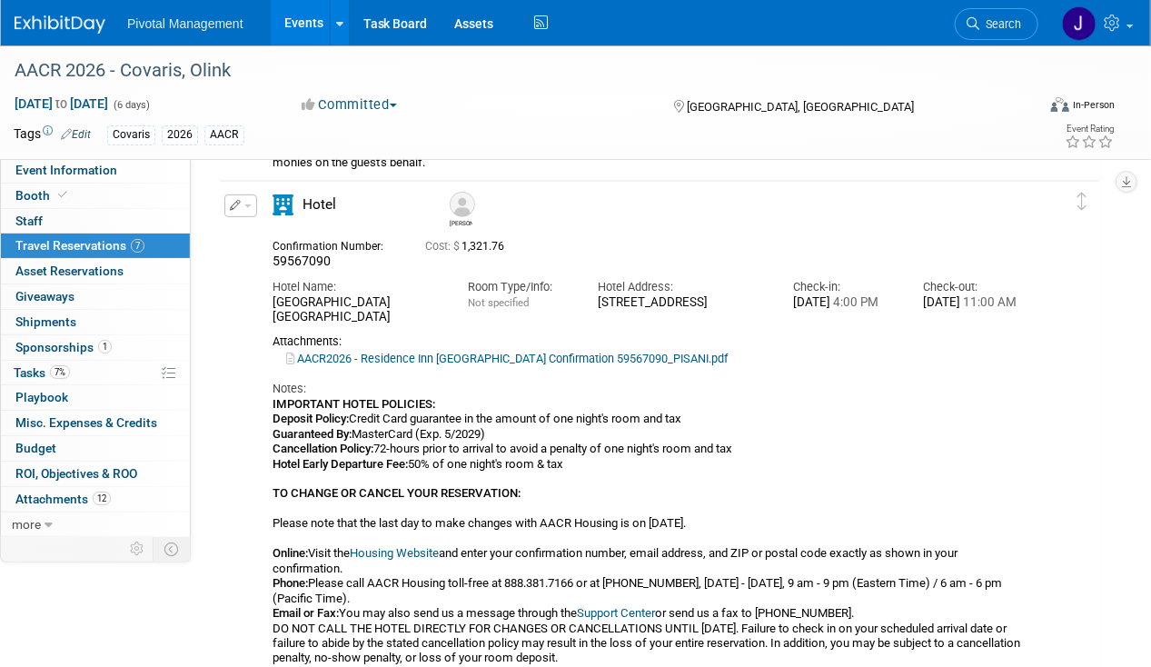
scroll to position [2749, 0]
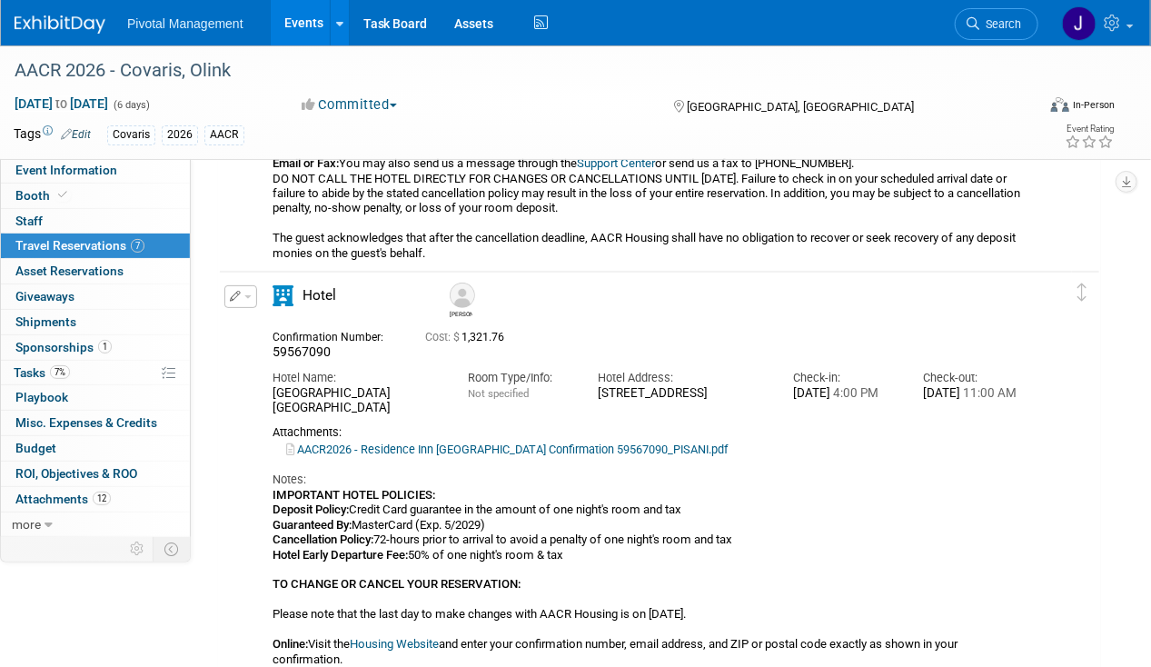
click at [233, 291] on icon "button" at bounding box center [236, 296] width 12 height 11
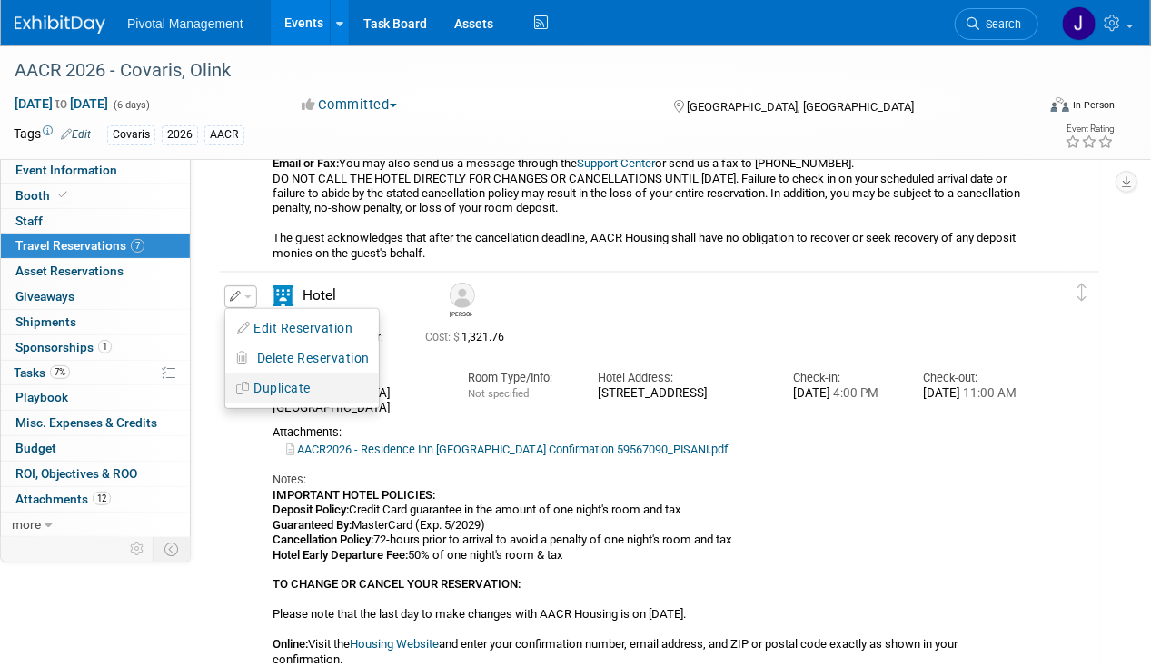
click at [292, 391] on button "Duplicate" at bounding box center [301, 388] width 153 height 26
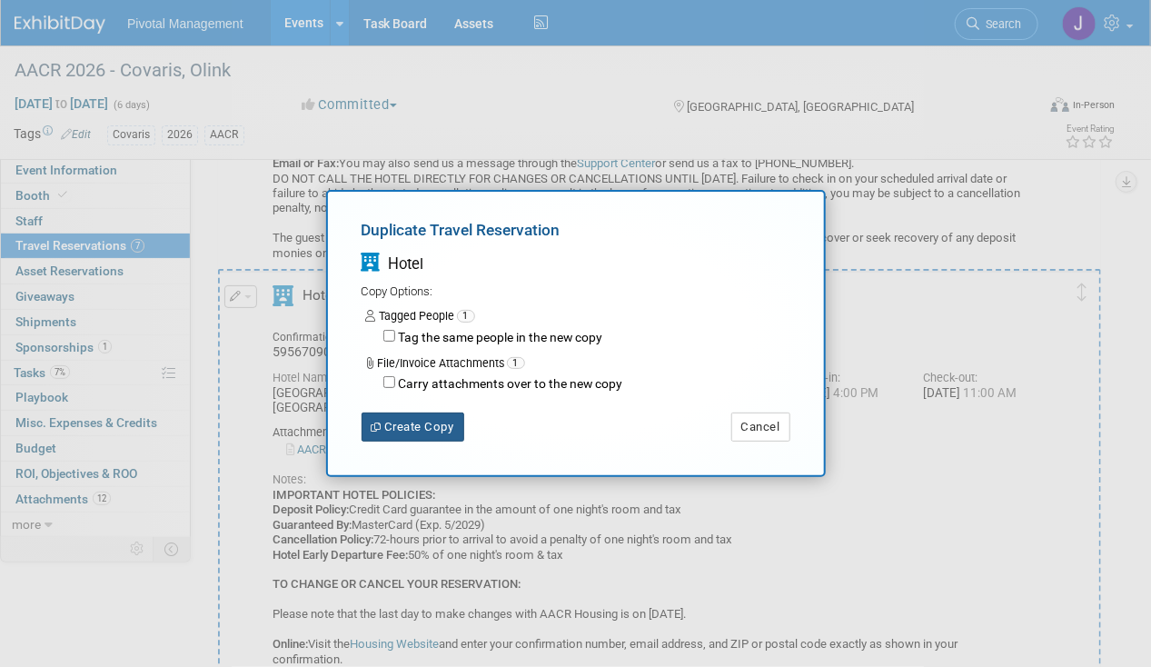
click at [409, 421] on button "Create Copy" at bounding box center [412, 426] width 103 height 29
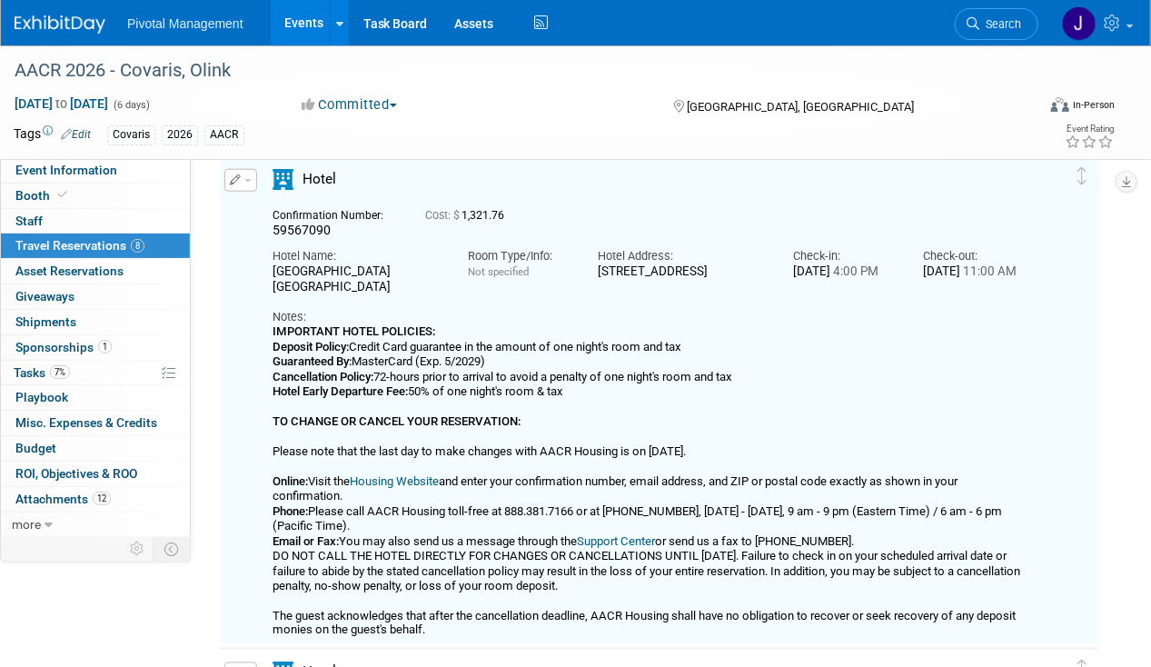
scroll to position [3340, 0]
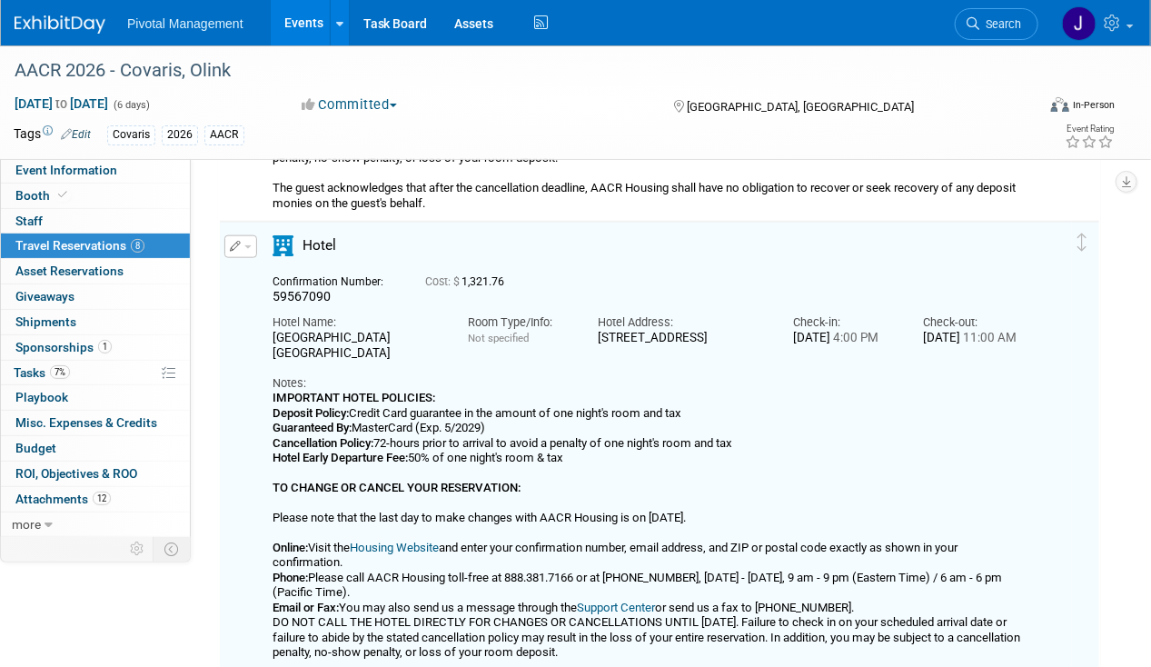
click at [230, 250] on button "button" at bounding box center [240, 246] width 33 height 23
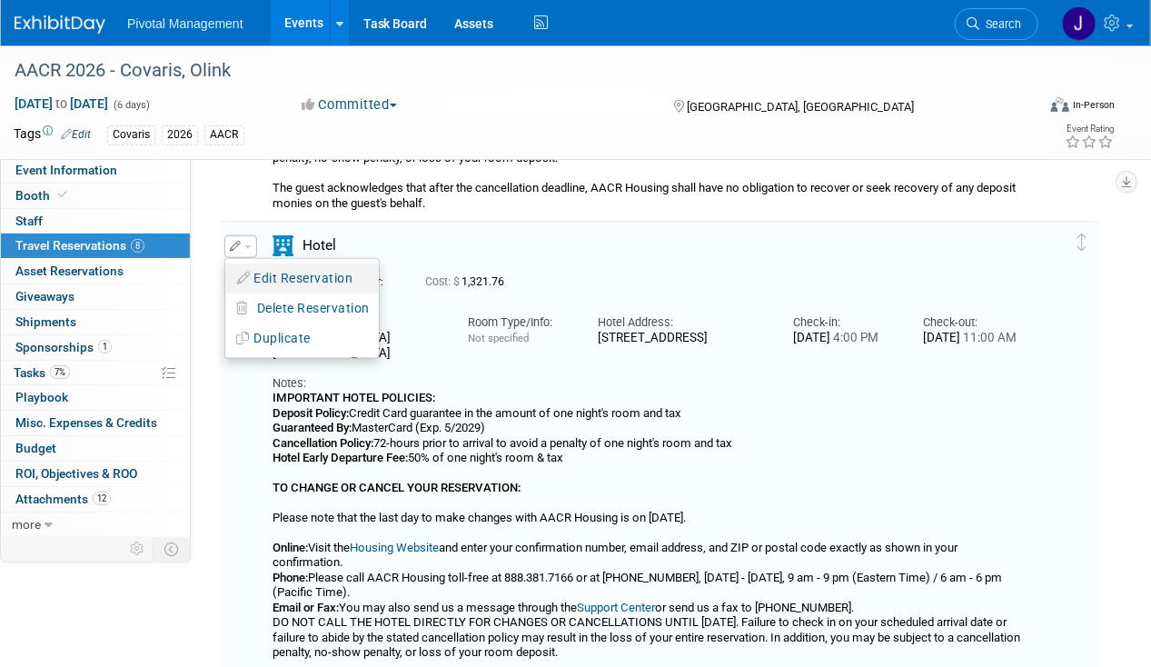
click at [262, 279] on button "Edit Reservation" at bounding box center [301, 278] width 153 height 26
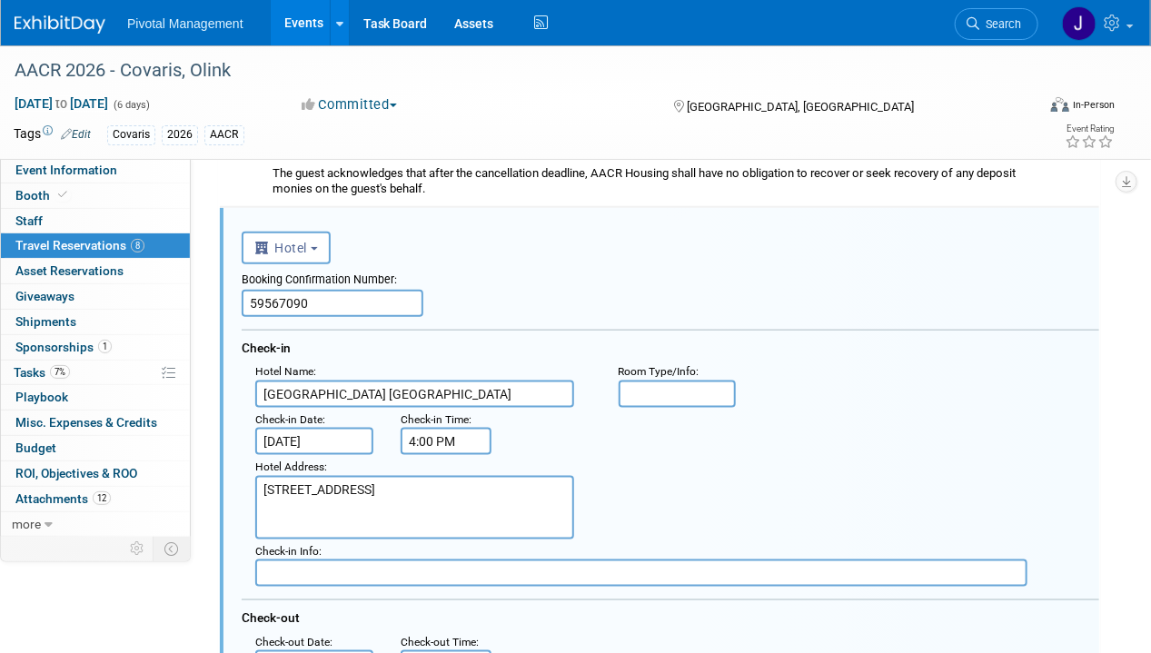
scroll to position [0, 0]
drag, startPoint x: 334, startPoint y: 304, endPoint x: 177, endPoint y: 290, distance: 157.8
paste input "136"
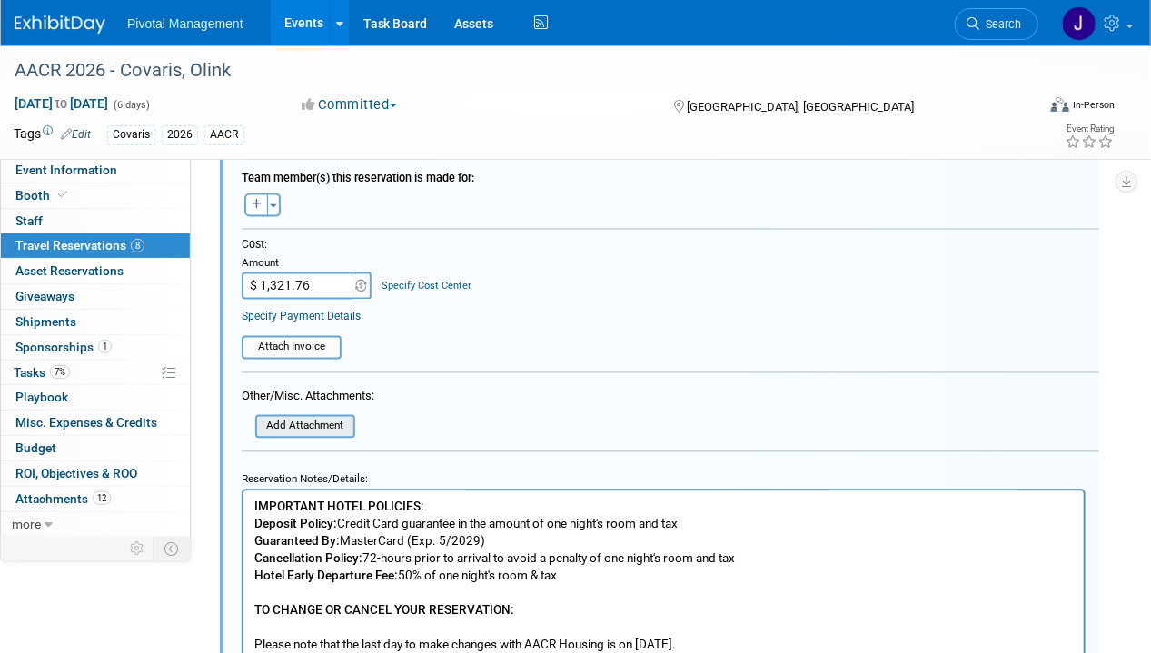
scroll to position [3935, 0]
type input "59567136"
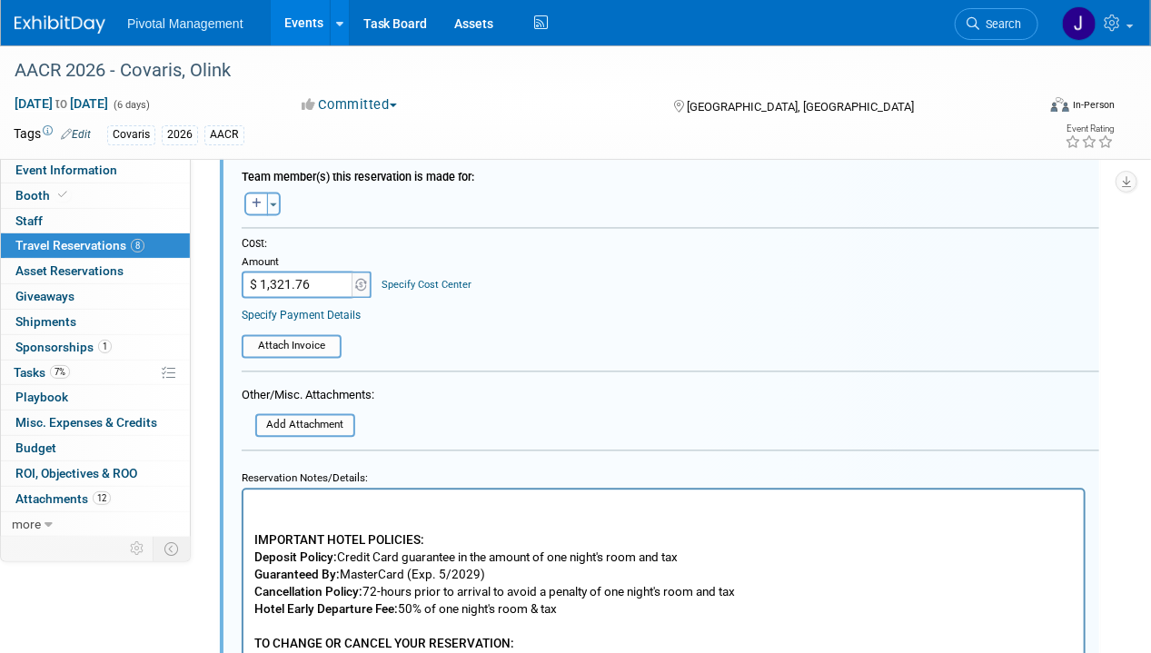
click at [254, 500] on p "Rich Text Area. Press ALT-0 for help." at bounding box center [662, 505] width 819 height 17
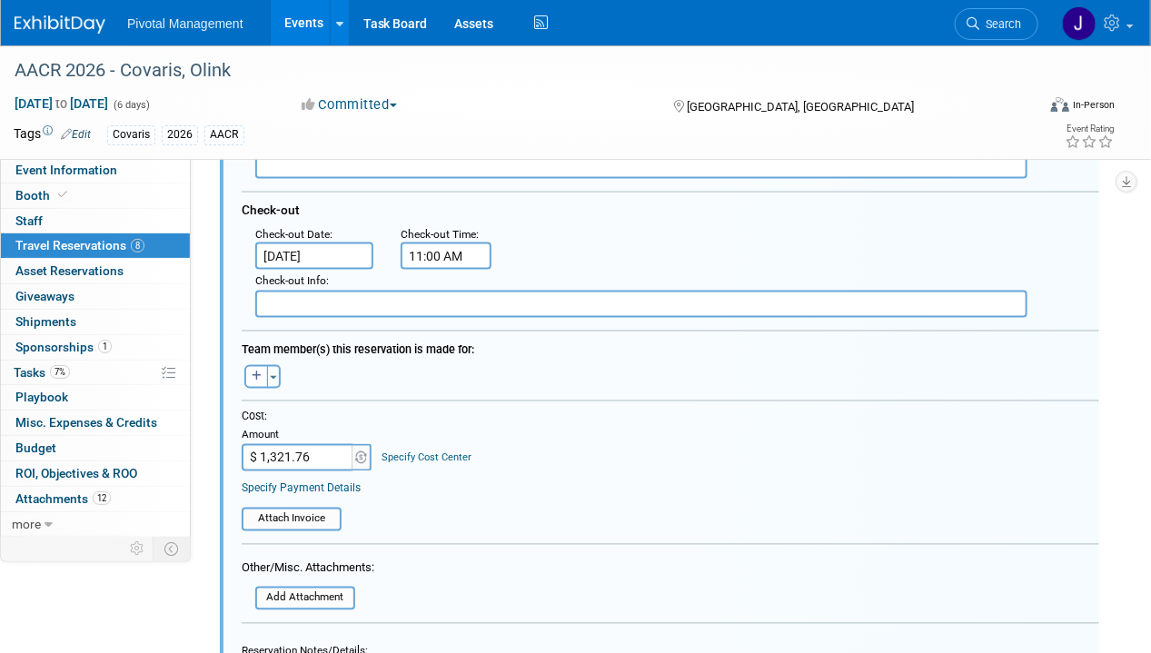
scroll to position [3876, 0]
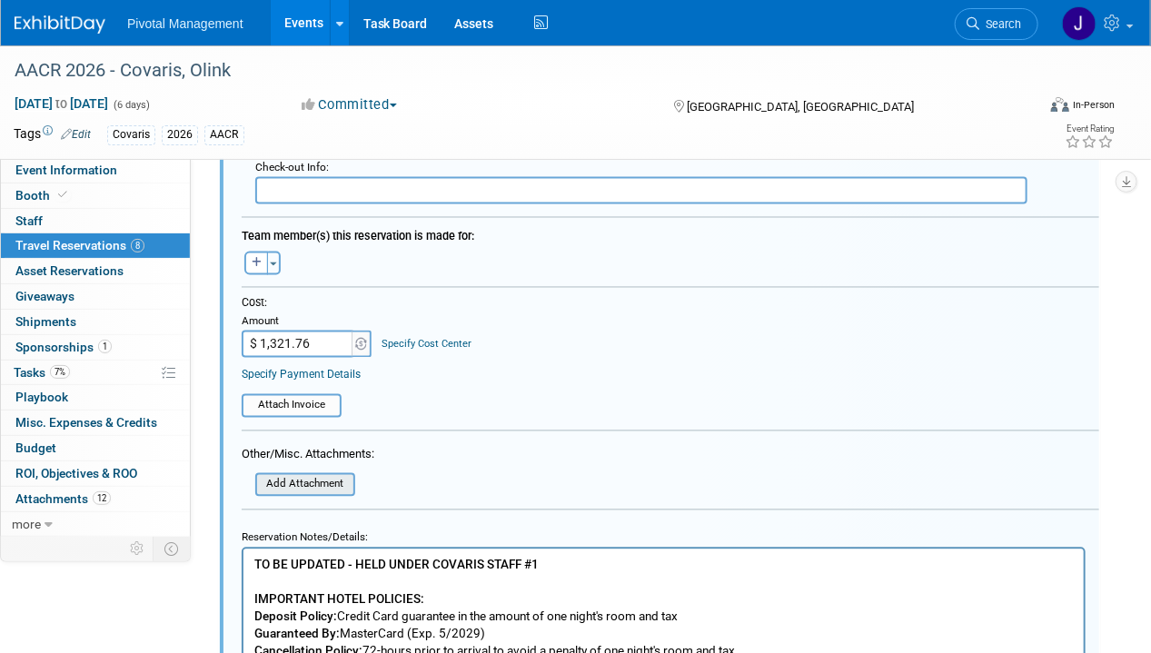
click at [295, 475] on input "file" at bounding box center [245, 485] width 216 height 20
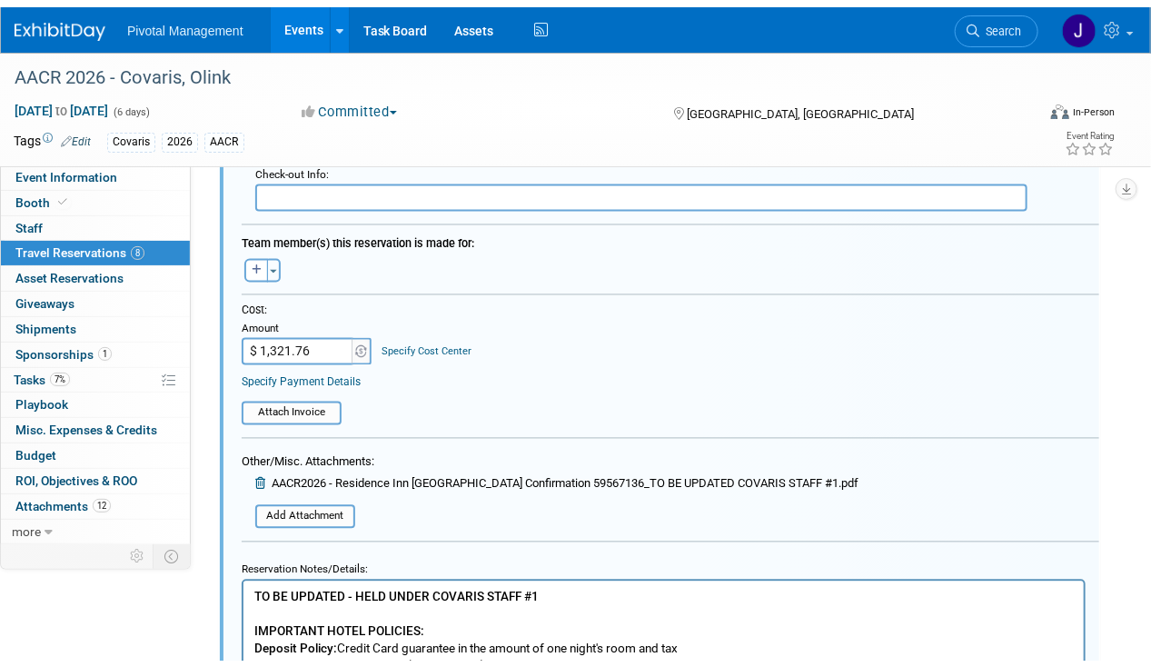
scroll to position [4267, 0]
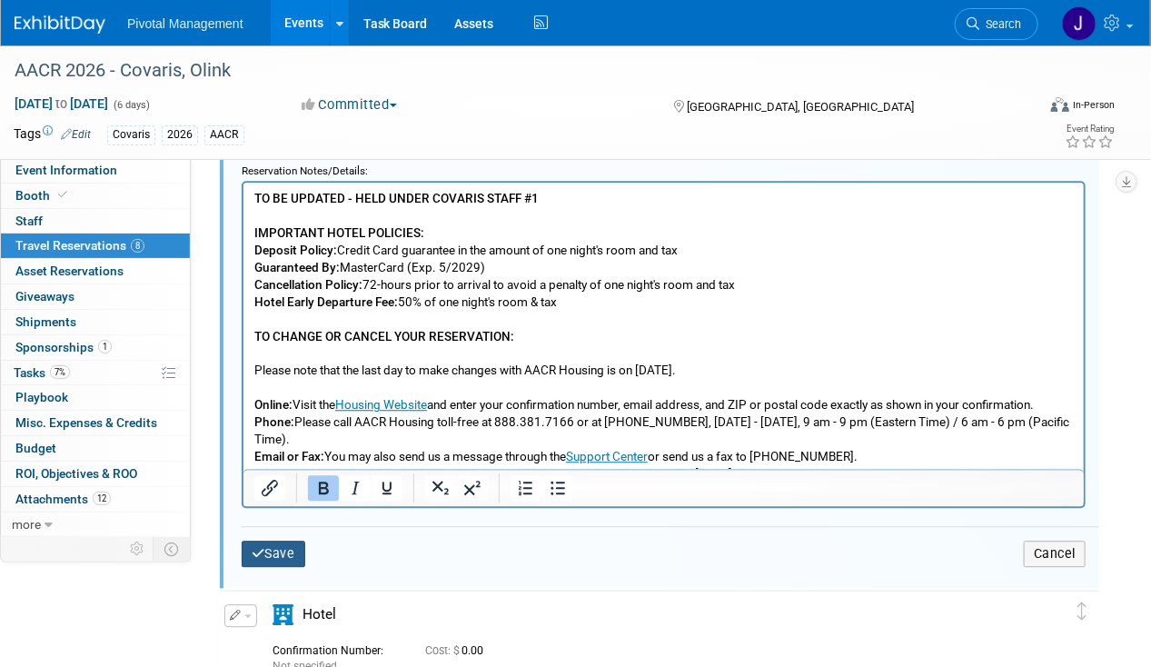
click at [254, 550] on button "Save" at bounding box center [274, 553] width 64 height 26
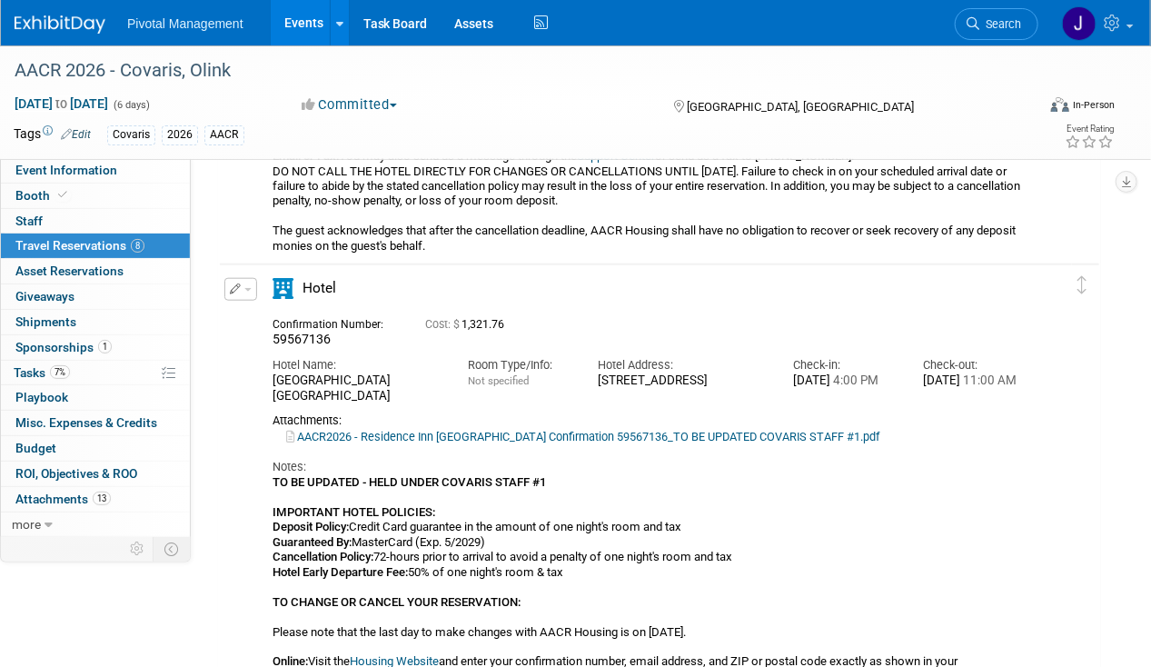
scroll to position [3291, 0]
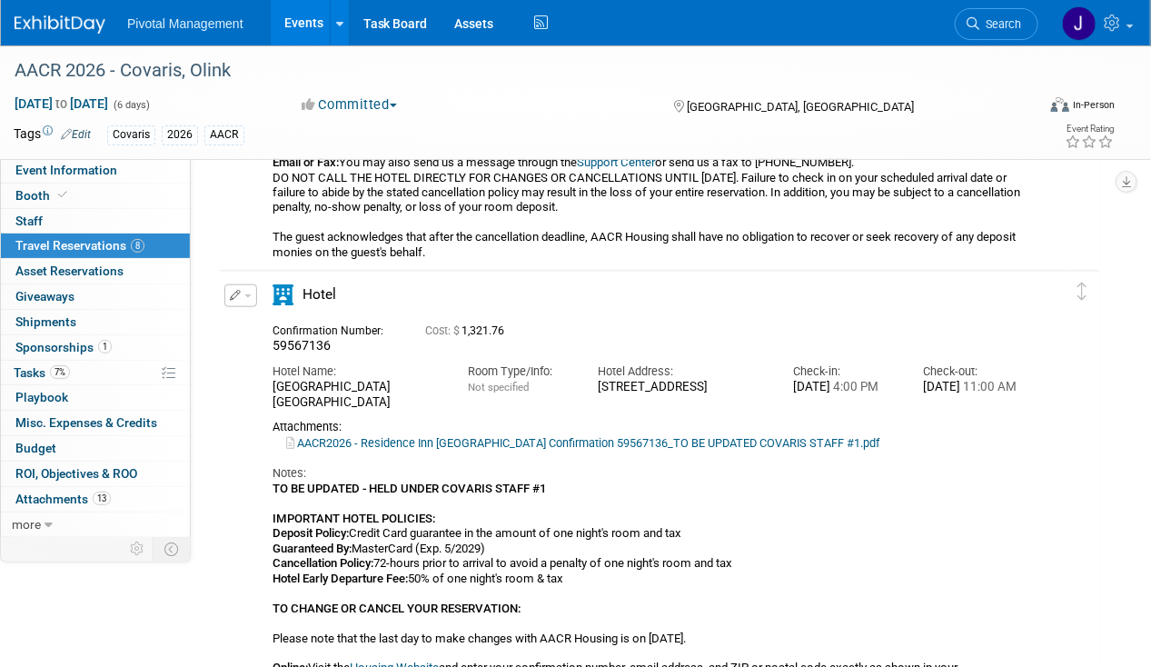
click at [248, 294] on span "button" at bounding box center [247, 296] width 7 height 4
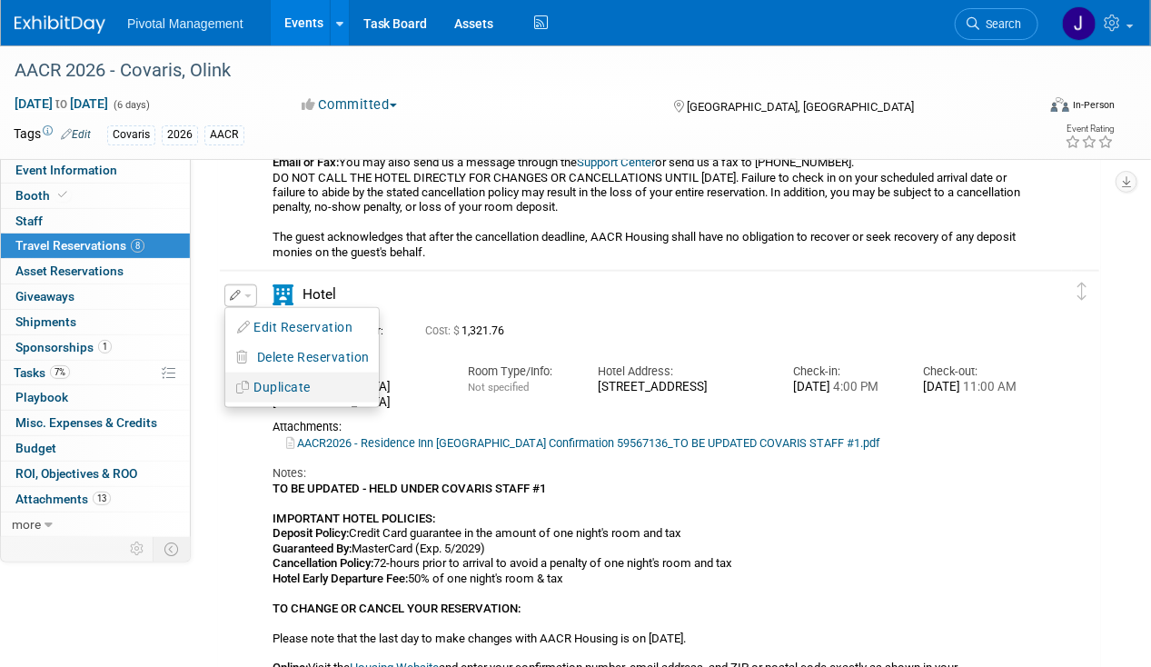
click at [288, 380] on button "Duplicate" at bounding box center [301, 387] width 153 height 26
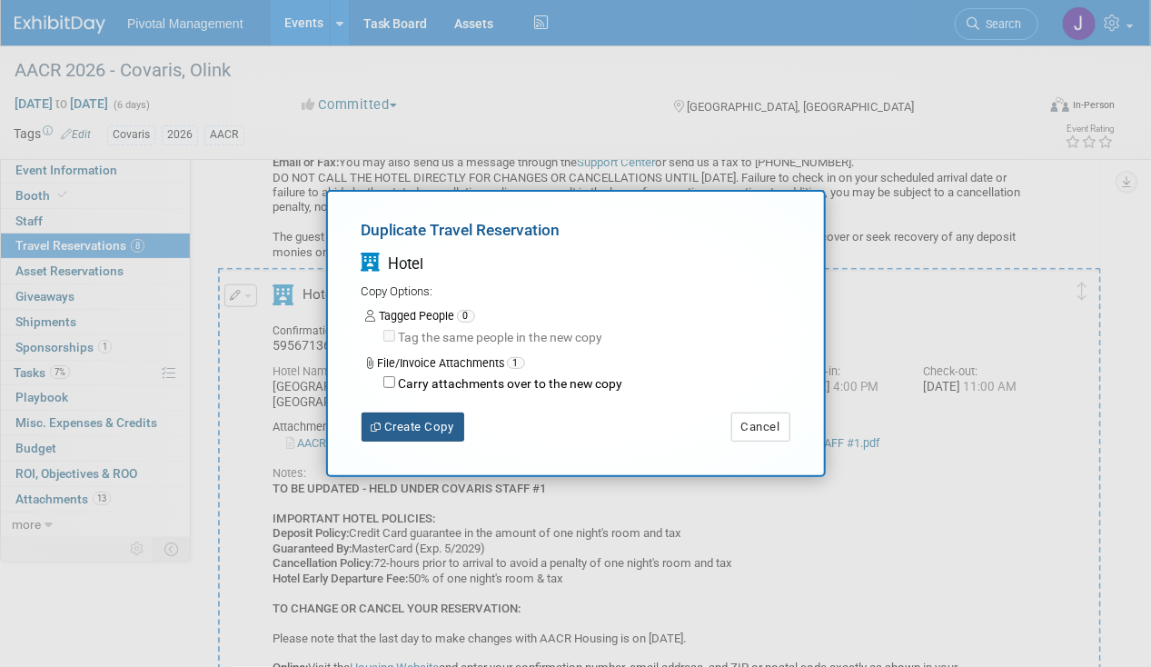
click at [433, 432] on button "Create Copy" at bounding box center [412, 426] width 103 height 29
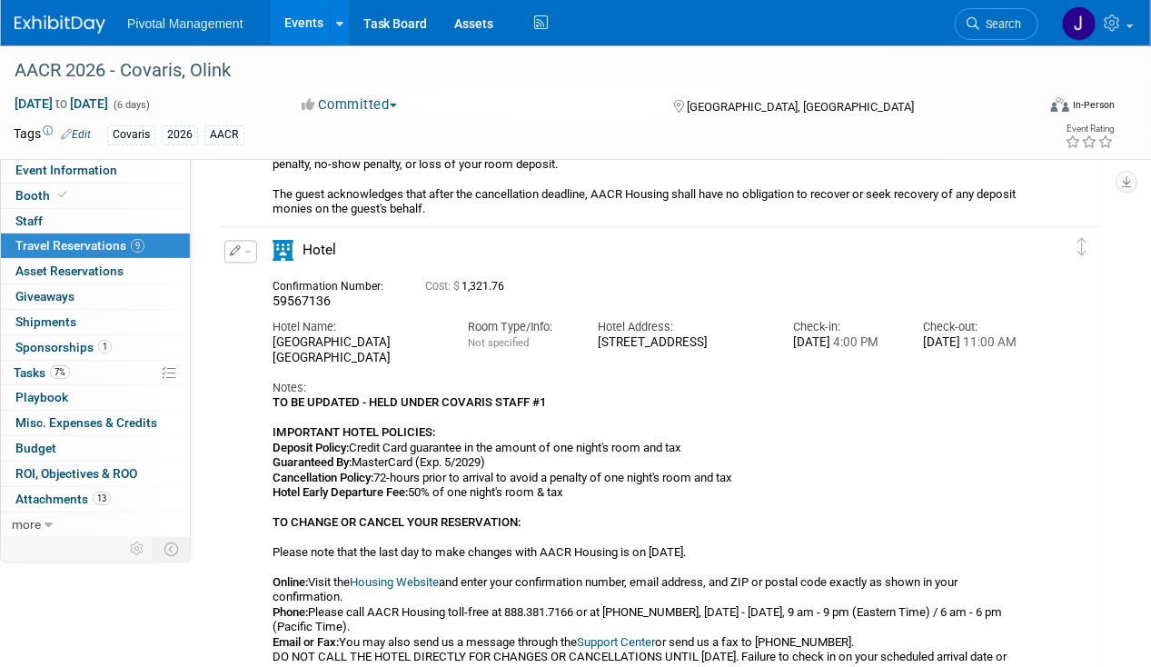
scroll to position [3898, 0]
click at [223, 255] on div "Edit Reservation Delete Reservation" at bounding box center [239, 258] width 39 height 34
click at [243, 252] on button "button" at bounding box center [240, 252] width 33 height 23
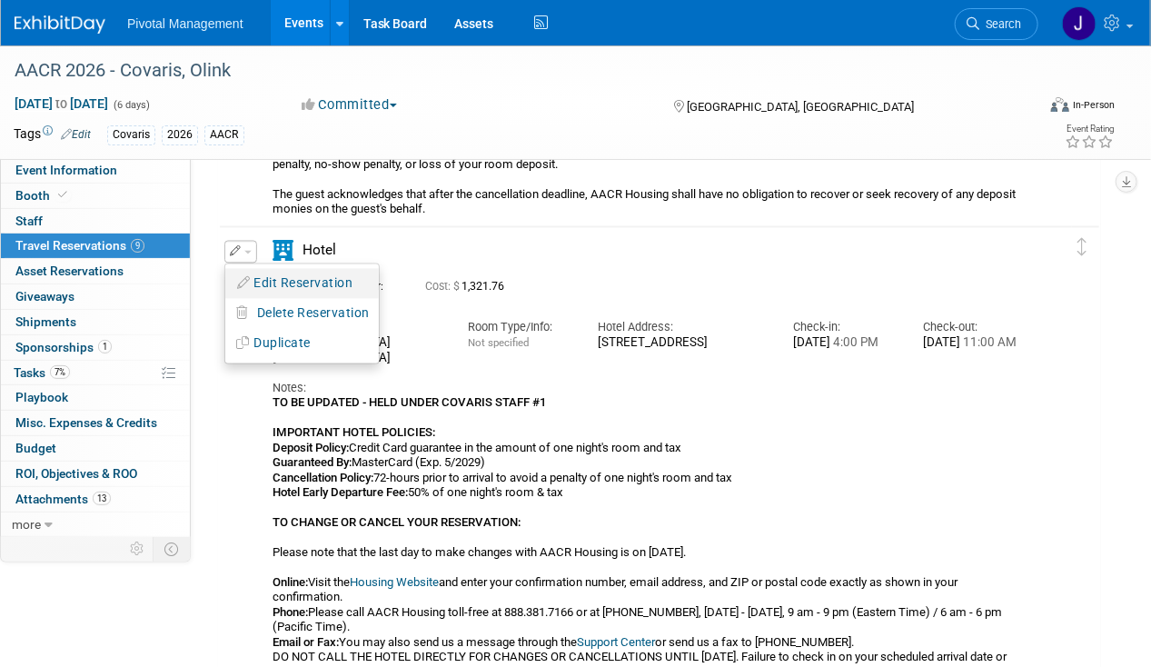
click at [281, 282] on button "Edit Reservation" at bounding box center [301, 284] width 153 height 26
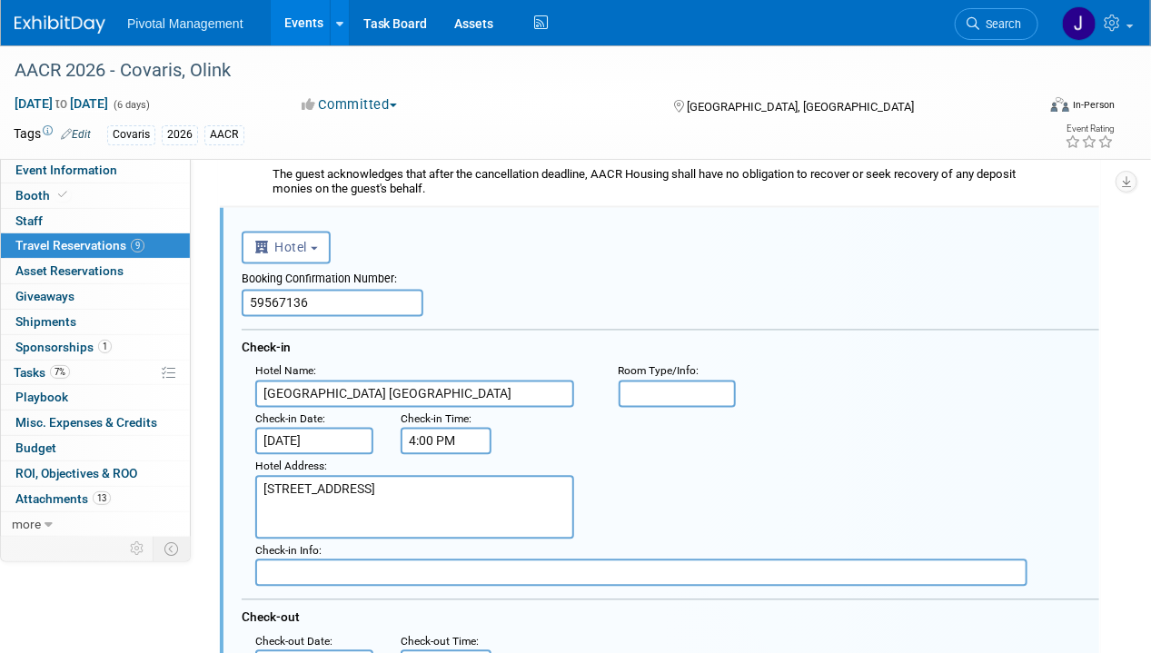
scroll to position [0, 0]
drag, startPoint x: 300, startPoint y: 295, endPoint x: 203, endPoint y: 294, distance: 96.3
paste input "54"
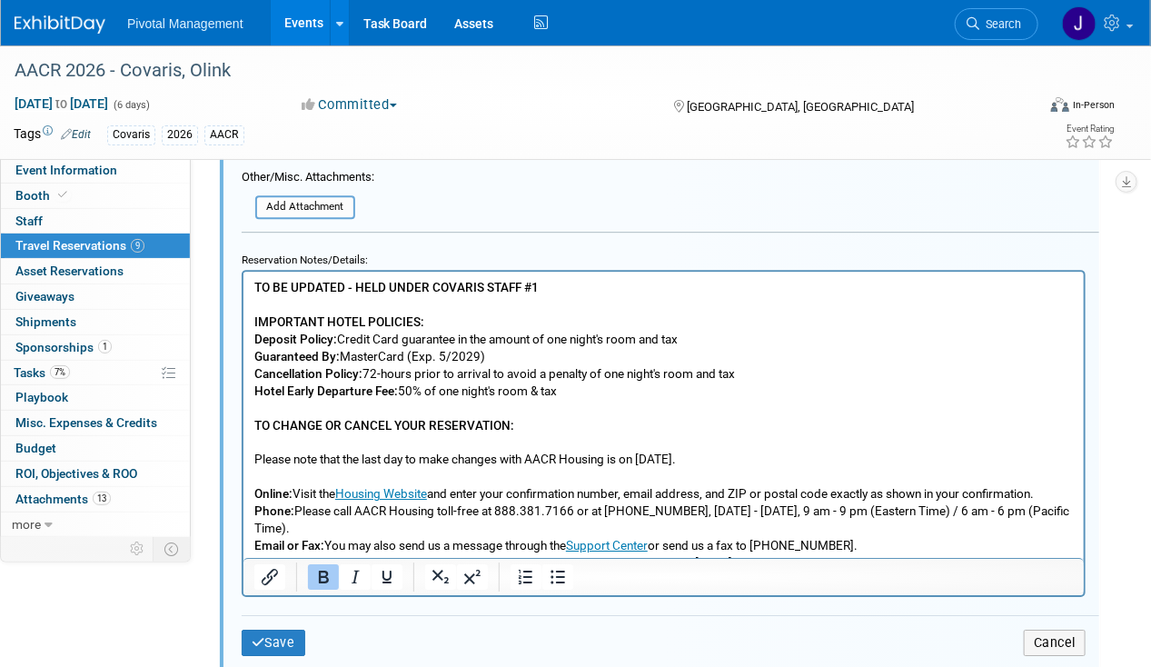
scroll to position [4706, 0]
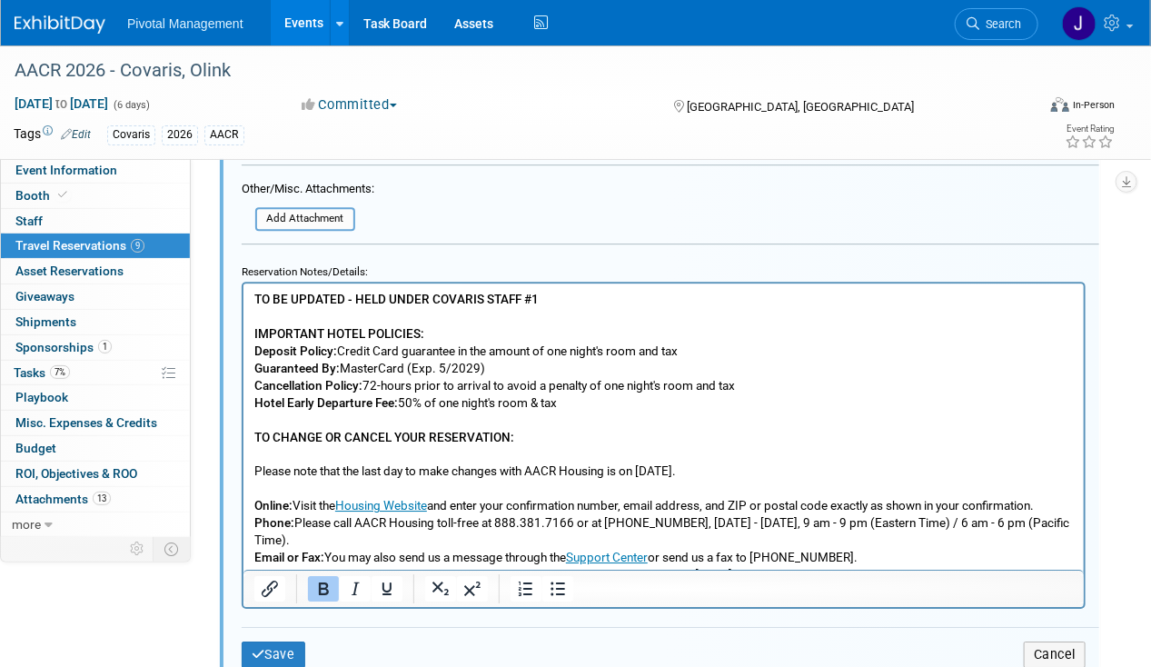
type input "59567154"
click at [552, 290] on p "TO BE UPDATED - HELD UNDER COVARIS STAFF #1 IMPORTANT HOTEL POLICIES: Deposit P…" at bounding box center [662, 479] width 819 height 379
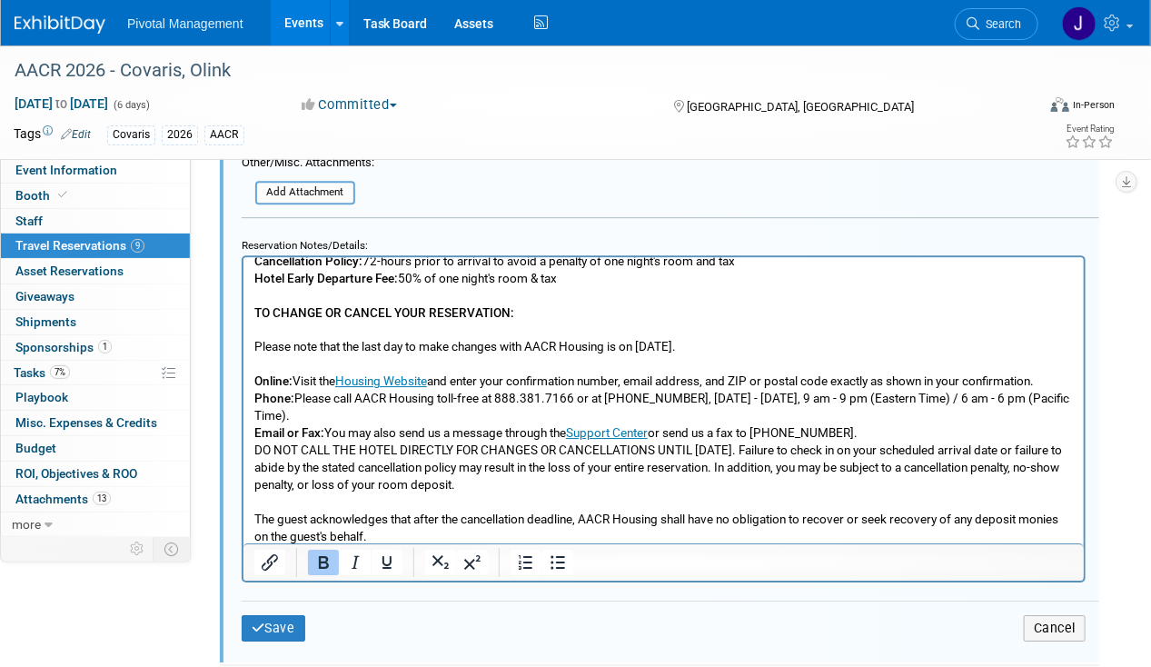
scroll to position [4696, 0]
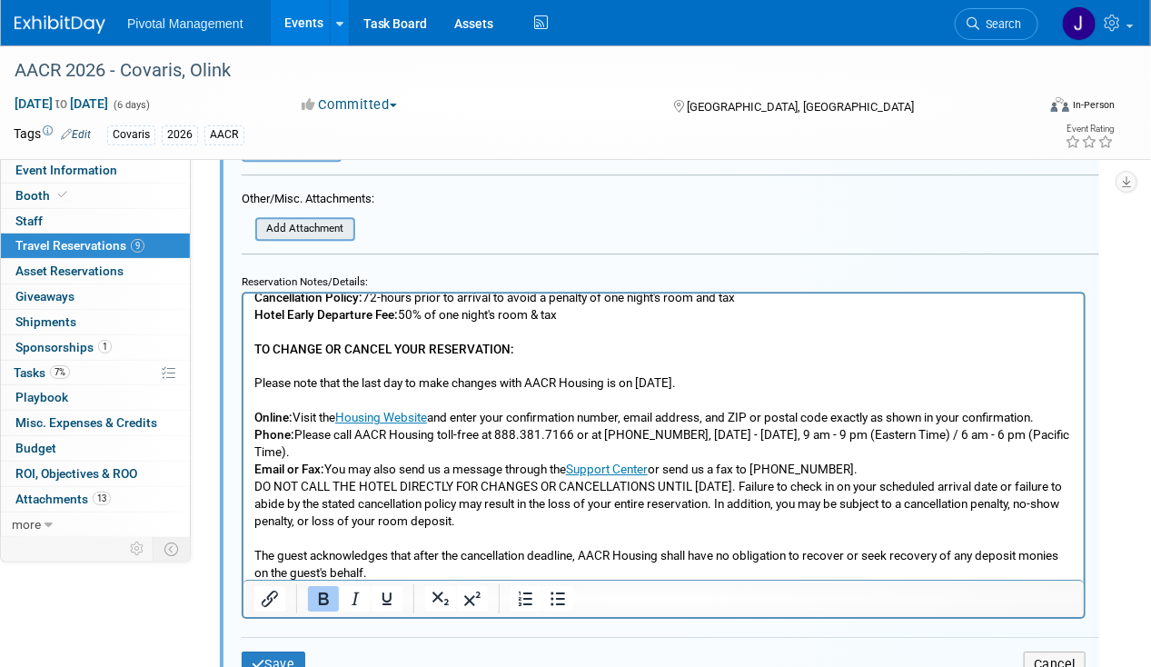
click at [299, 219] on input "file" at bounding box center [245, 229] width 216 height 20
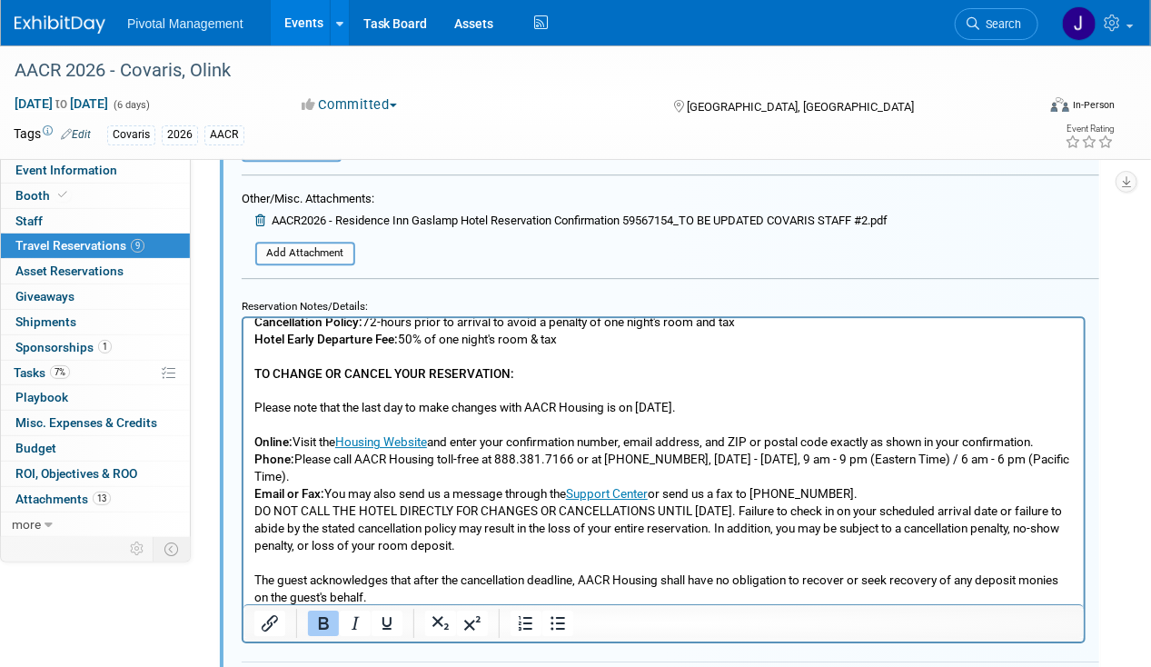
scroll to position [5112, 0]
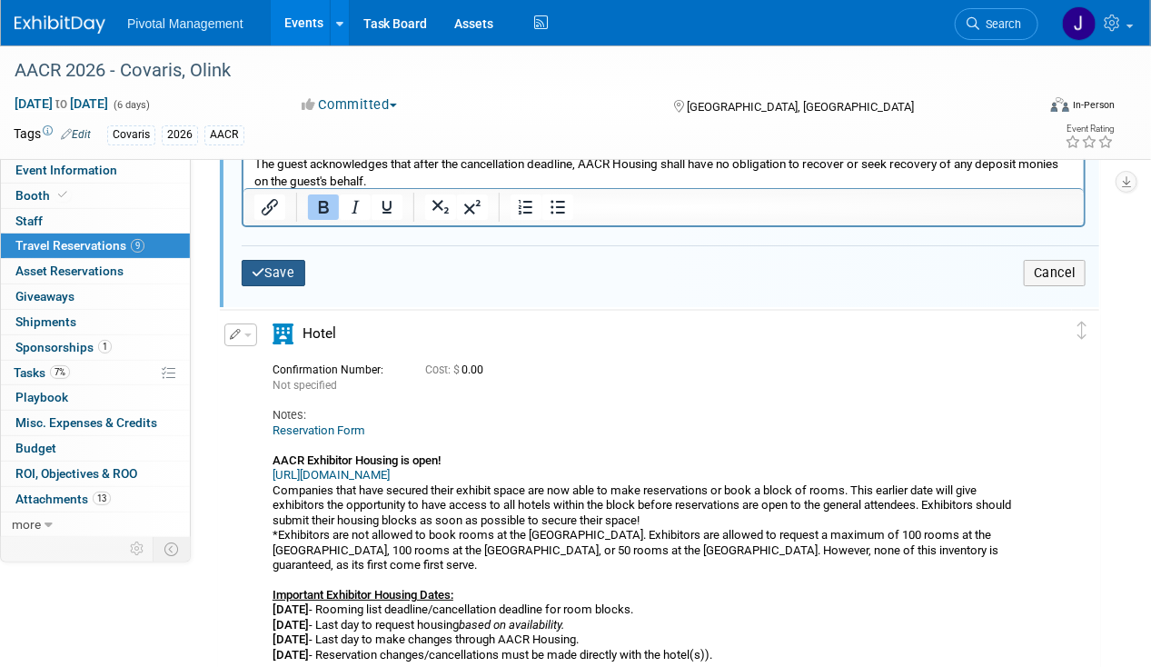
click at [267, 263] on button "Save" at bounding box center [274, 273] width 64 height 26
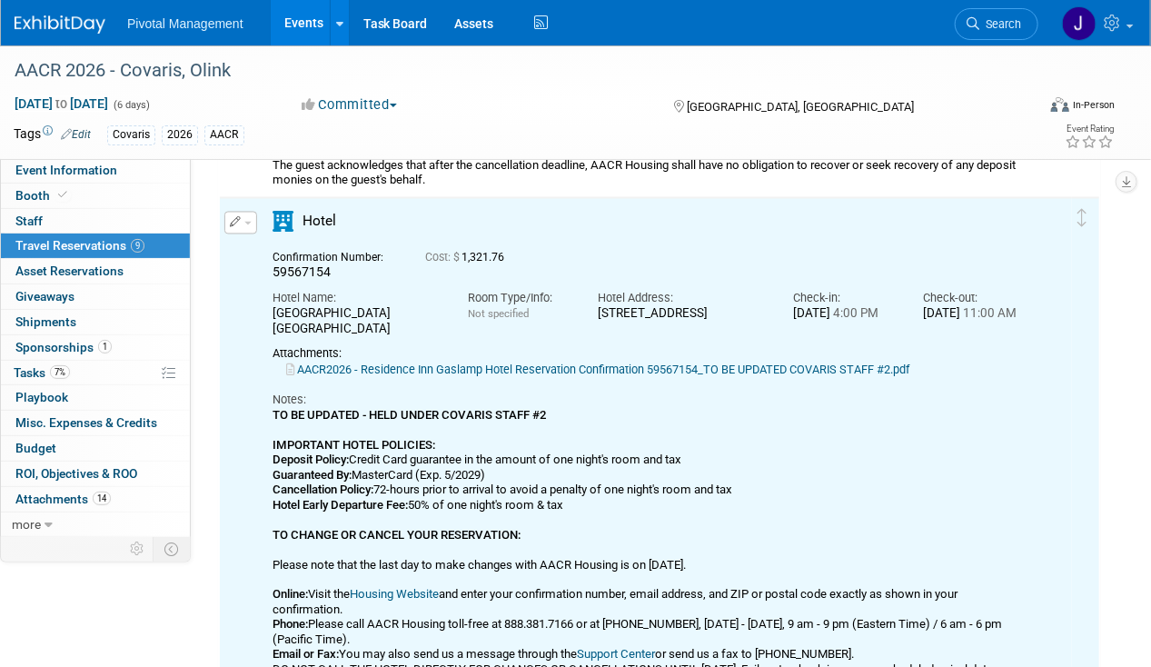
scroll to position [3918, 0]
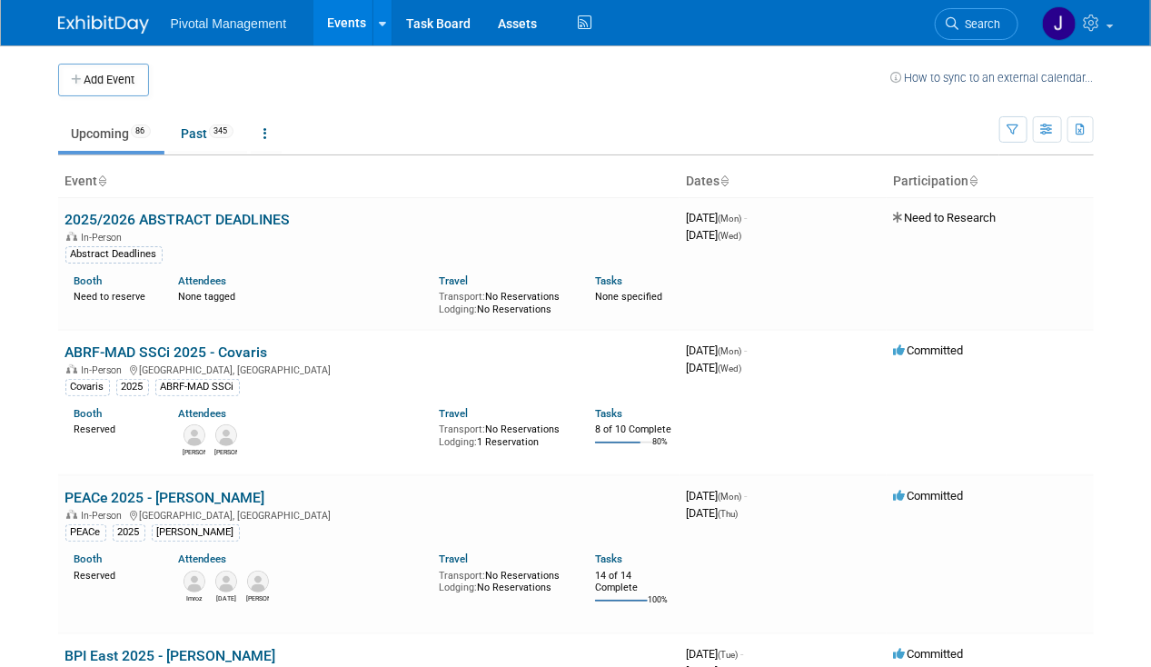
click at [979, 27] on span "Search" at bounding box center [980, 24] width 42 height 14
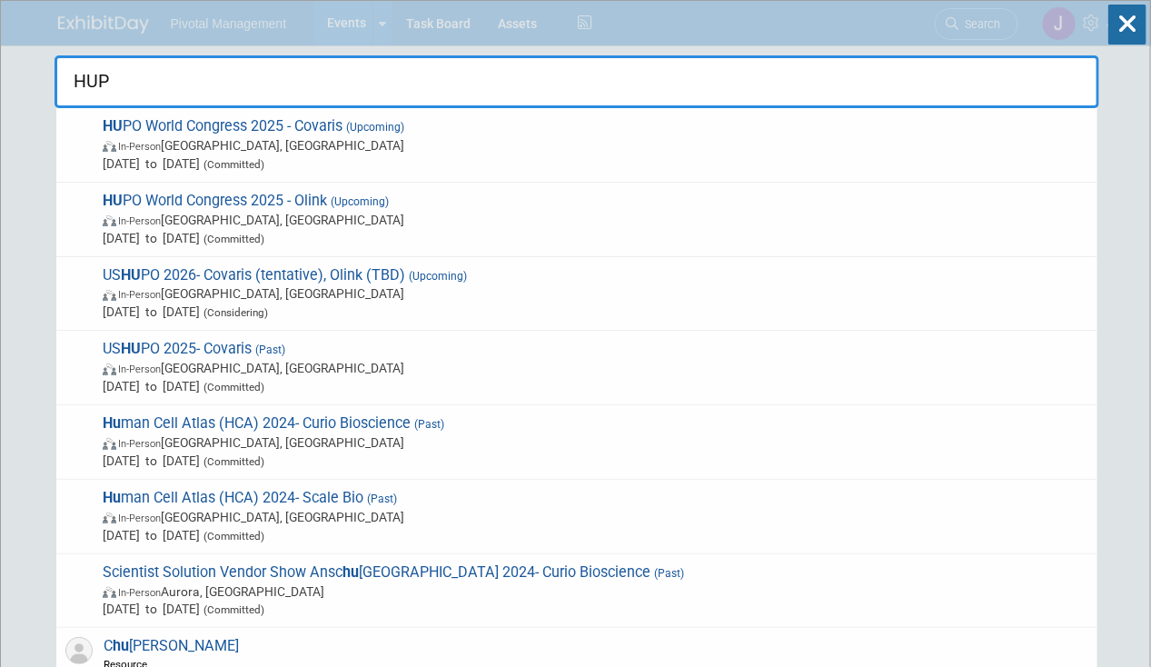
type input "HUPO"
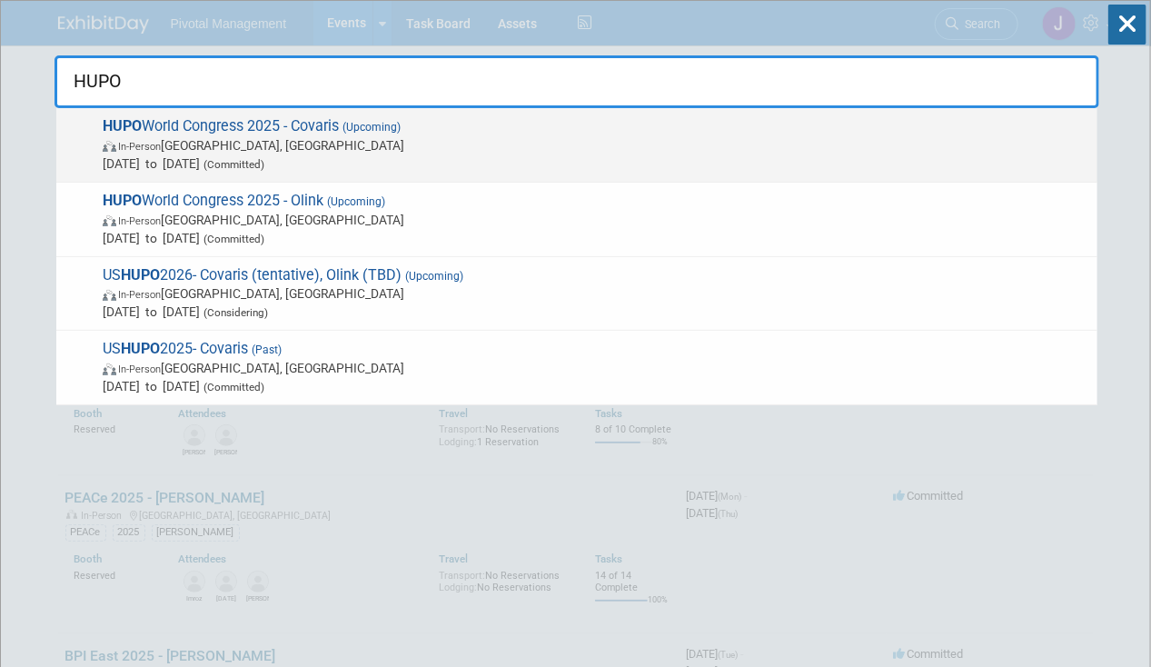
click at [490, 158] on span "Nov 9, 2025 to Nov 13, 2025 (Committed)" at bounding box center [595, 163] width 985 height 18
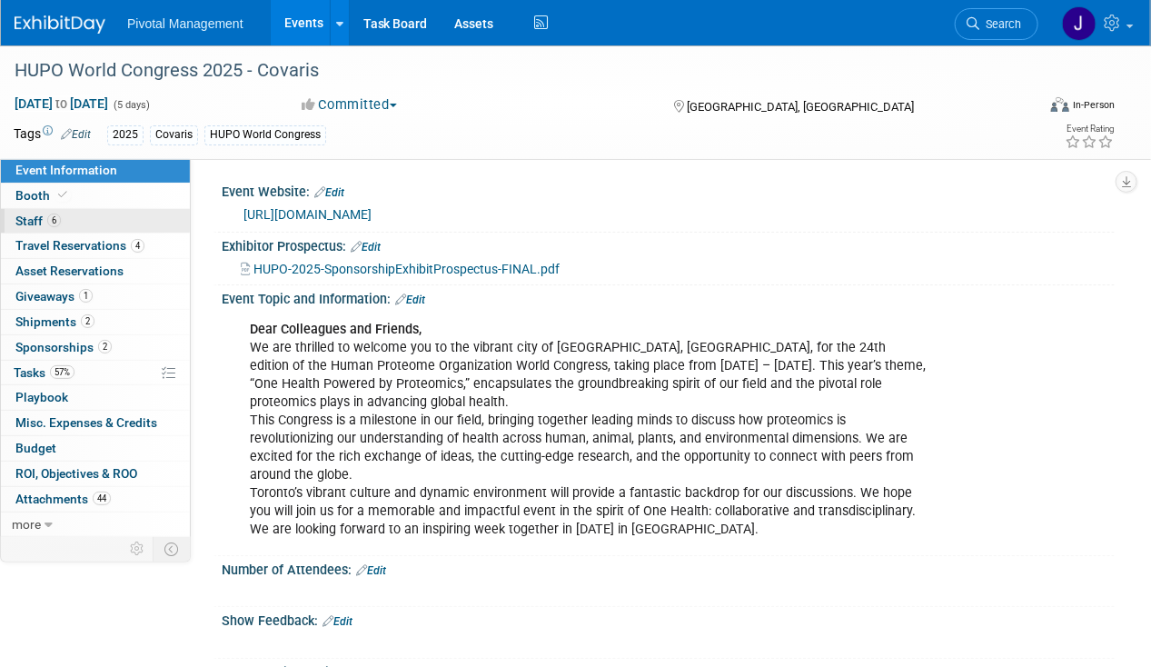
click at [51, 213] on span "6" at bounding box center [54, 220] width 14 height 14
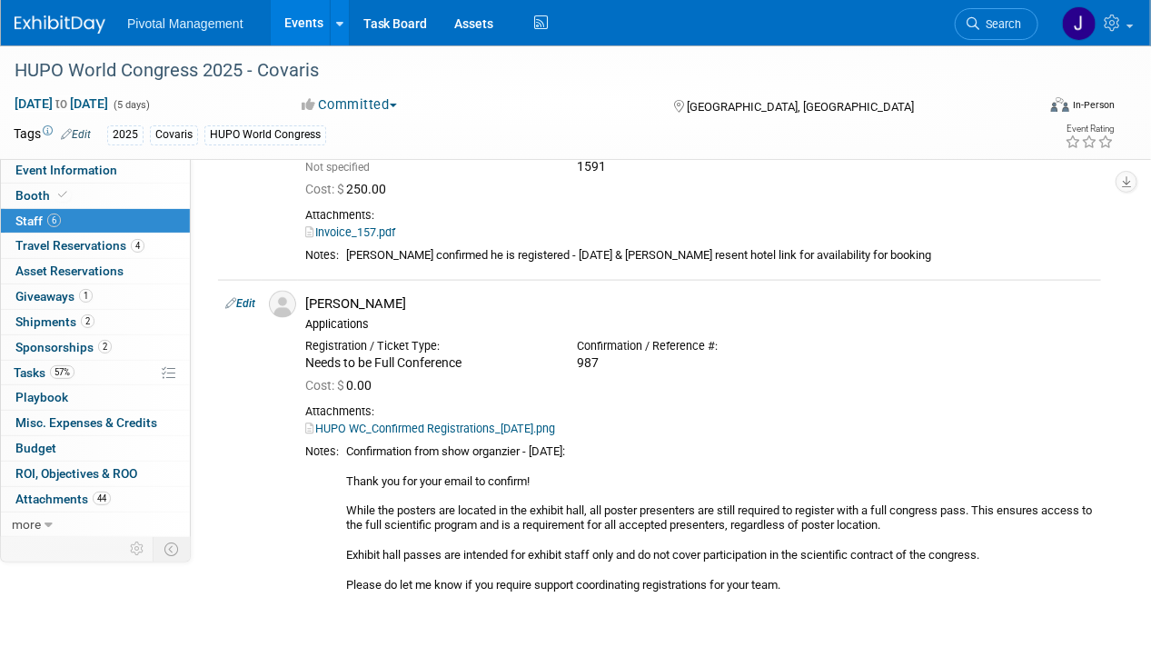
scroll to position [856, 0]
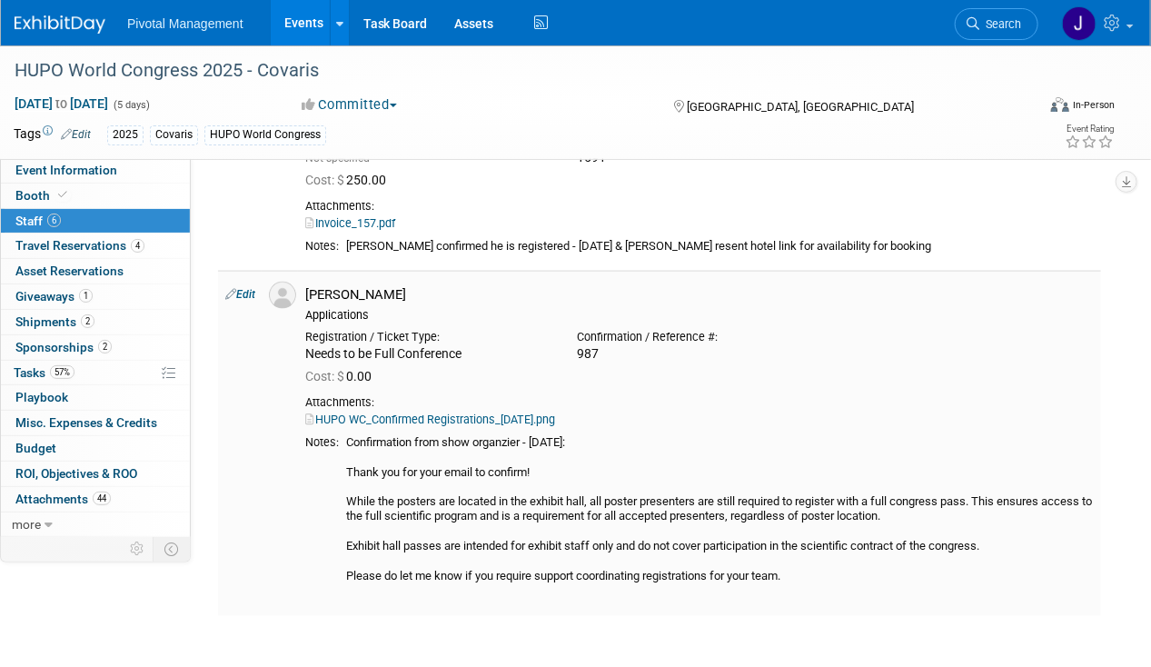
click at [247, 296] on link "Edit" at bounding box center [240, 294] width 30 height 13
select select "be45b5dc-8e91-4549-9cd4-511cbfbf56ac"
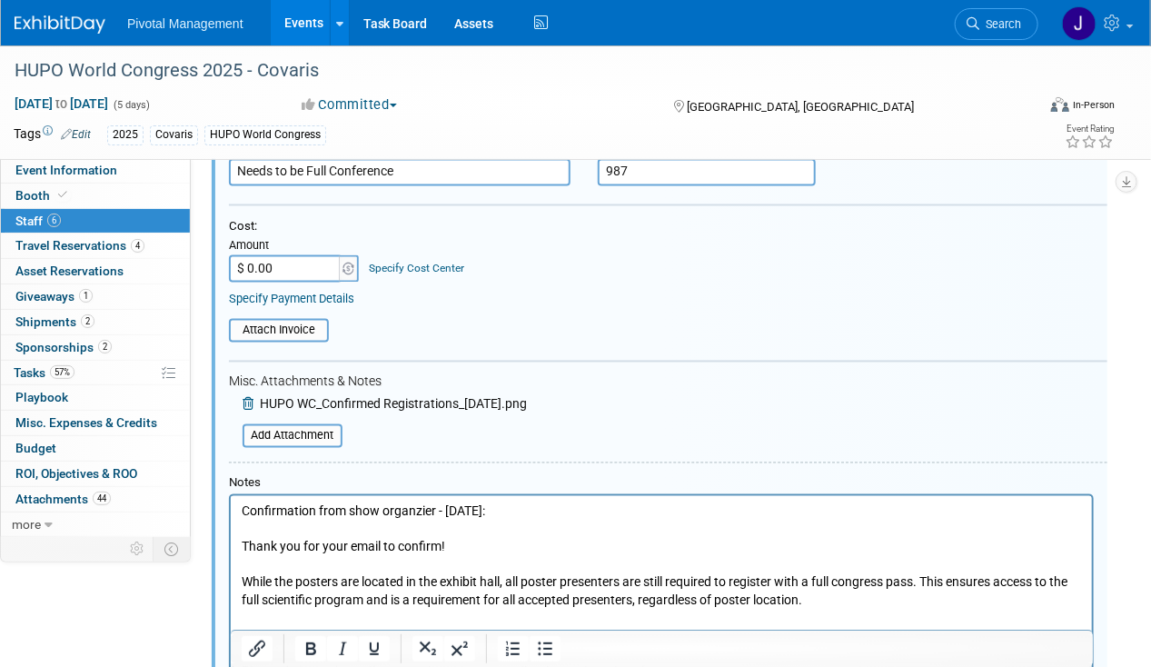
scroll to position [1238, 0]
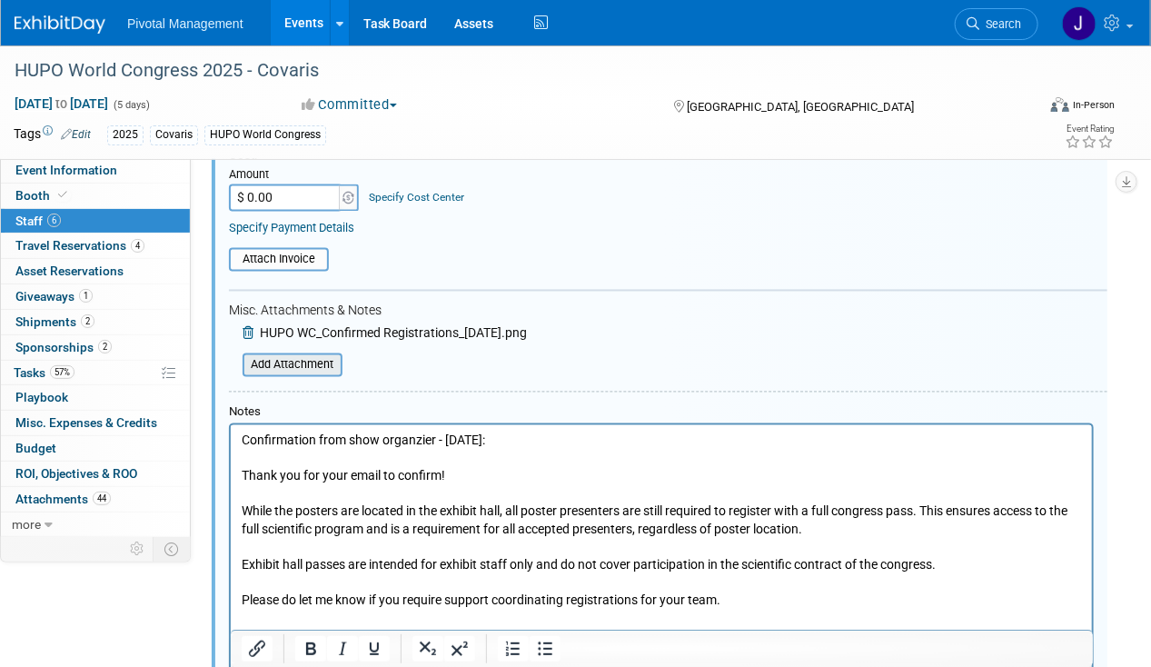
click at [315, 369] on input "file" at bounding box center [232, 365] width 216 height 20
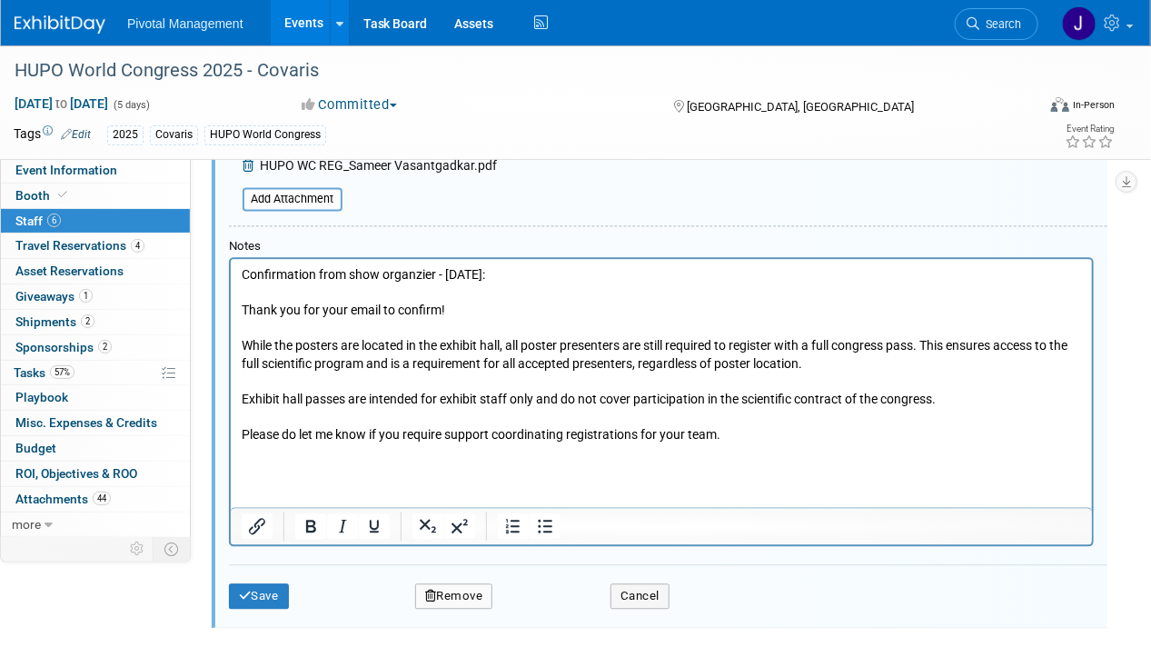
scroll to position [1549, 0]
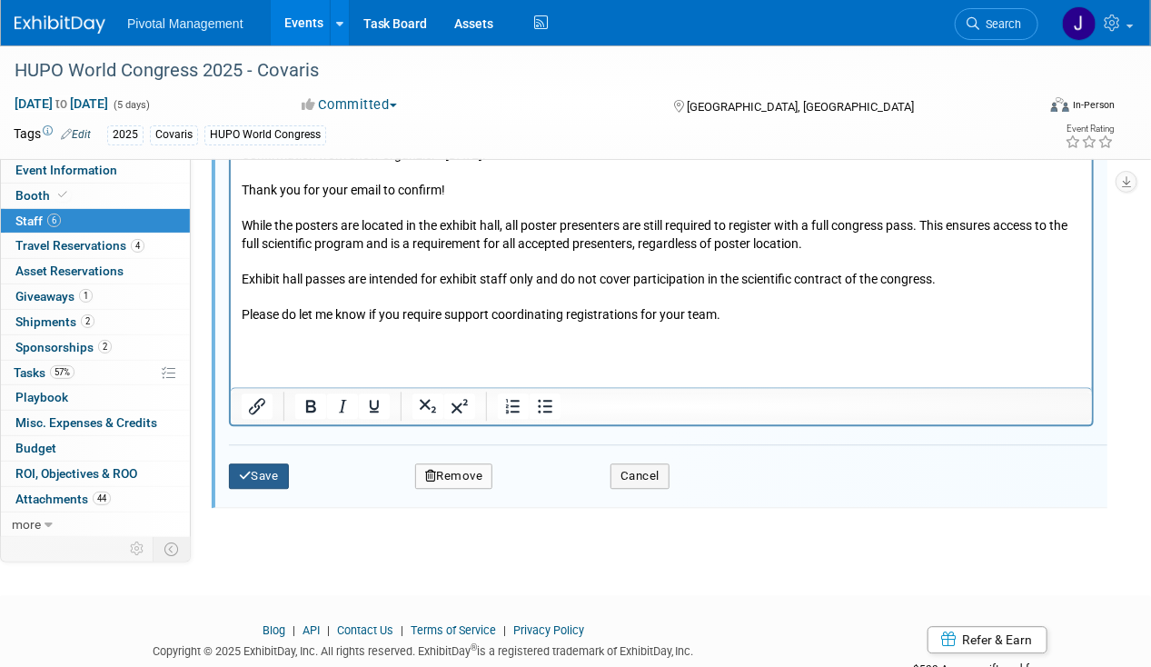
click at [266, 466] on button "Save" at bounding box center [259, 475] width 60 height 25
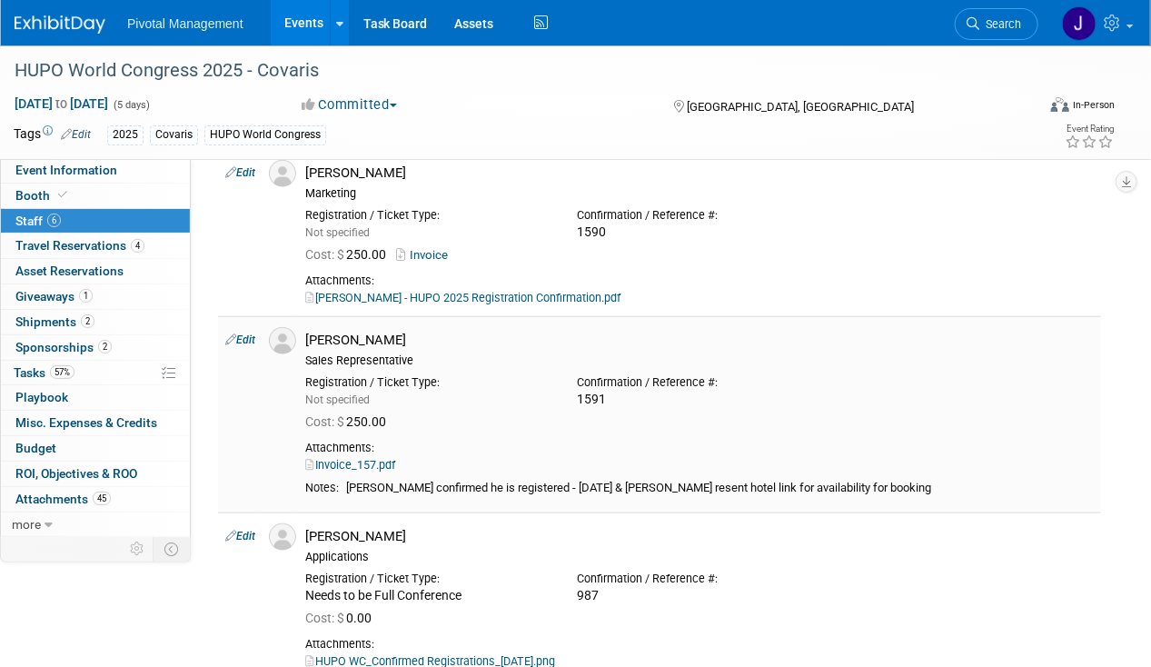
scroll to position [604, 0]
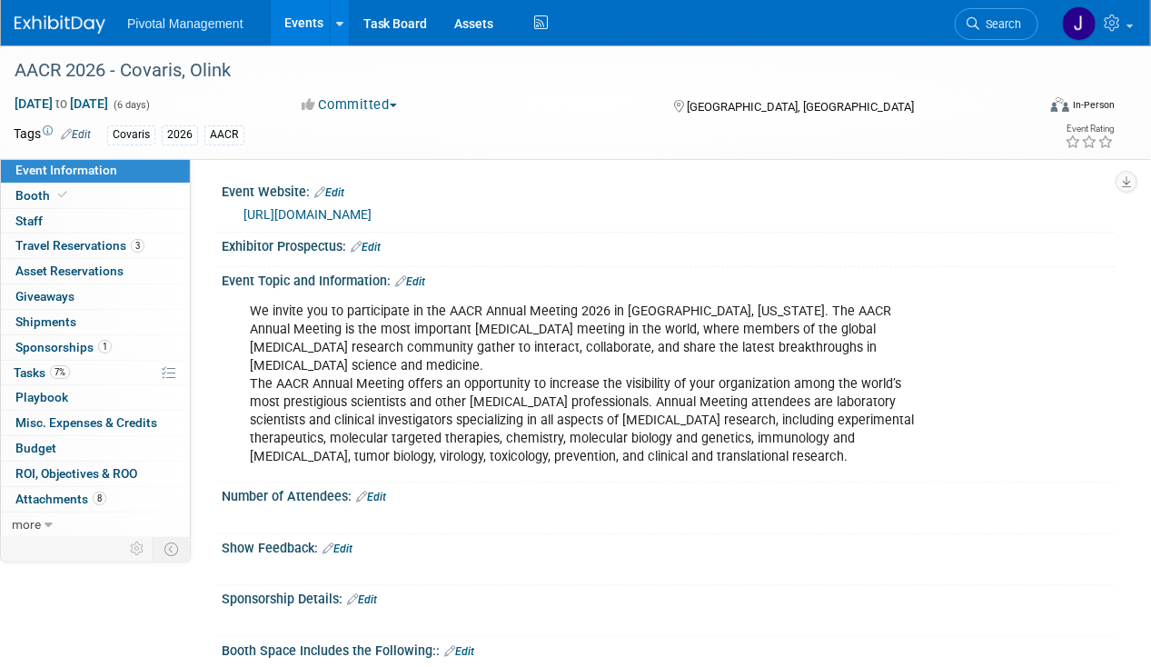
scroll to position [2733, 0]
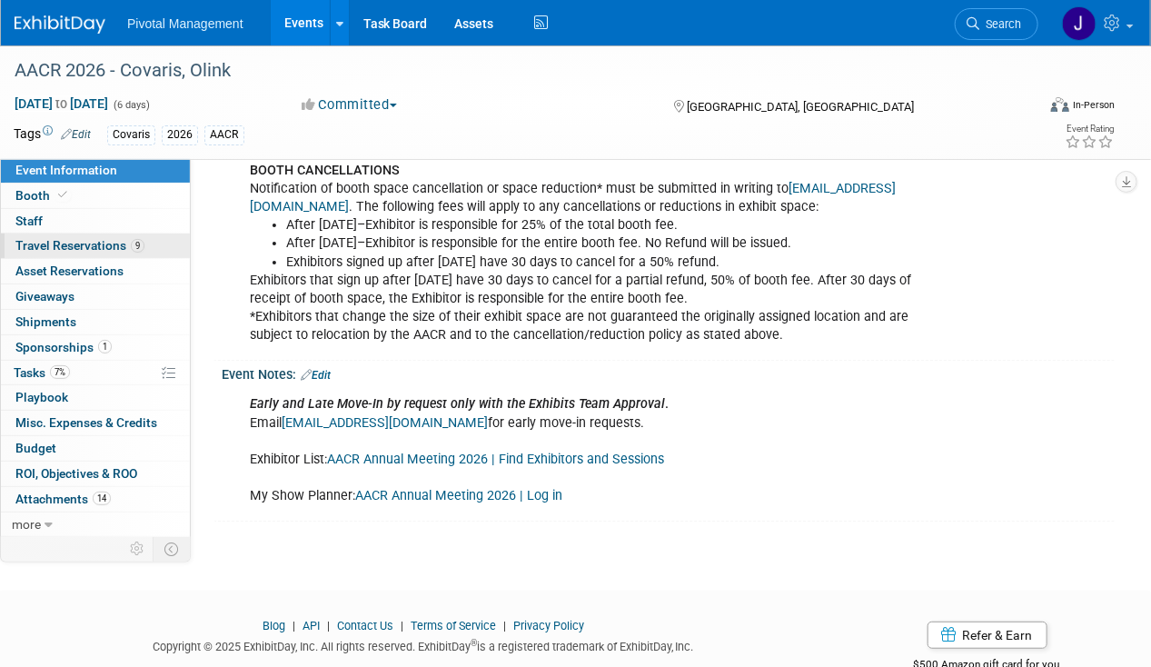
click at [74, 243] on span "Travel Reservations 9" at bounding box center [79, 245] width 129 height 15
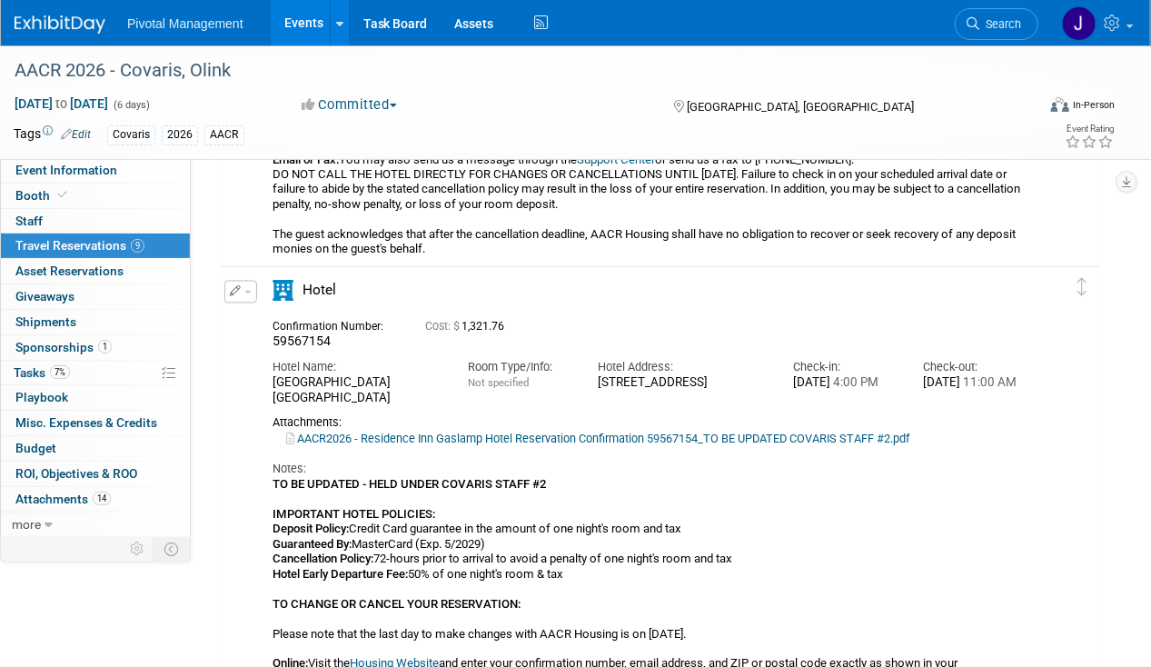
scroll to position [3856, 0]
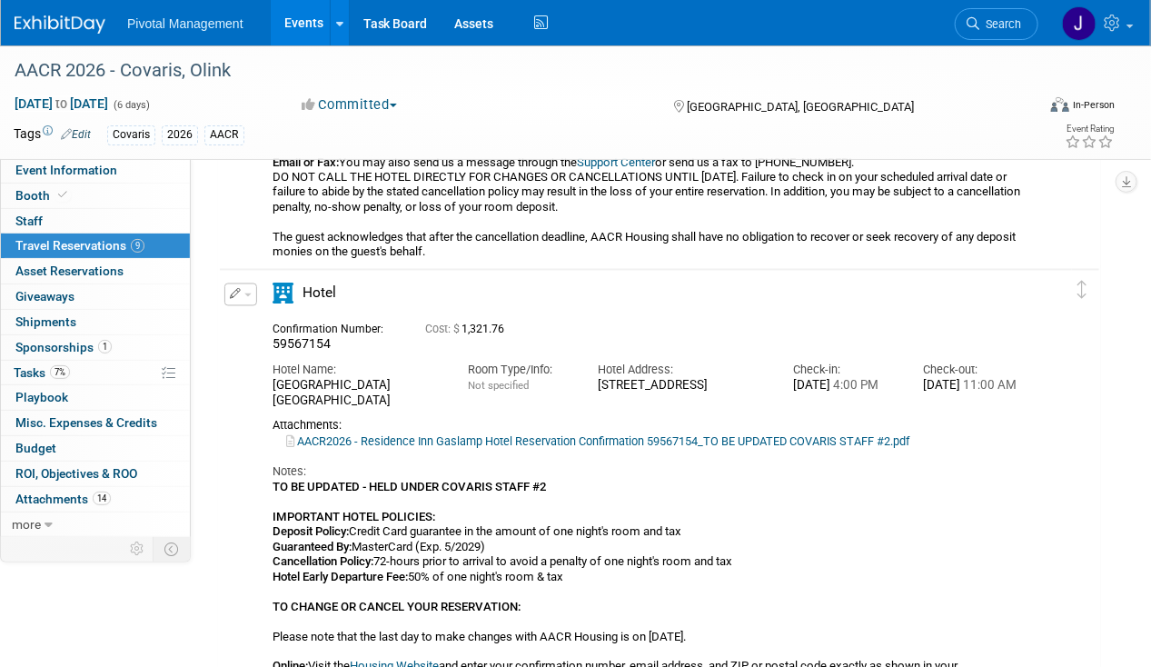
click at [226, 291] on button "button" at bounding box center [240, 294] width 33 height 23
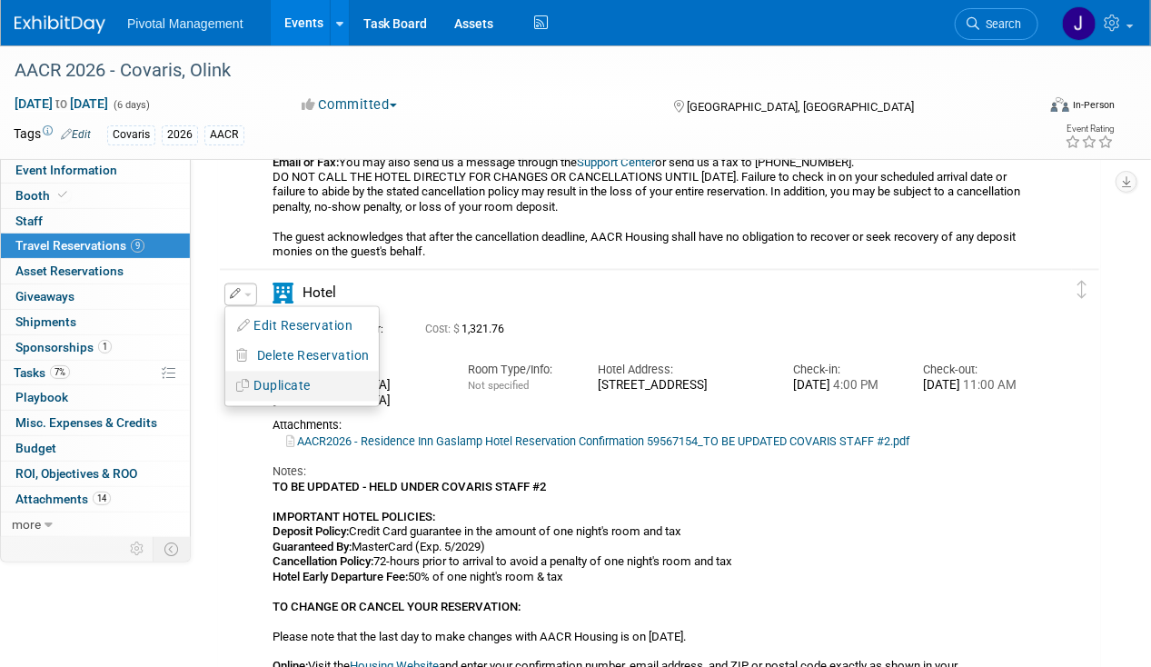
click at [318, 378] on button "Duplicate" at bounding box center [301, 386] width 153 height 26
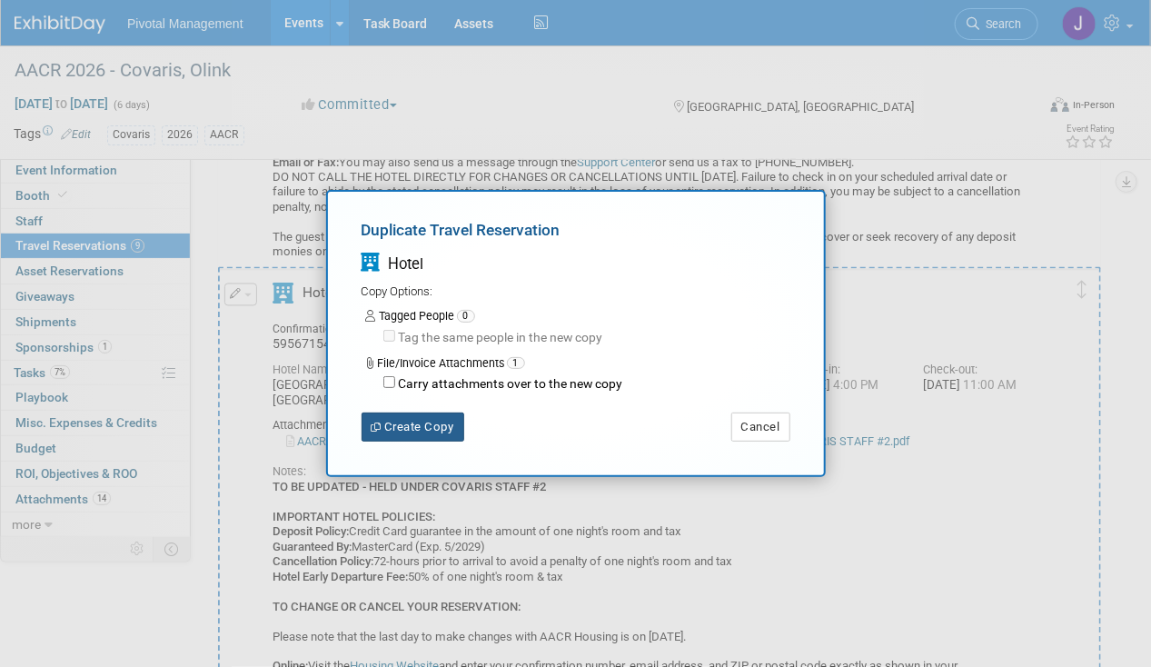
click at [441, 424] on button "Create Copy" at bounding box center [412, 426] width 103 height 29
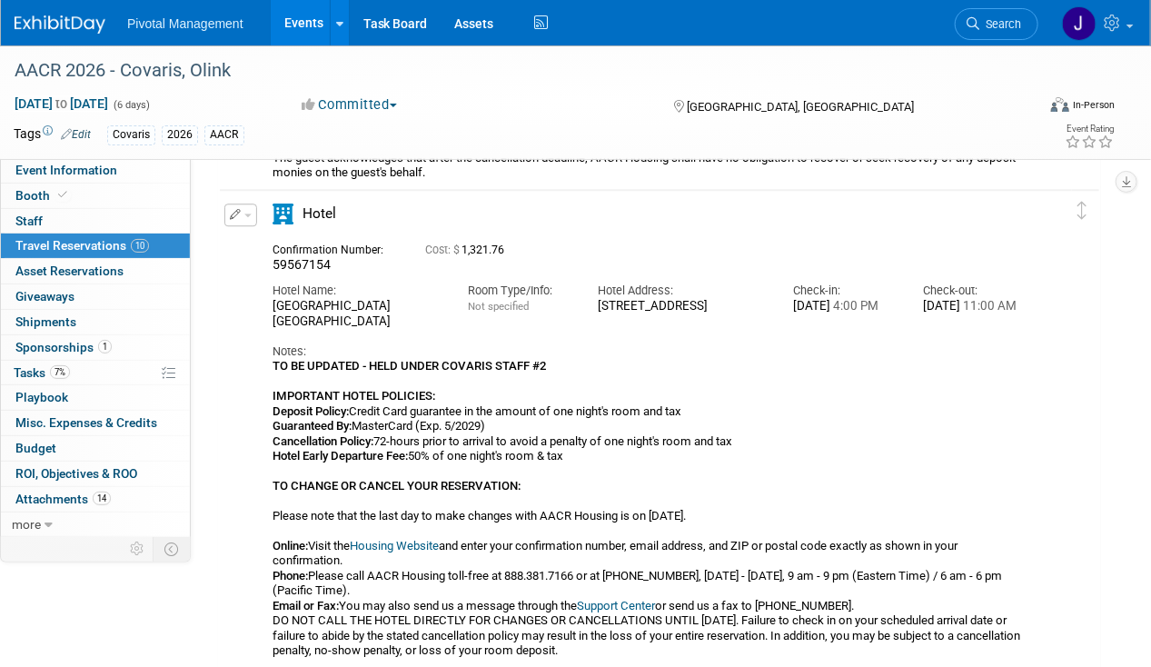
scroll to position [4518, 0]
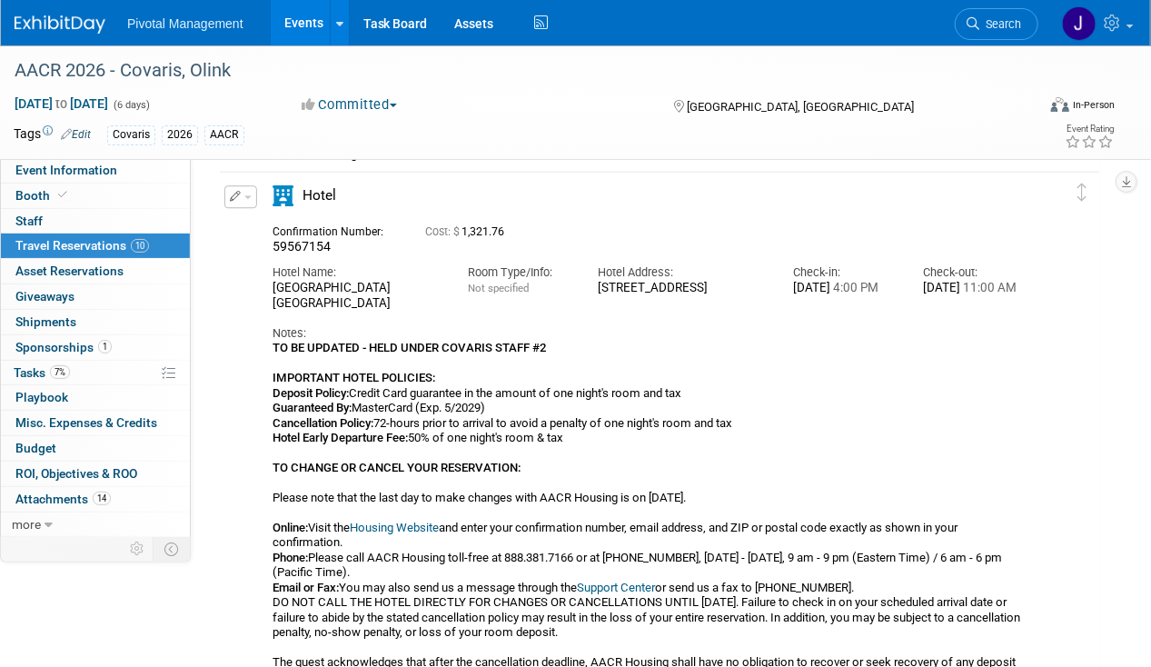
click at [247, 199] on button "button" at bounding box center [240, 196] width 33 height 23
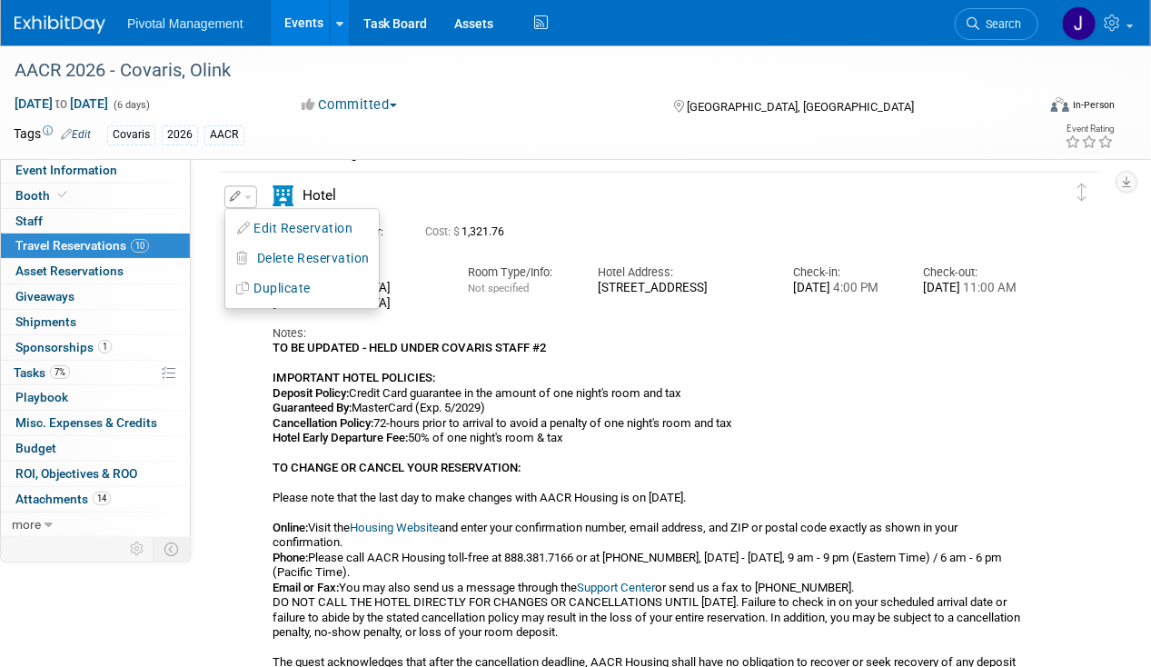
click at [267, 227] on button "Edit Reservation" at bounding box center [301, 228] width 153 height 26
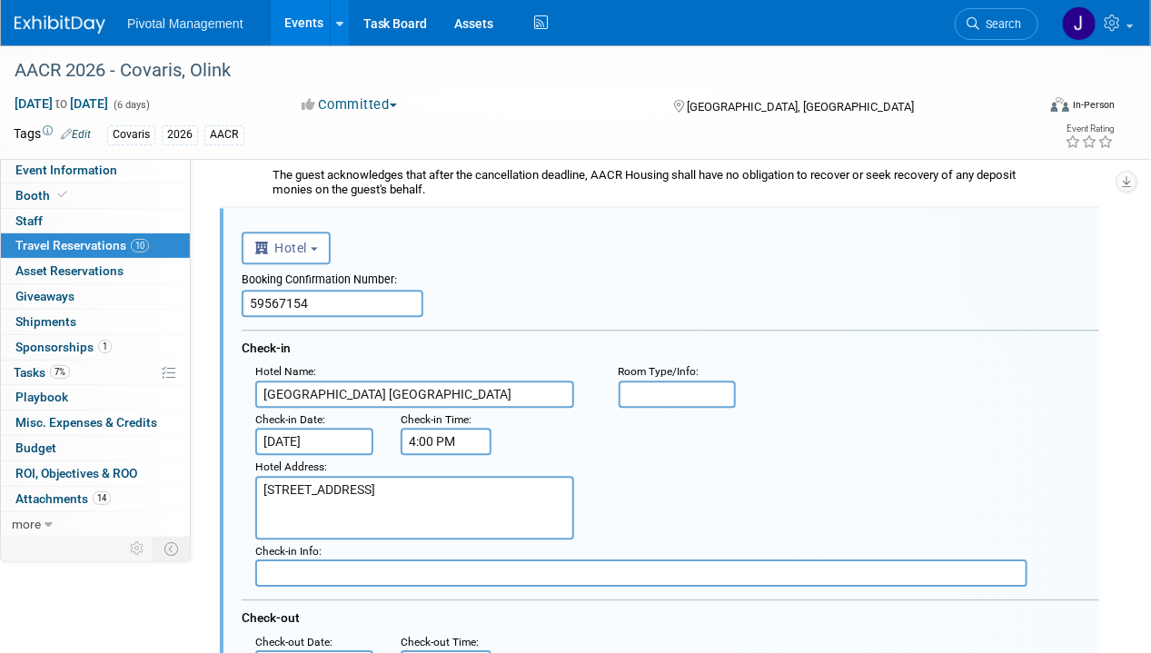
scroll to position [0, 0]
drag, startPoint x: 358, startPoint y: 298, endPoint x: 94, endPoint y: 282, distance: 264.8
paste input "205"
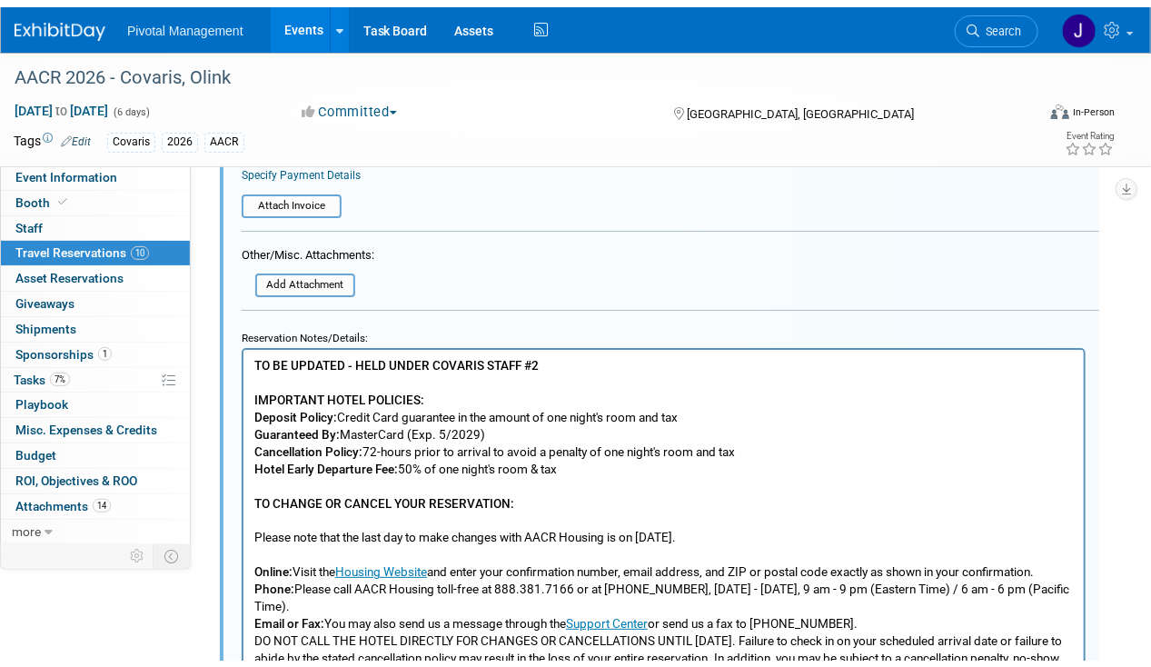
scroll to position [5304, 0]
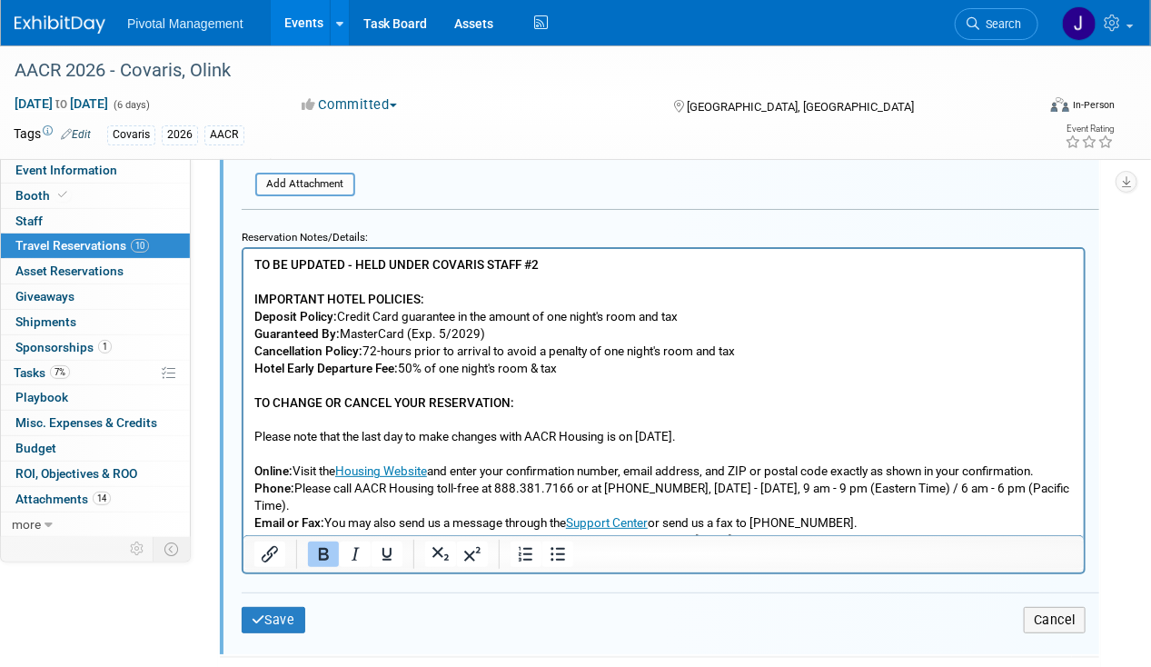
type input "59567205"
click at [567, 262] on p "TO BE UPDATED - HELD UNDER COVARIS STAFF #2 IMPORTANT HOTEL POLICIES: Deposit P…" at bounding box center [662, 444] width 819 height 379
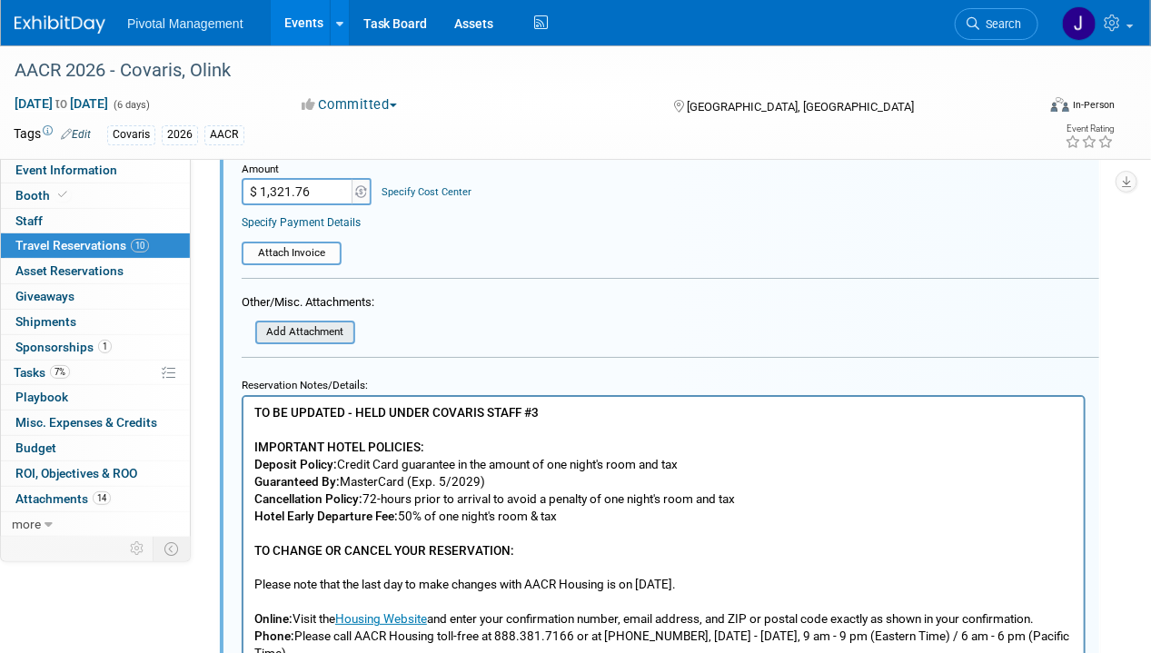
scroll to position [5154, 0]
click at [316, 322] on div "Add Attachment" at bounding box center [305, 334] width 100 height 24
click at [338, 324] on input "file" at bounding box center [245, 334] width 216 height 20
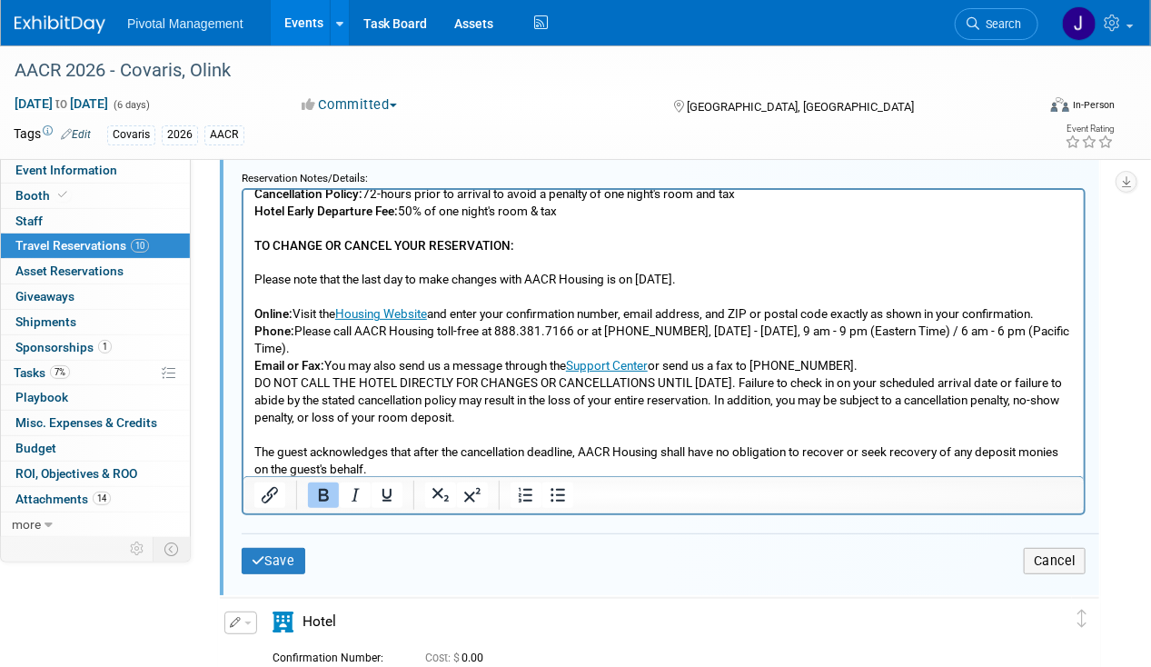
scroll to position [5522, 0]
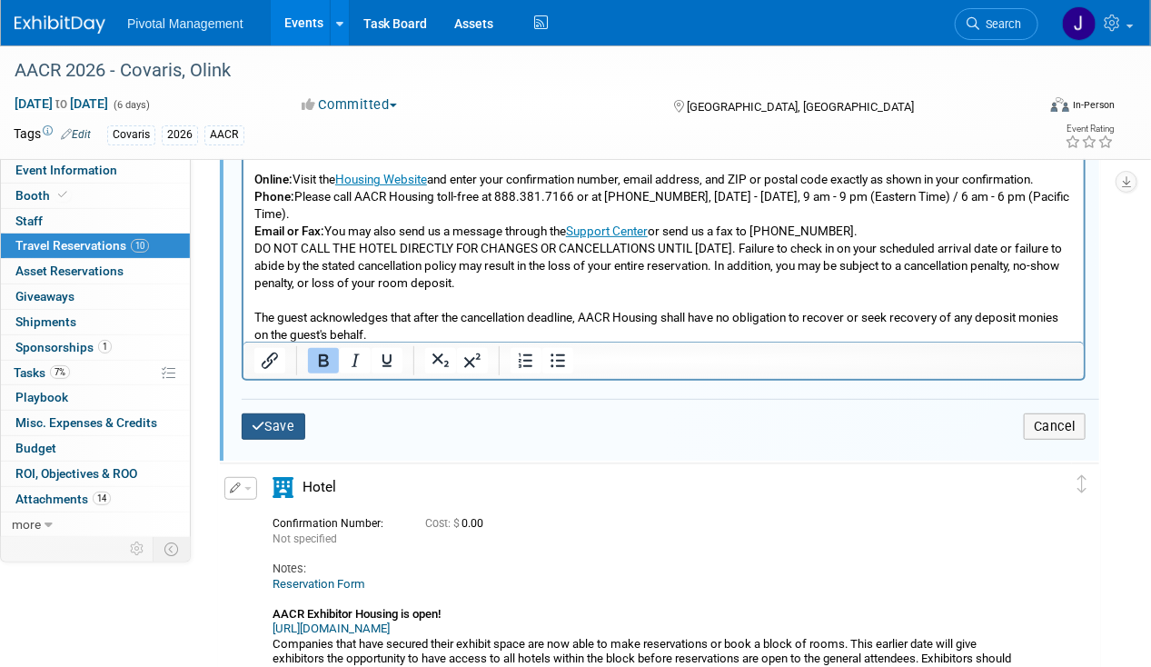
click at [261, 420] on icon "submit" at bounding box center [259, 426] width 14 height 13
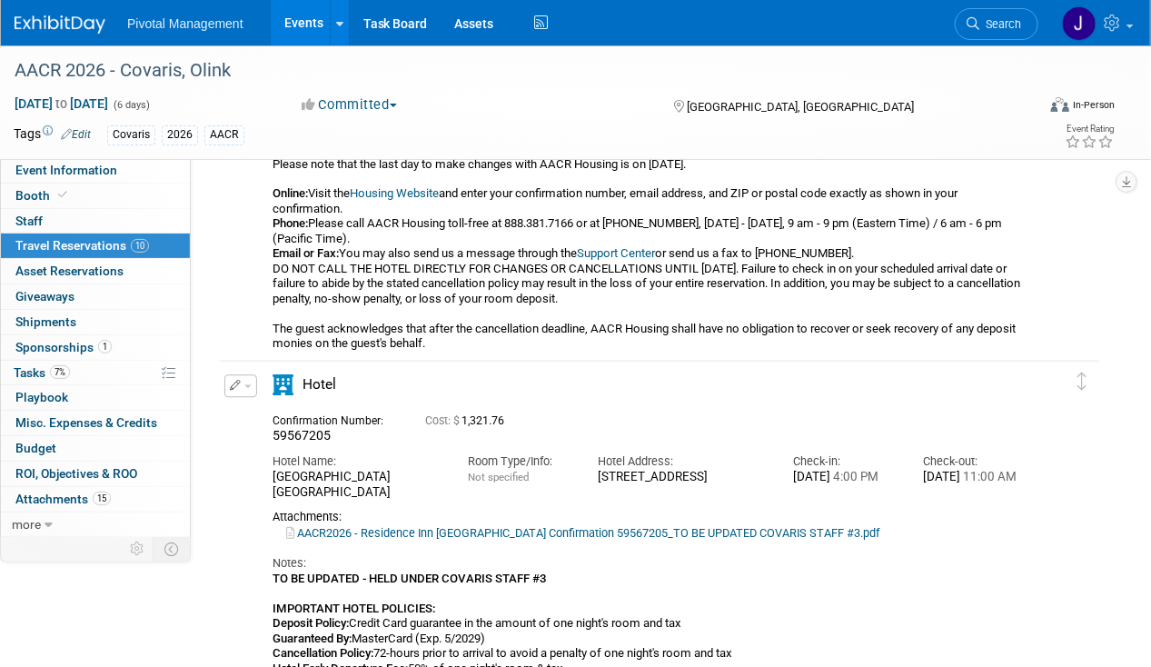
scroll to position [4322, 0]
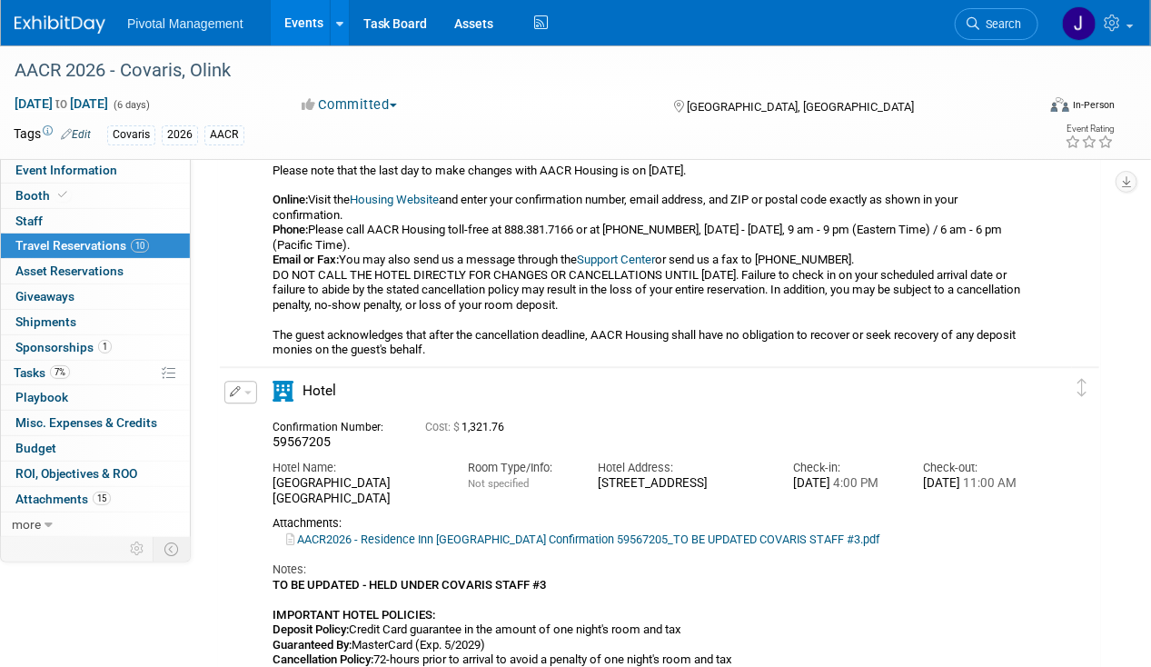
click at [241, 386] on button "button" at bounding box center [240, 392] width 33 height 23
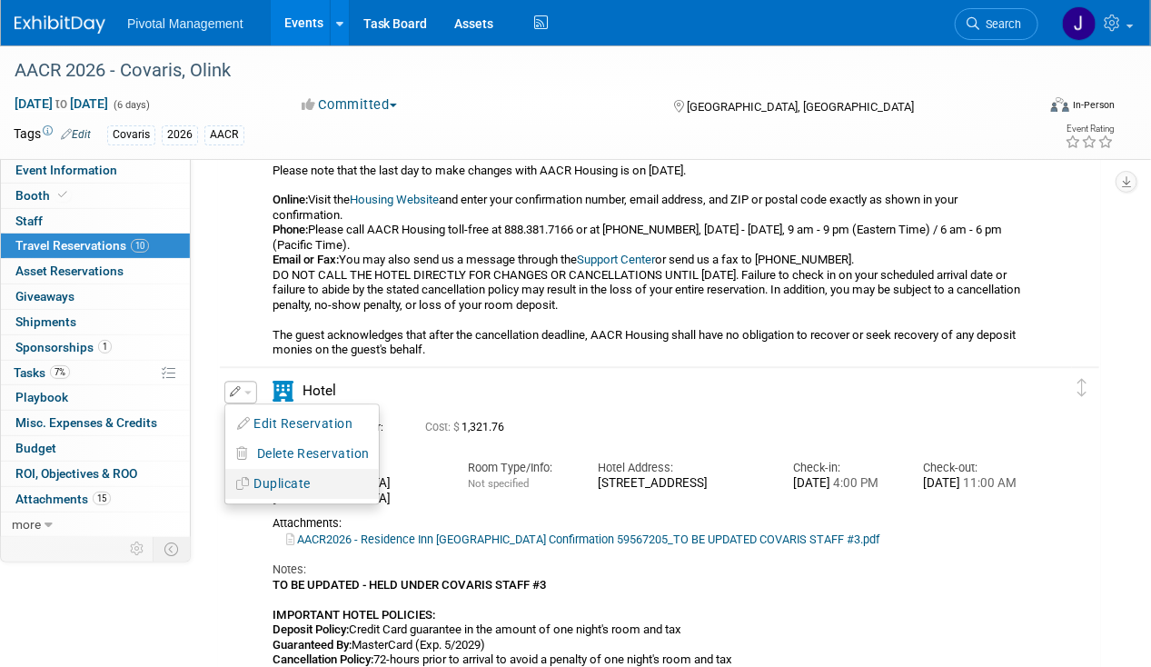
click at [274, 476] on button "Duplicate" at bounding box center [301, 483] width 153 height 26
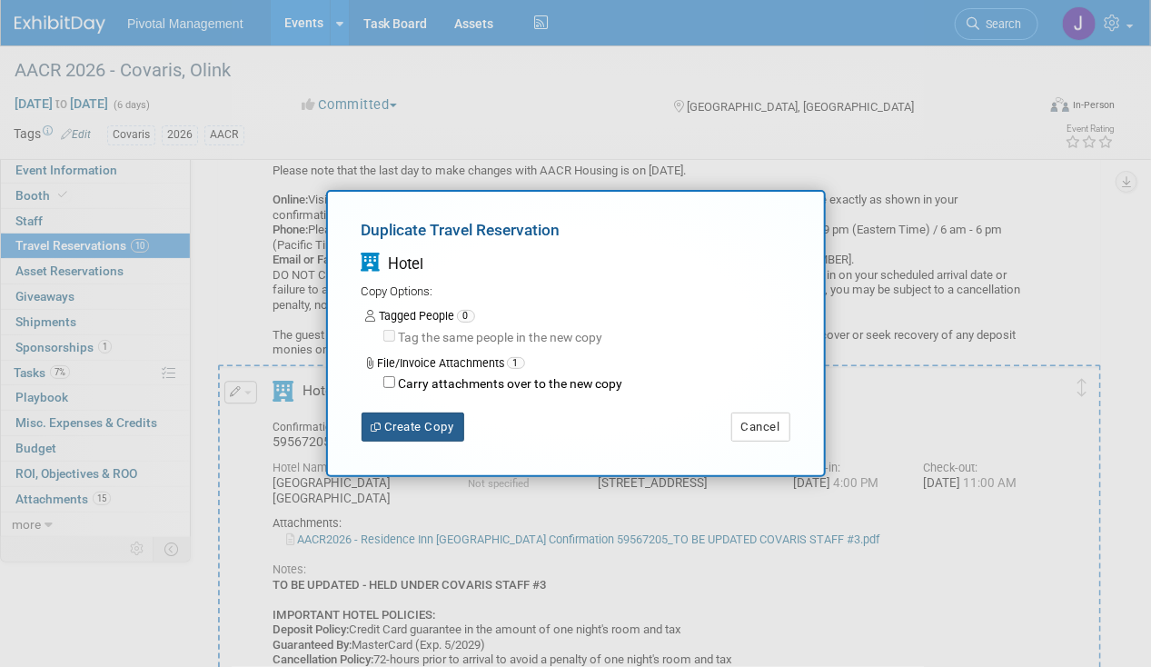
click at [434, 438] on button "Create Copy" at bounding box center [412, 426] width 103 height 29
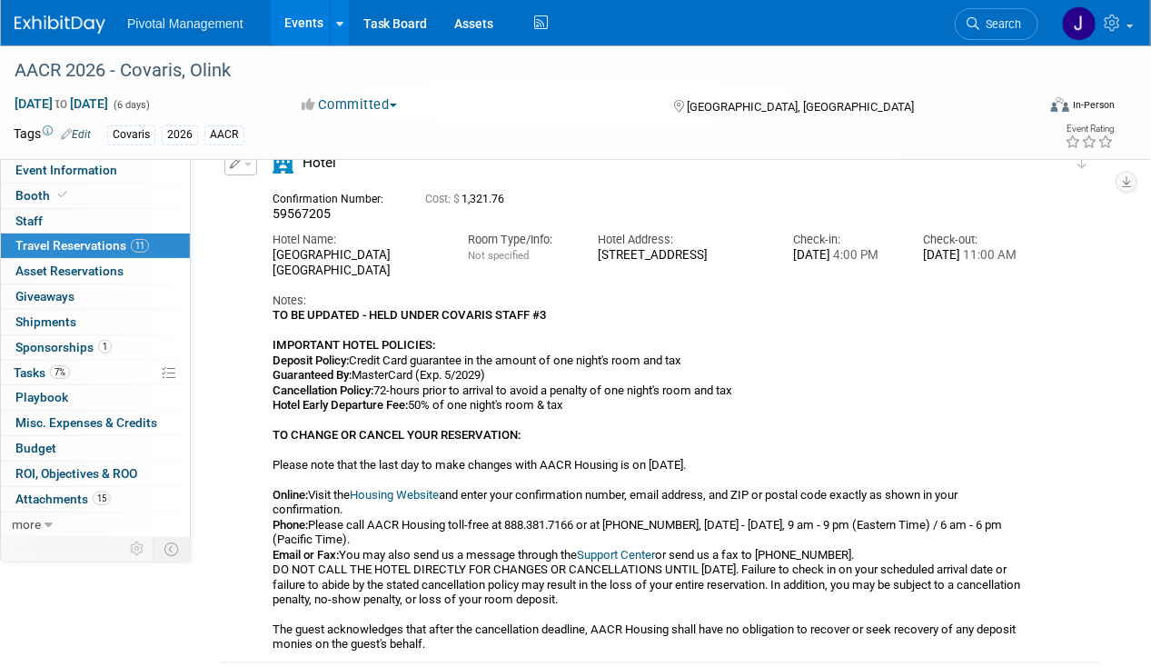
scroll to position [5123, 0]
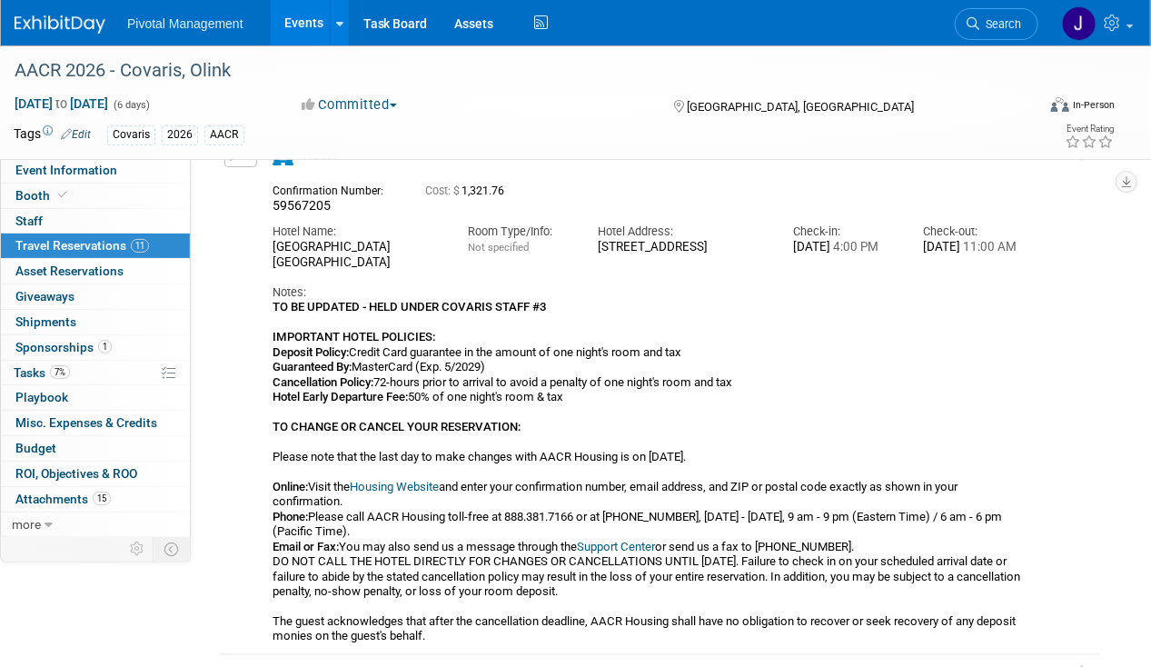
click at [233, 163] on button "button" at bounding box center [240, 155] width 33 height 23
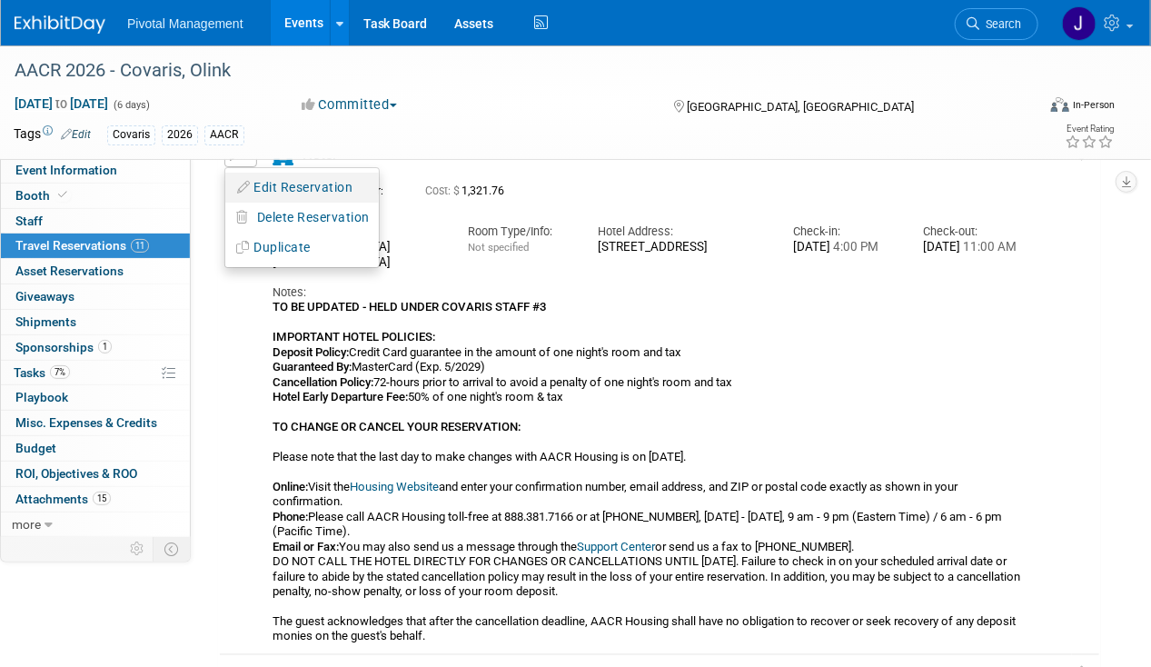
click at [302, 188] on button "Edit Reservation" at bounding box center [301, 187] width 153 height 26
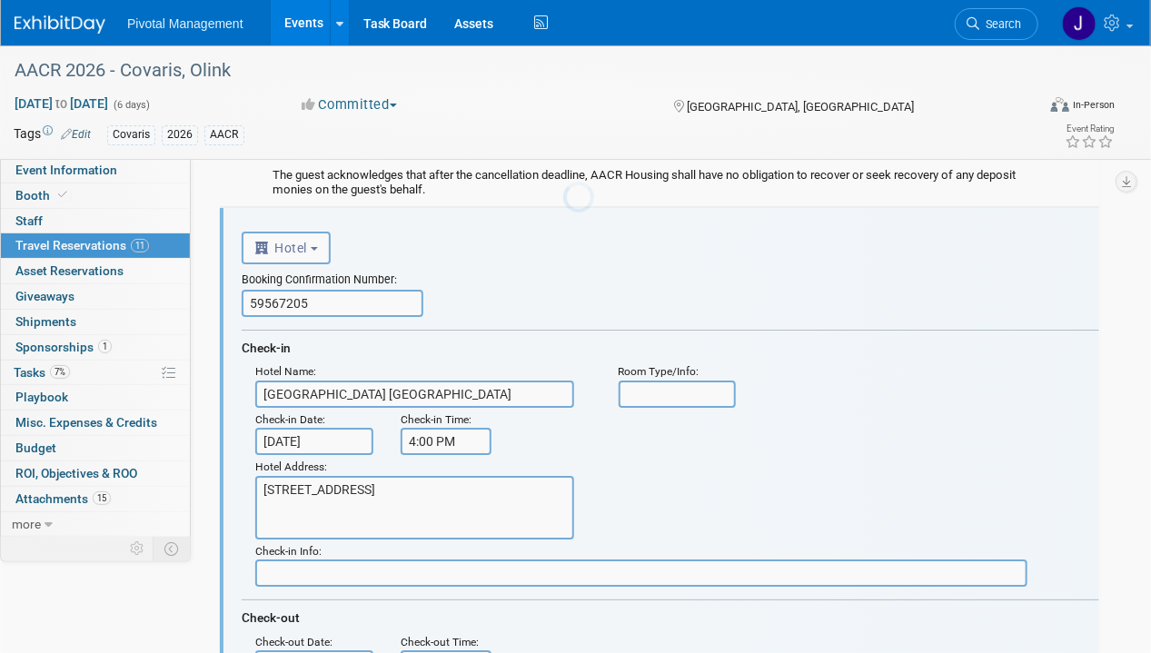
scroll to position [0, 0]
drag, startPoint x: 322, startPoint y: 301, endPoint x: 181, endPoint y: 294, distance: 141.8
paste input "1"
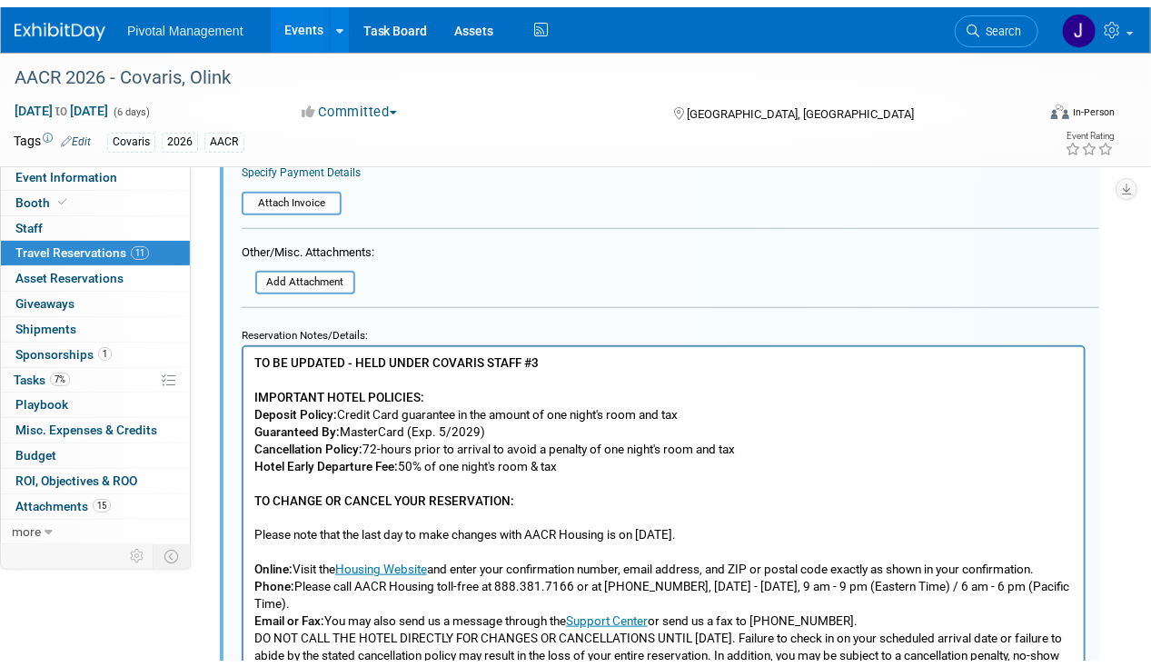
scroll to position [5853, 0]
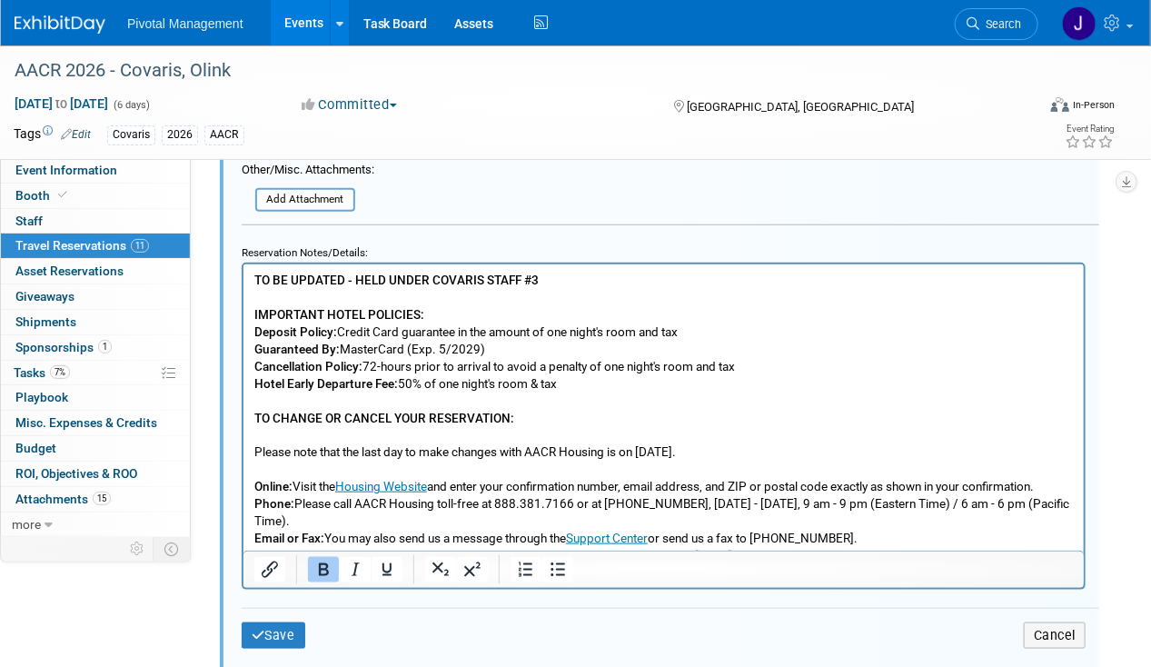
type input "59567215"
click at [602, 263] on html "TO BE UPDATED - HELD UNDER COVARIS STAFF #3 IMPORTANT HOTEL POLICIES: Deposit P…" at bounding box center [663, 456] width 840 height 386
click at [584, 279] on p "TO BE UPDATED - HELD UNDER COVARIS STAFF #3 IMPORTANT HOTEL POLICIES: Deposit P…" at bounding box center [662, 460] width 819 height 379
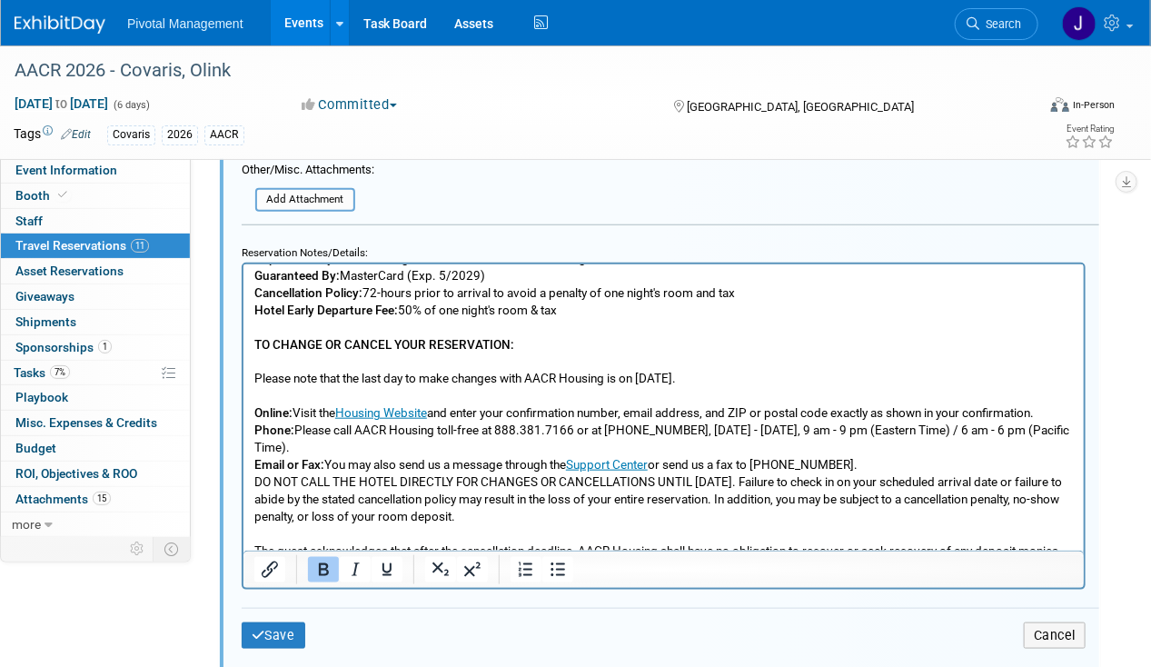
scroll to position [98, 0]
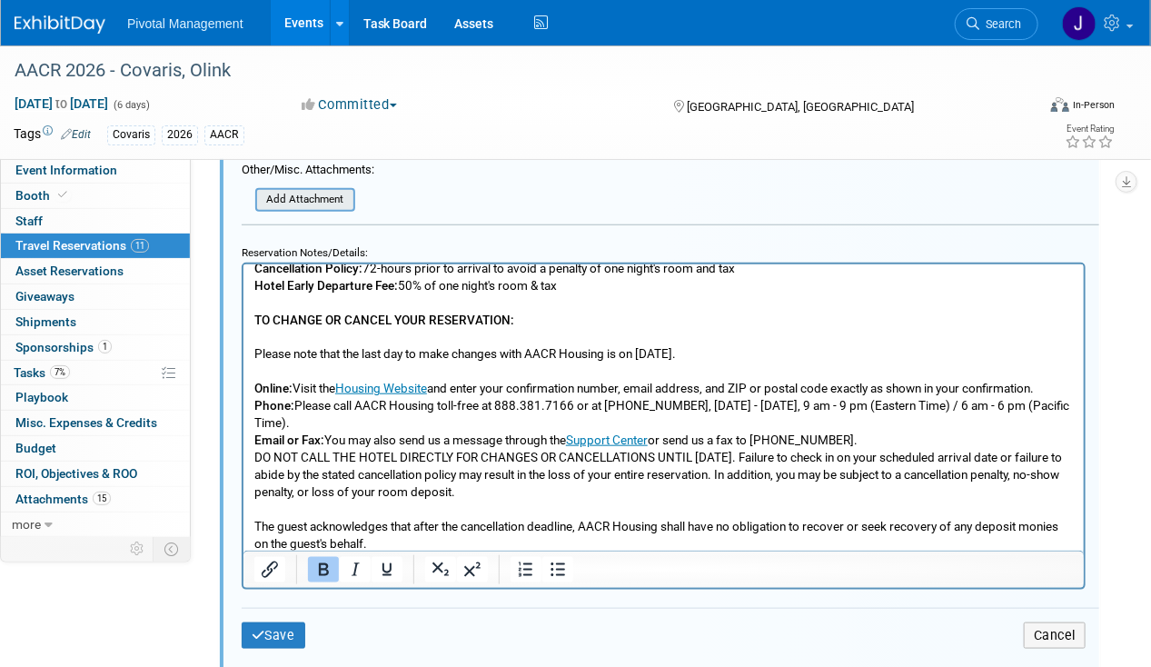
click at [320, 192] on input "file" at bounding box center [245, 200] width 216 height 20
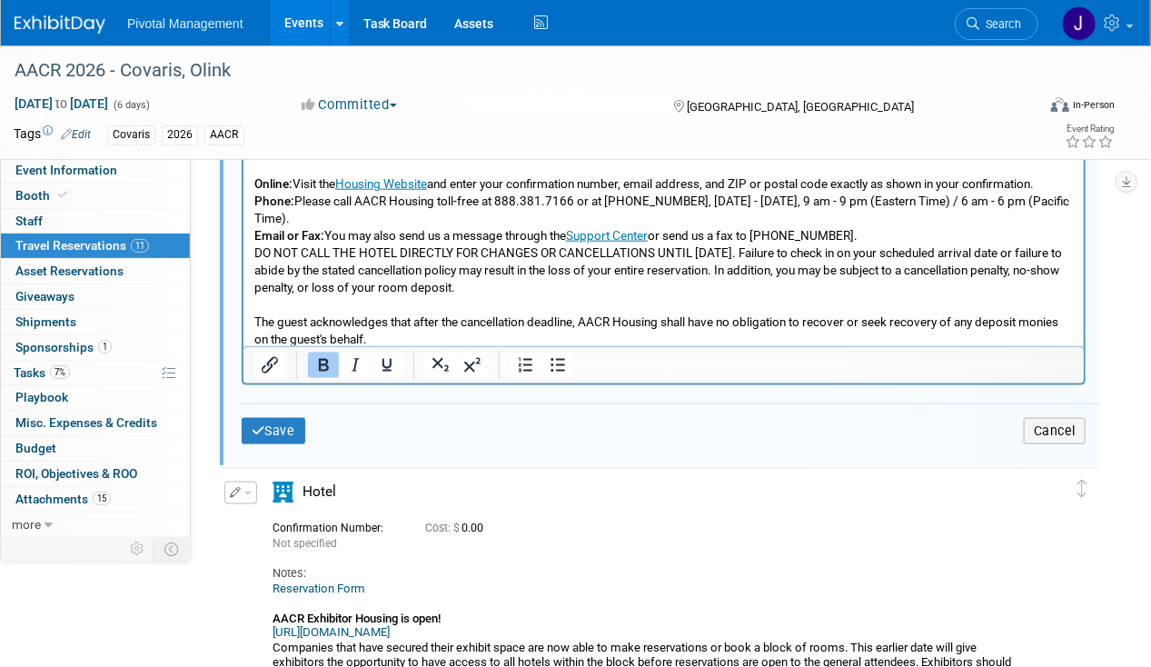
scroll to position [6083, 0]
click at [286, 423] on button "Save" at bounding box center [274, 430] width 64 height 26
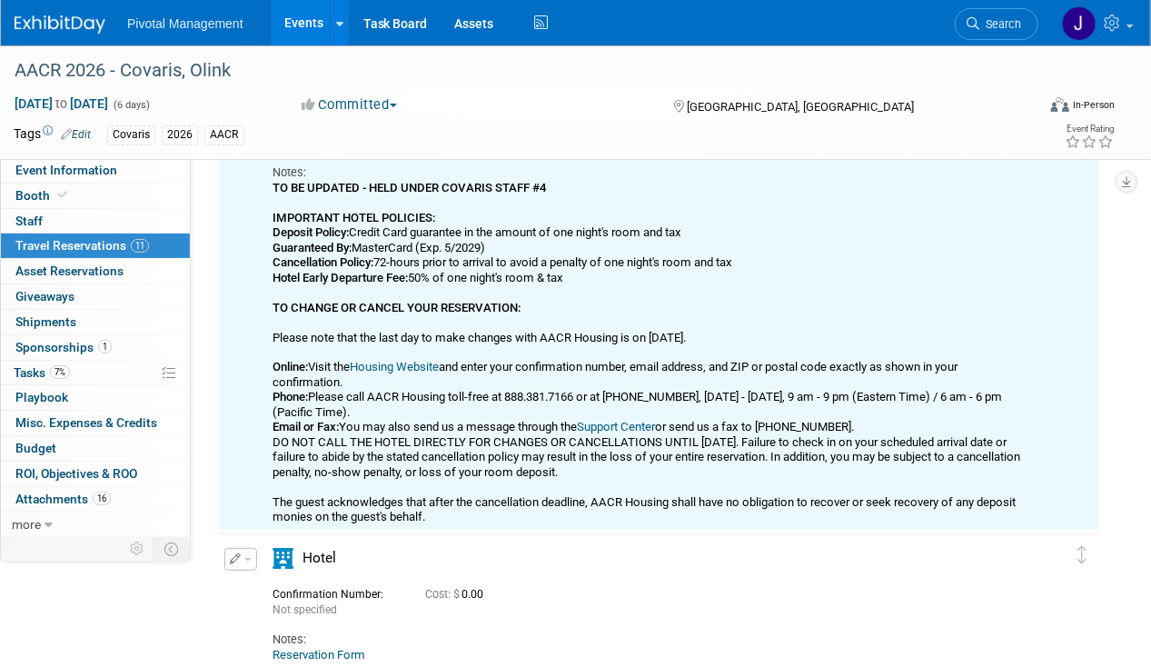
scroll to position [5046, 0]
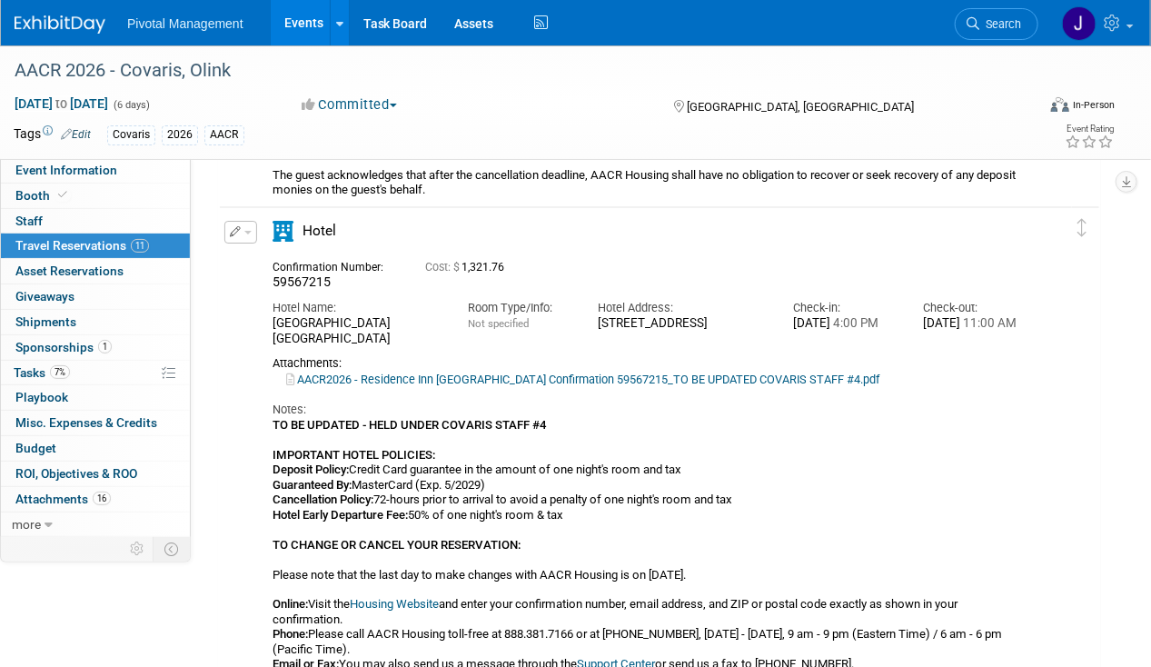
click at [47, 19] on img at bounding box center [60, 24] width 91 height 18
